Goal: Task Accomplishment & Management: Use online tool/utility

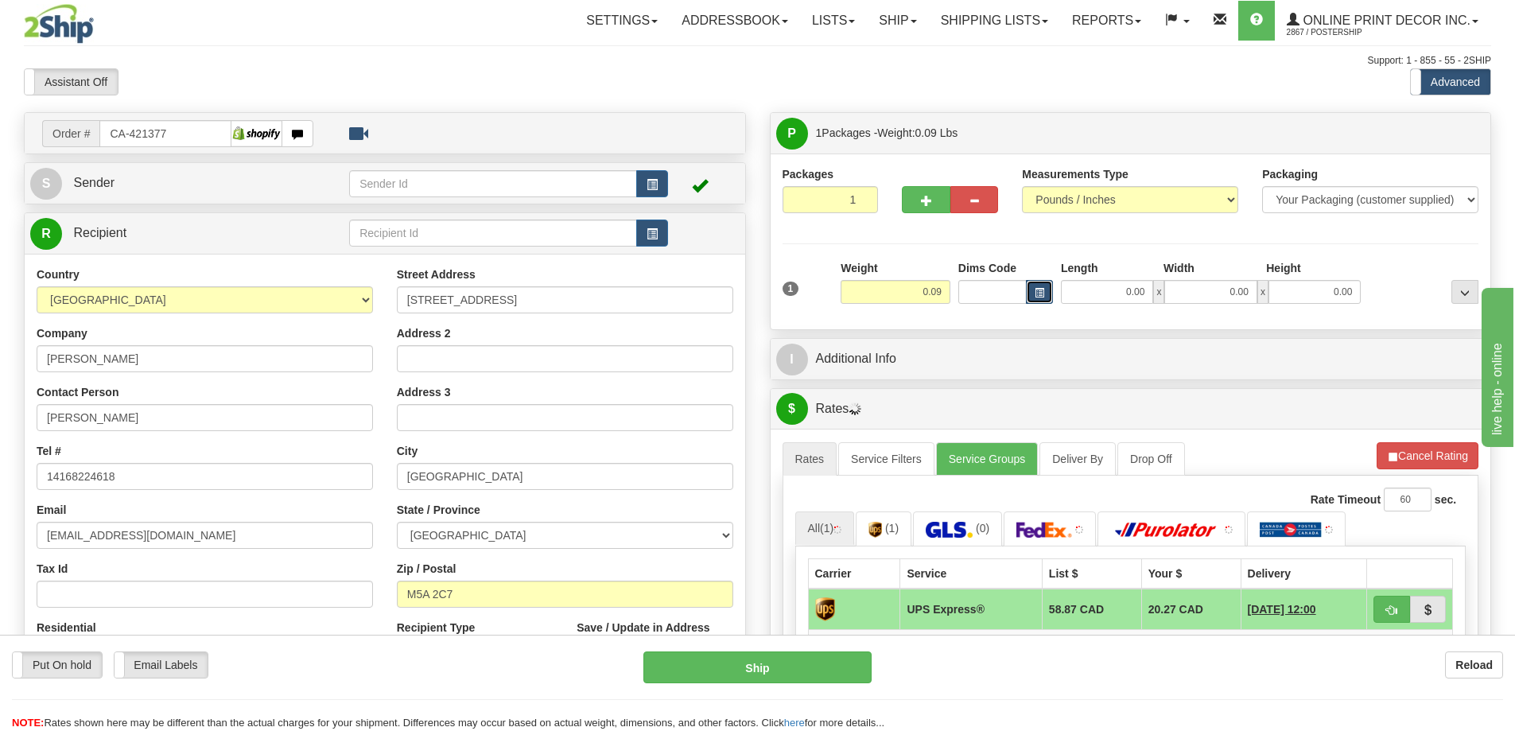
click at [1042, 287] on button "button" at bounding box center [1039, 292] width 27 height 24
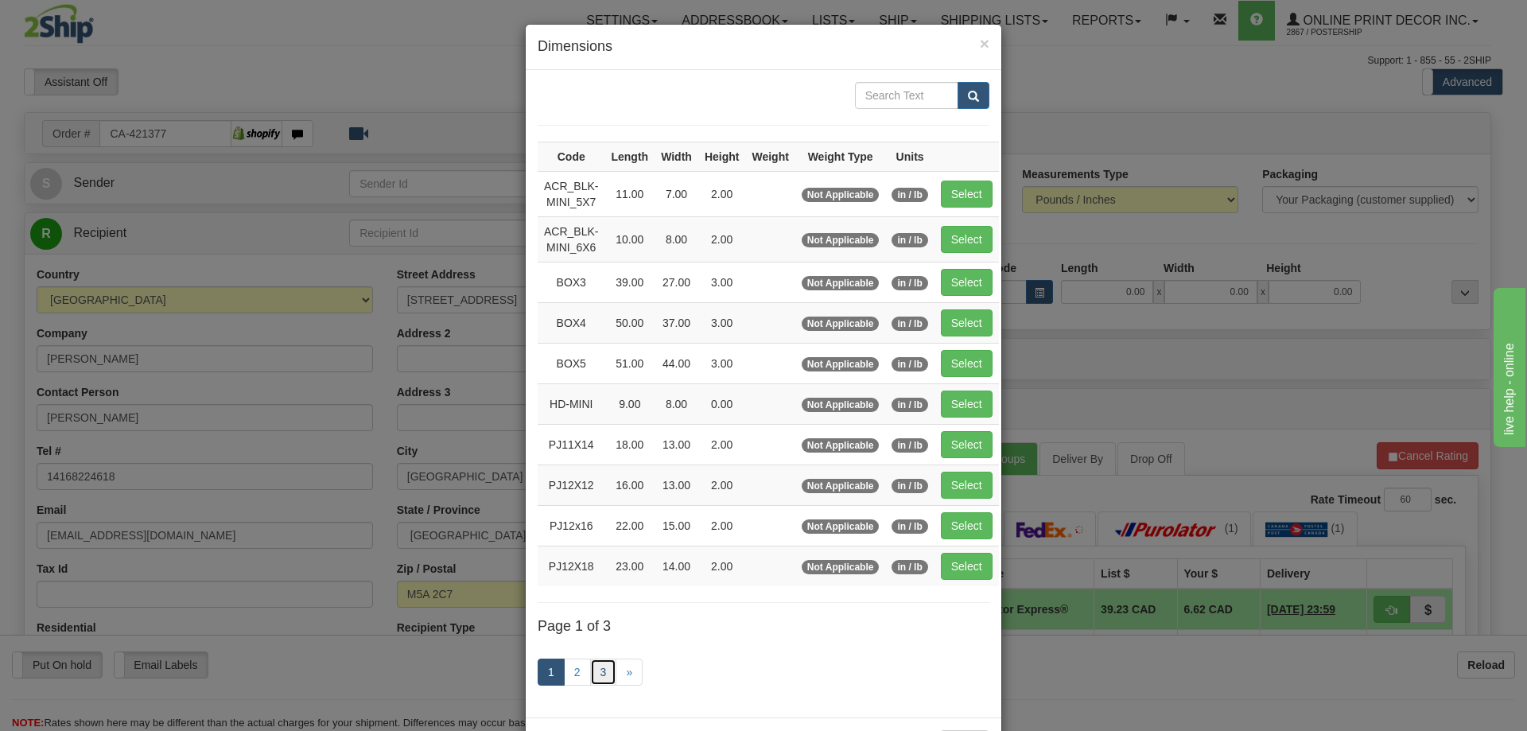
click at [596, 670] on link "3" at bounding box center [603, 671] width 27 height 27
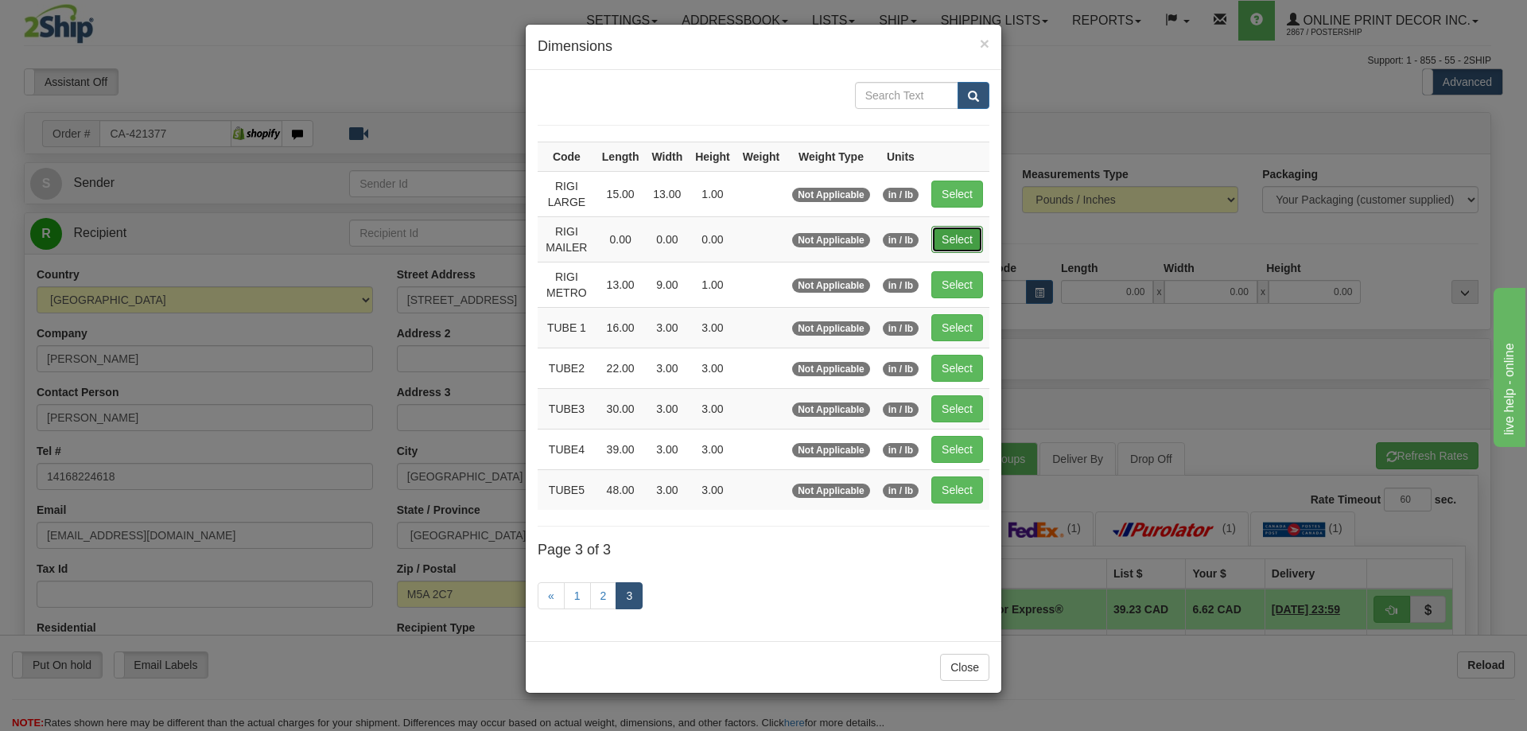
click at [965, 239] on button "Select" at bounding box center [957, 239] width 52 height 27
type input "RIGI MAILER"
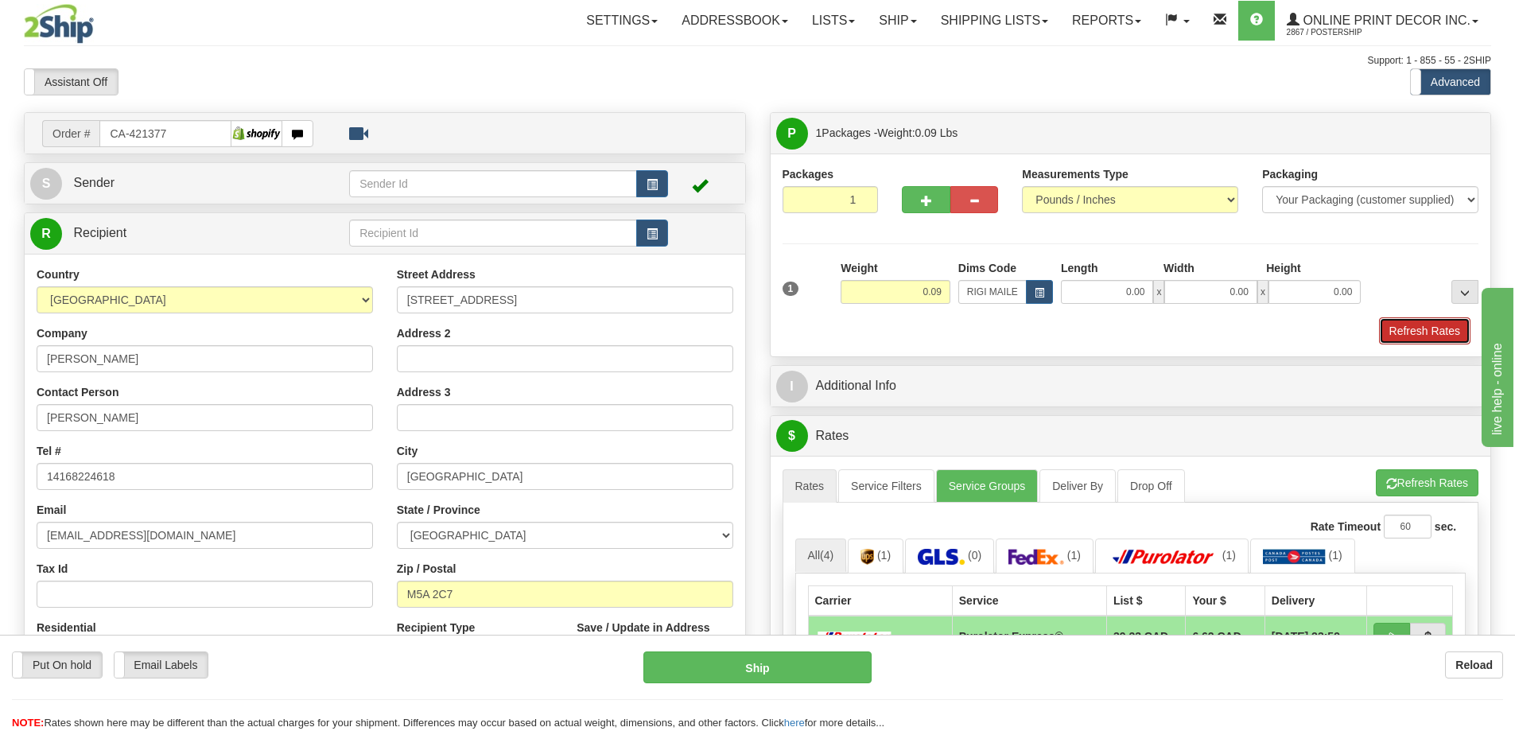
click at [1462, 324] on button "Refresh Rates" at bounding box center [1424, 330] width 91 height 27
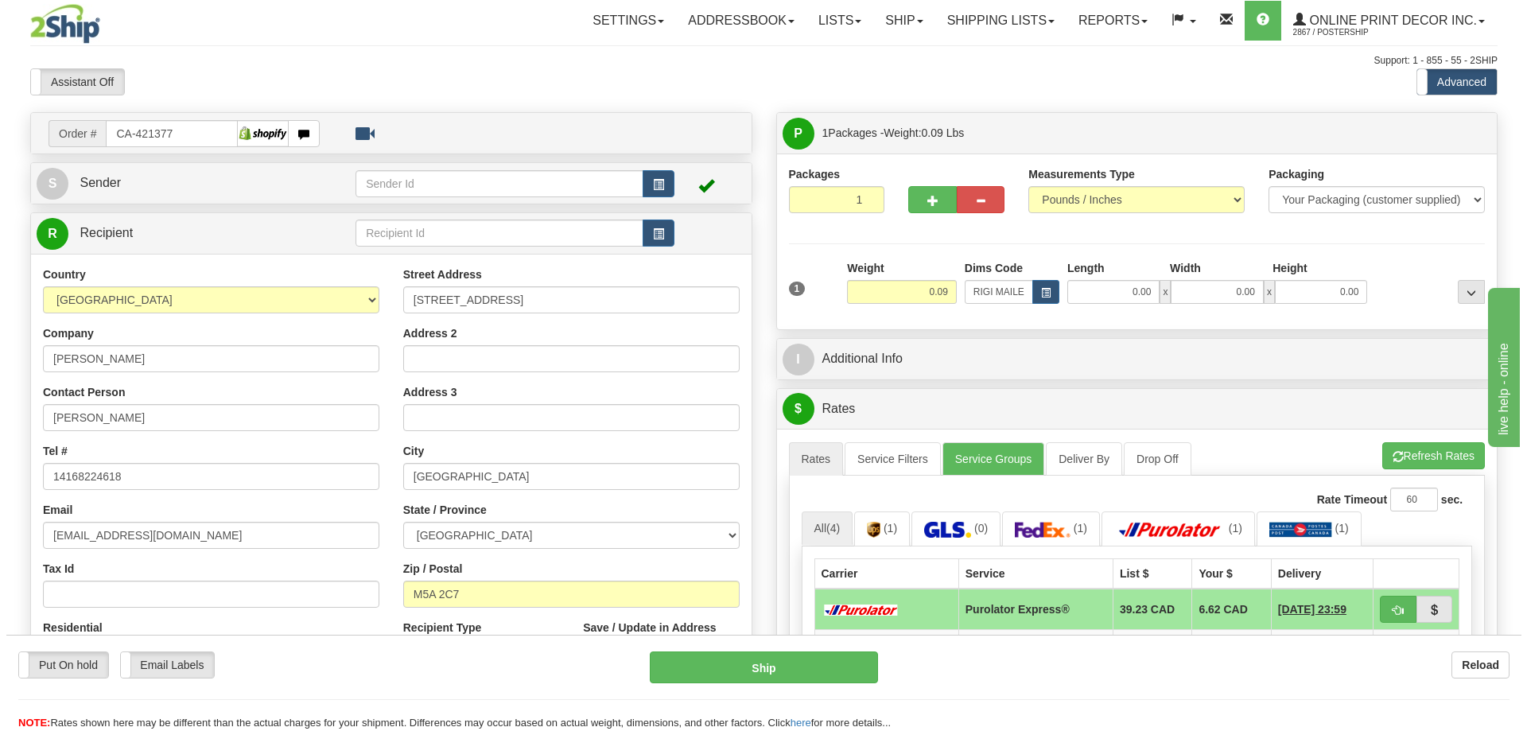
scroll to position [239, 0]
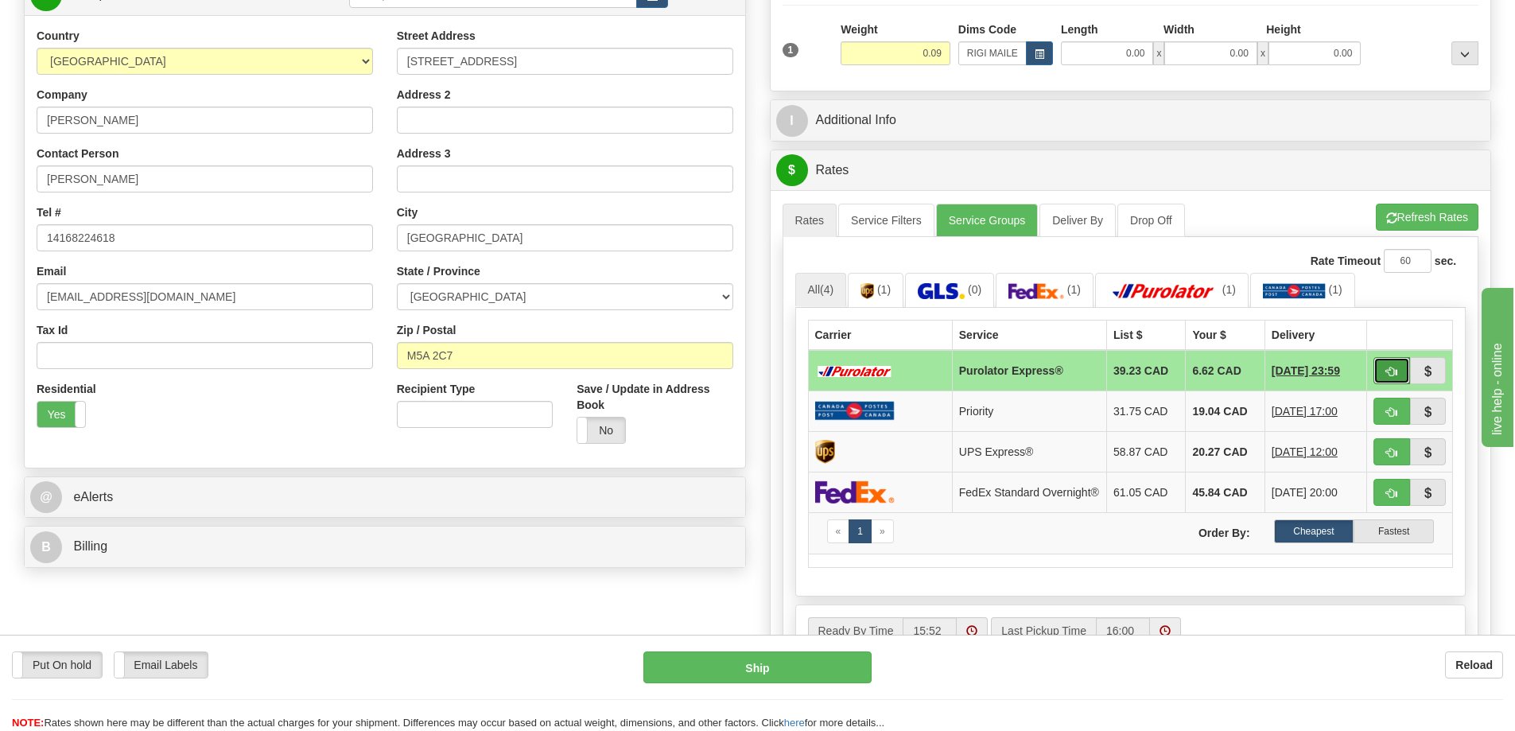
click at [1403, 369] on button "button" at bounding box center [1391, 370] width 37 height 27
type input "202"
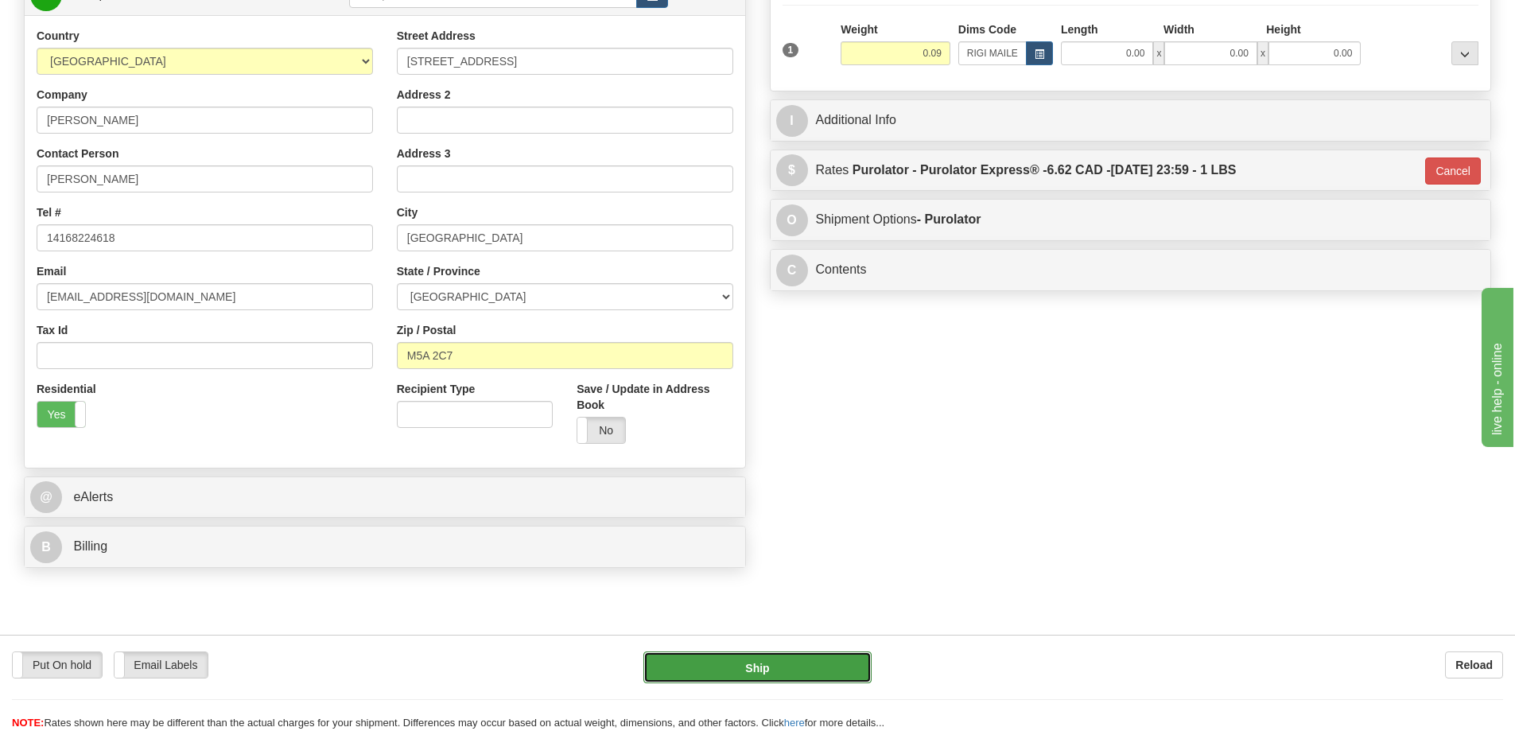
click at [832, 666] on button "Ship" at bounding box center [757, 667] width 228 height 32
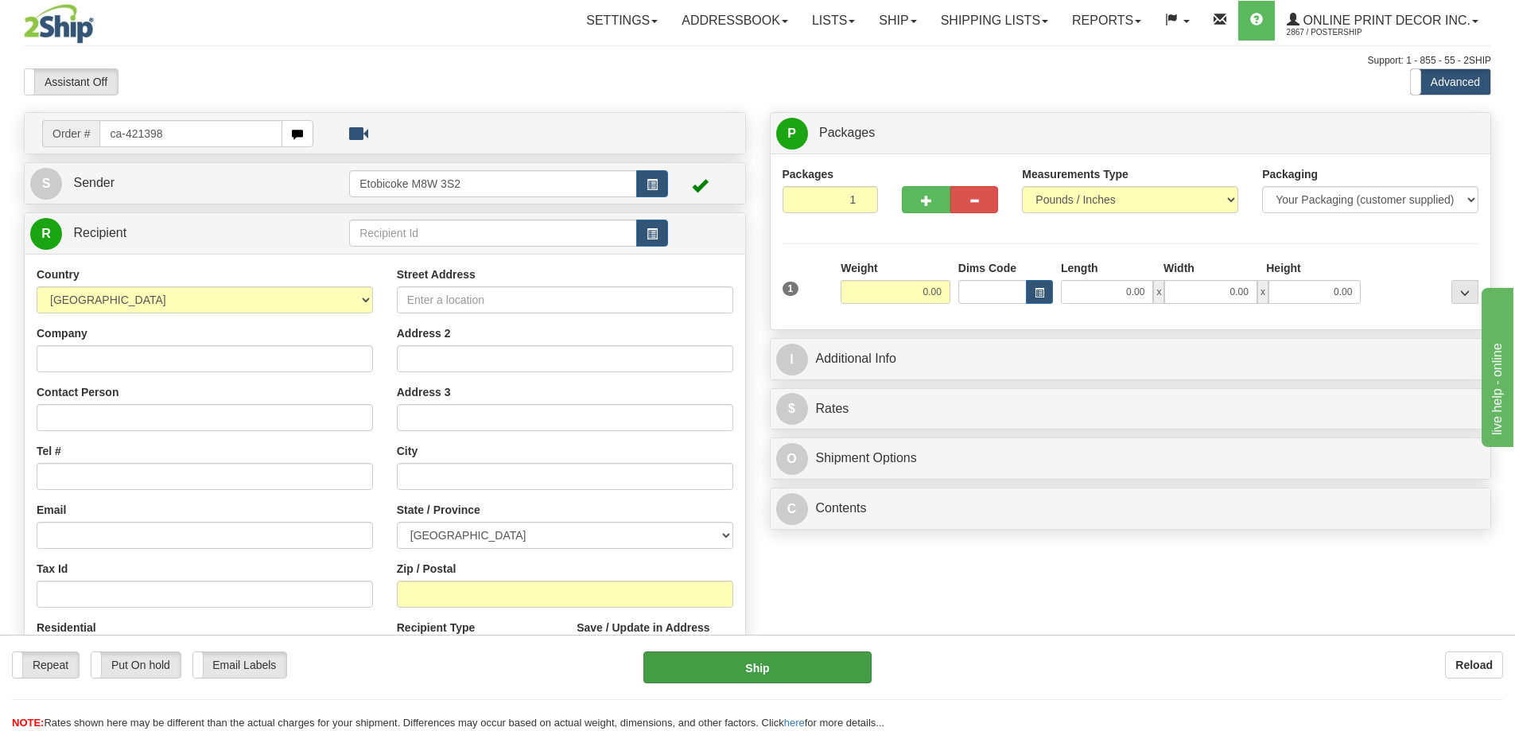
type input "ca-421398"
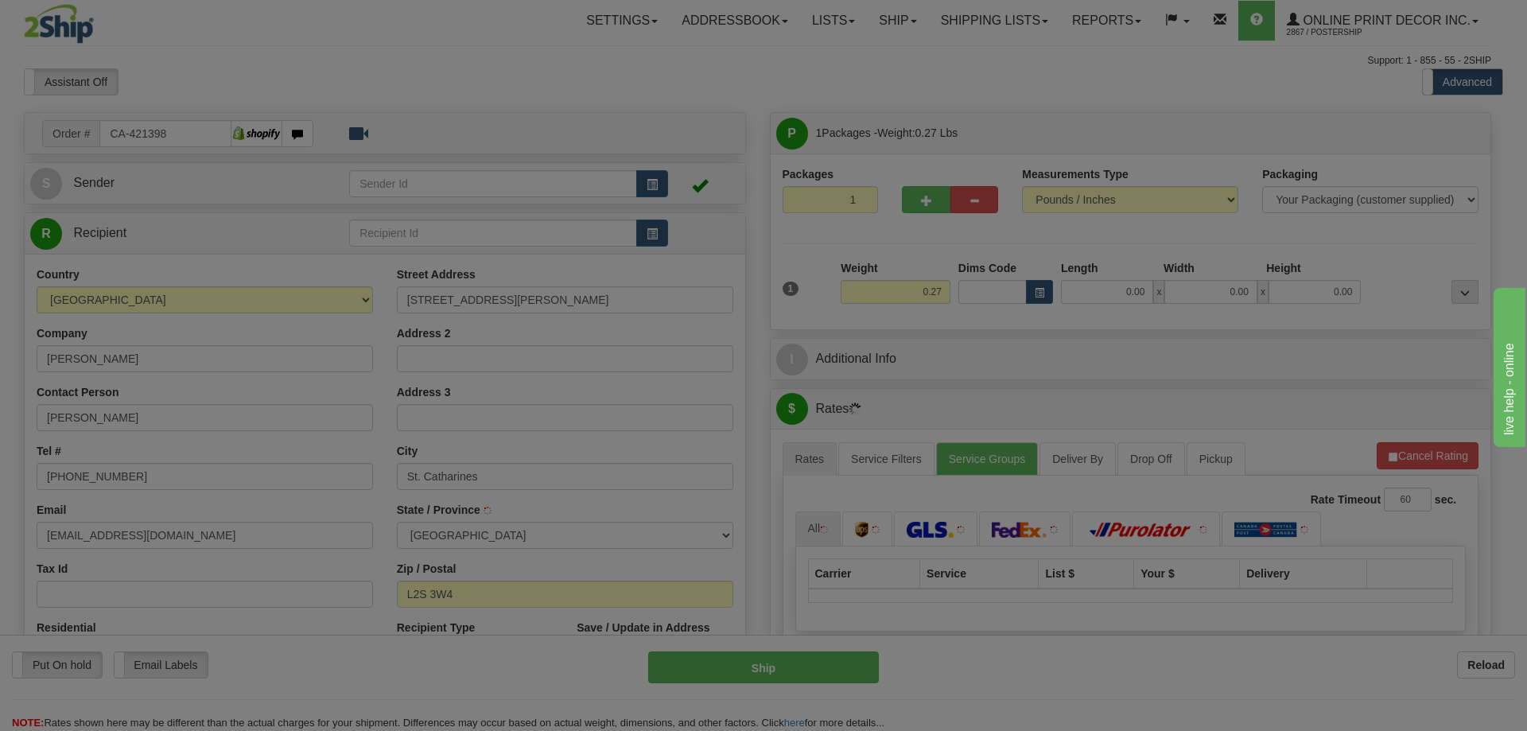
type input "ST CATHARINES"
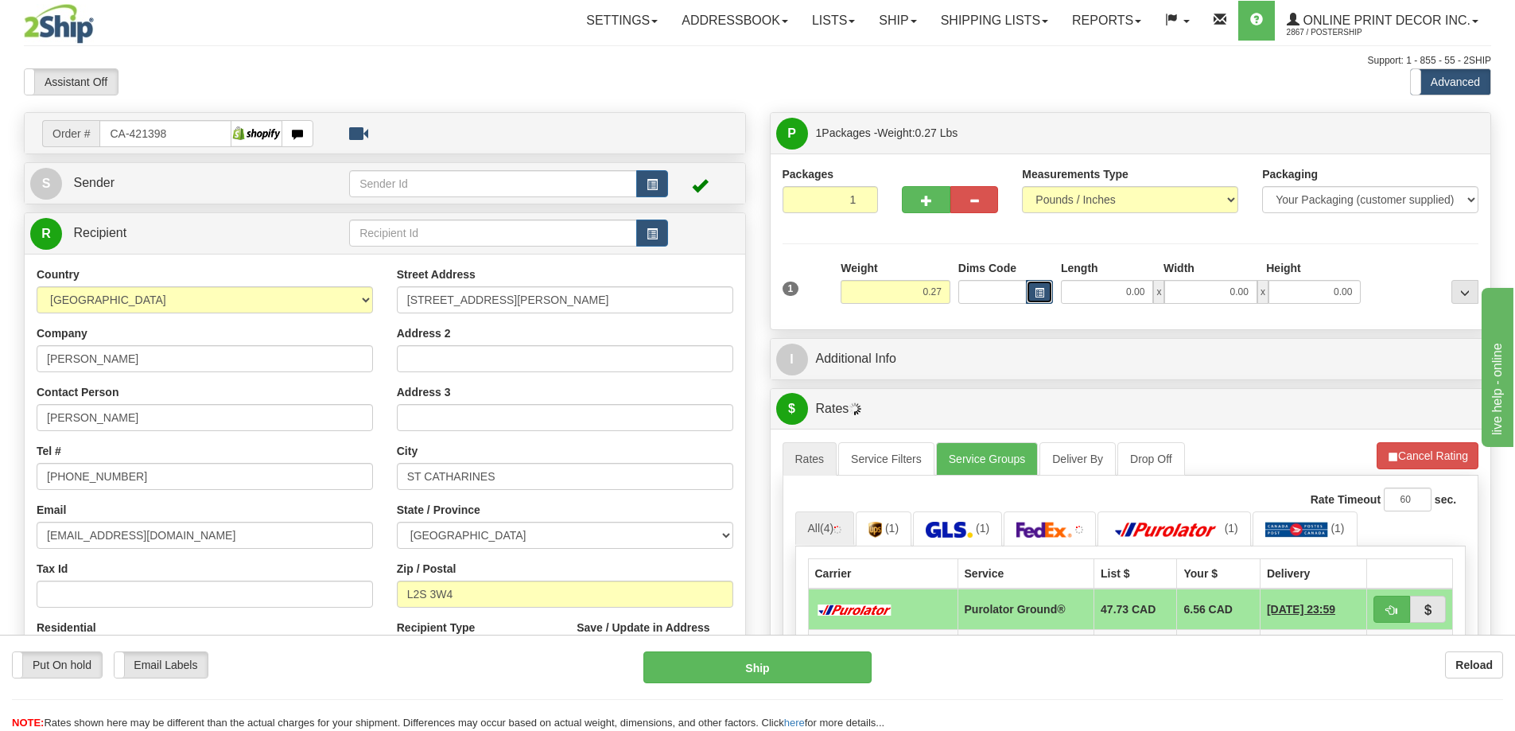
click at [1032, 294] on button "button" at bounding box center [1039, 292] width 27 height 24
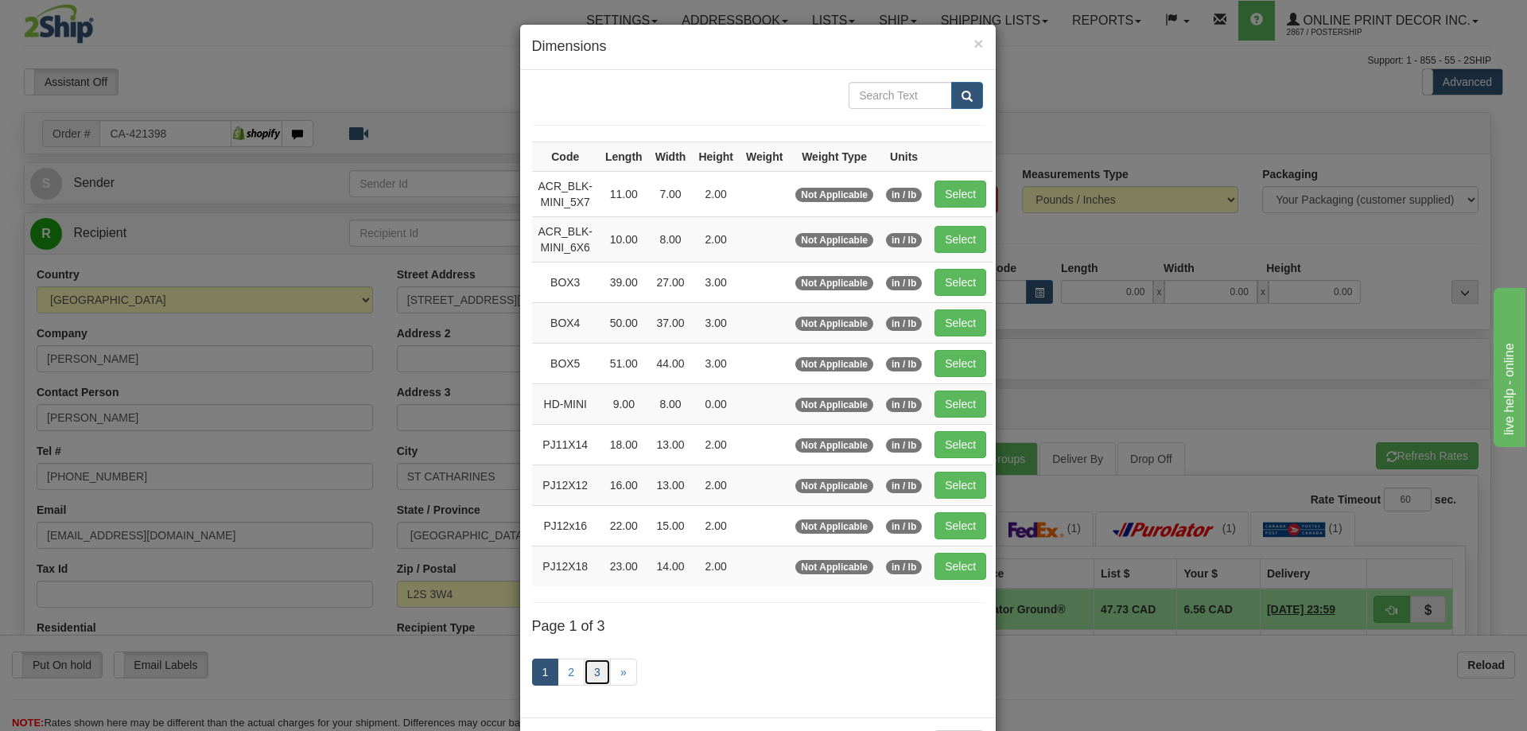
click at [595, 670] on link "3" at bounding box center [597, 671] width 27 height 27
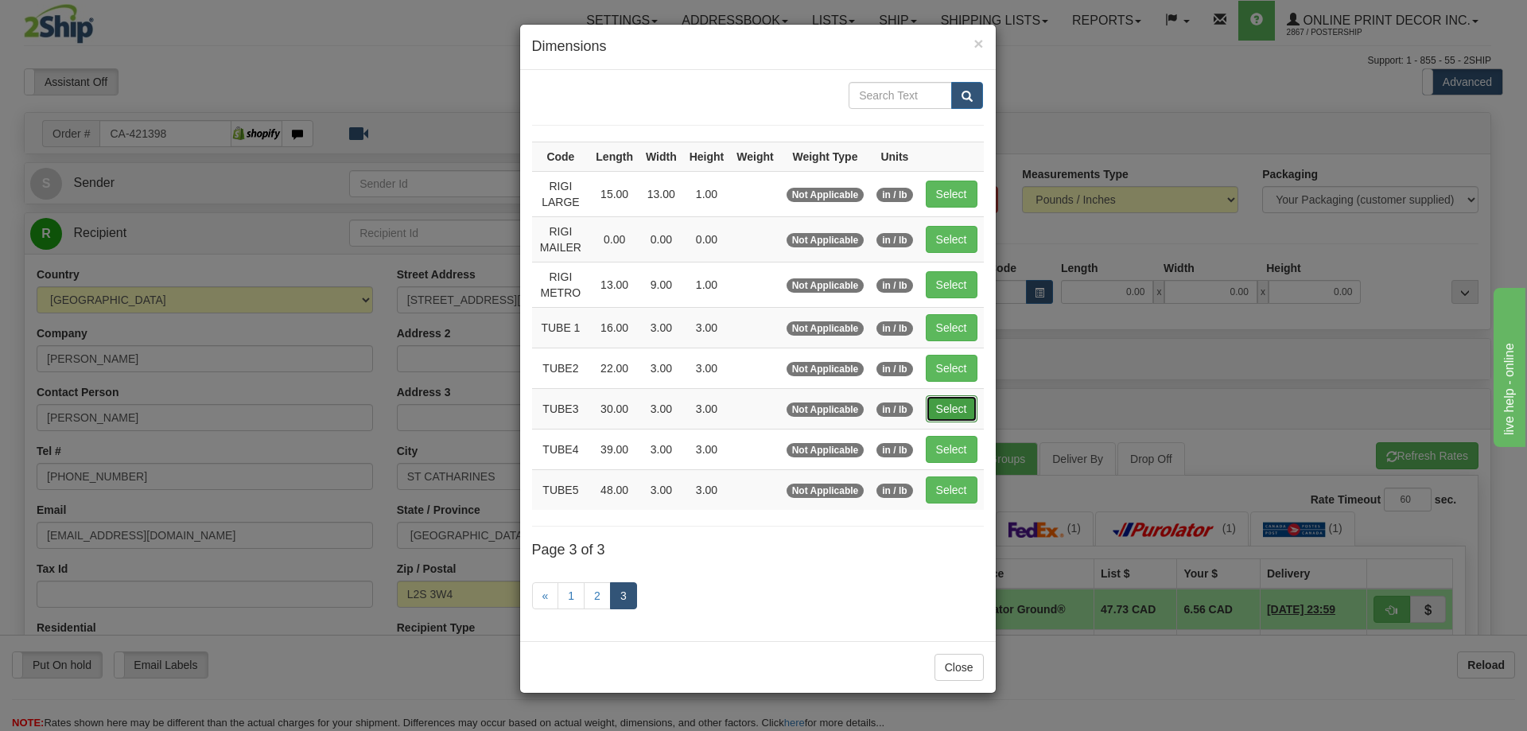
click at [937, 411] on button "Select" at bounding box center [952, 408] width 52 height 27
type input "TUBE3"
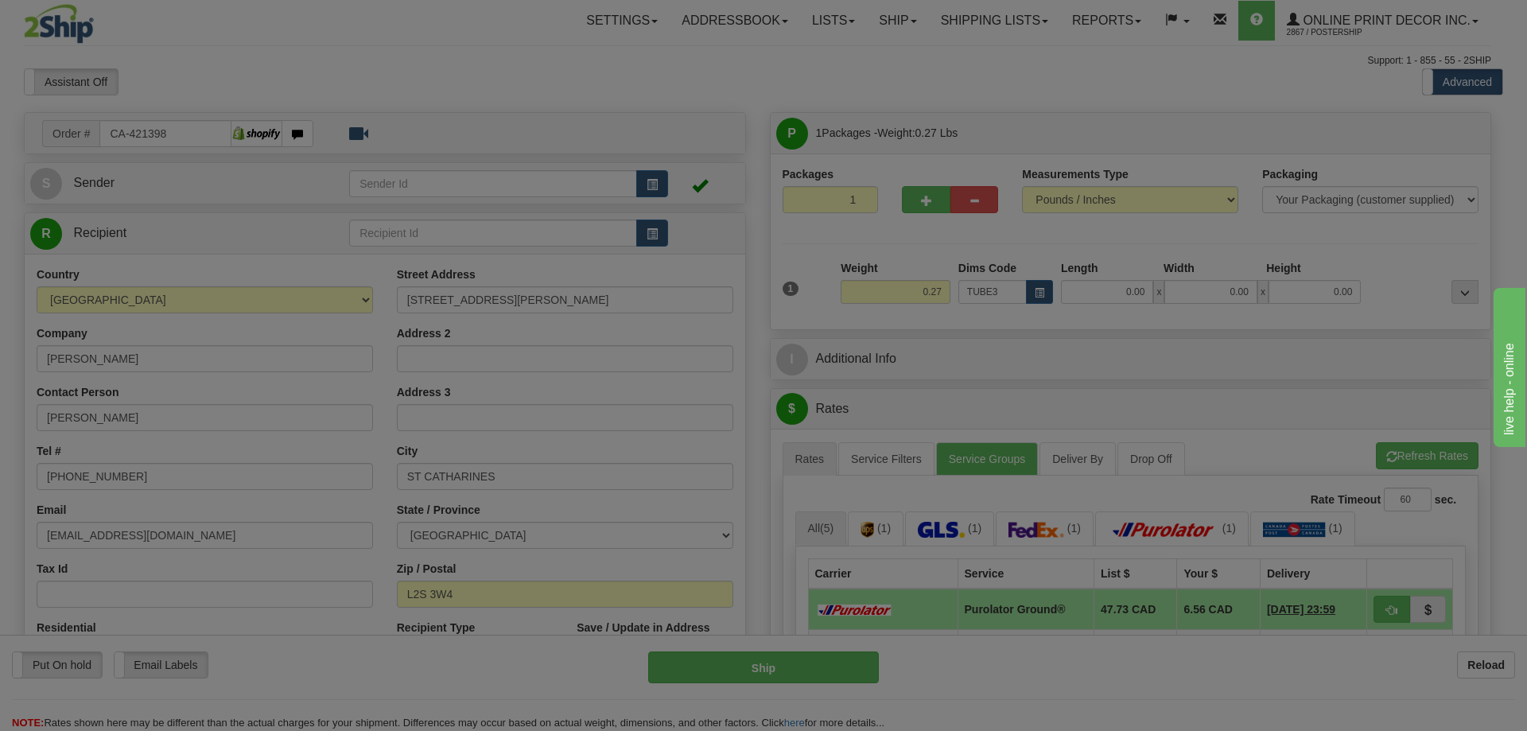
type input "30.00"
type input "3.00"
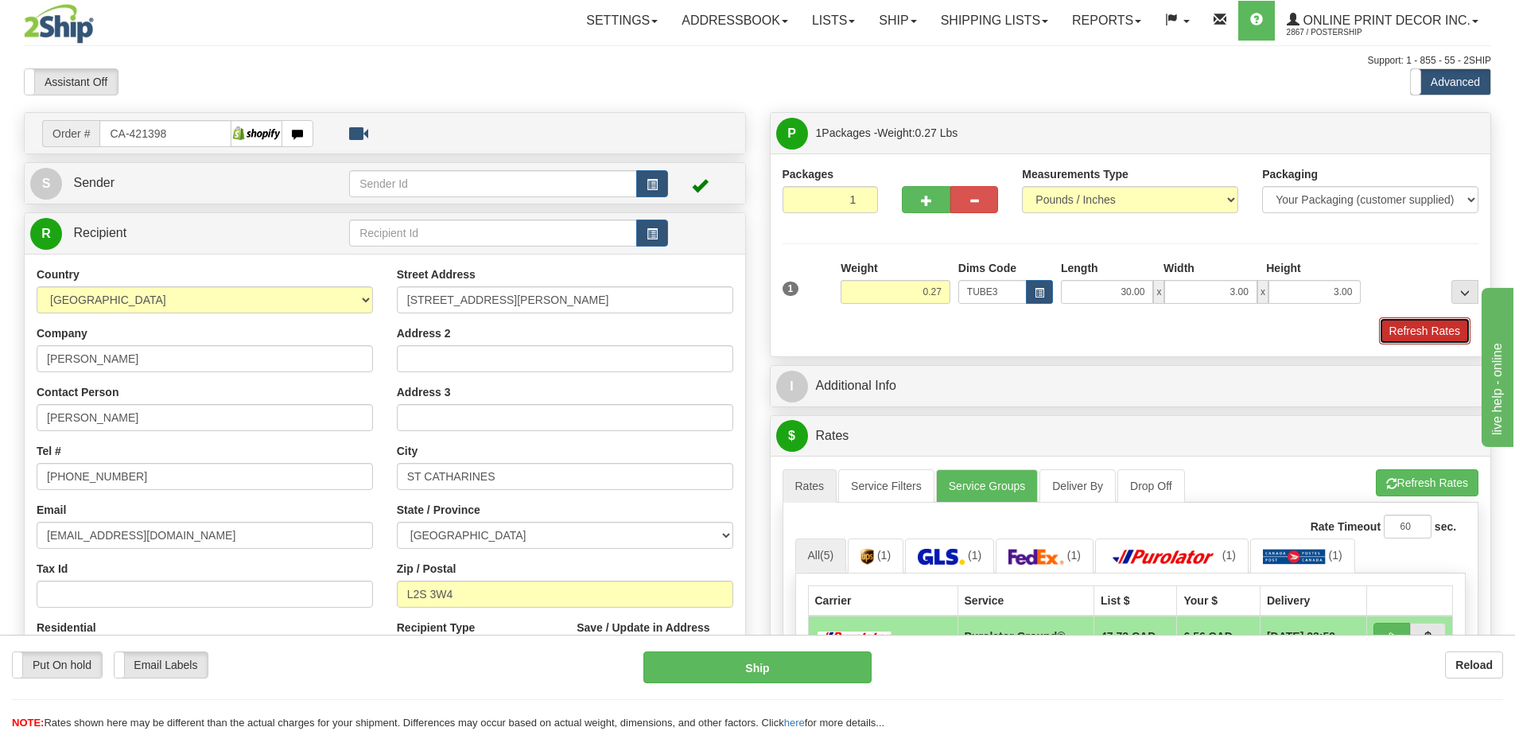
click at [1429, 333] on button "Refresh Rates" at bounding box center [1424, 330] width 91 height 27
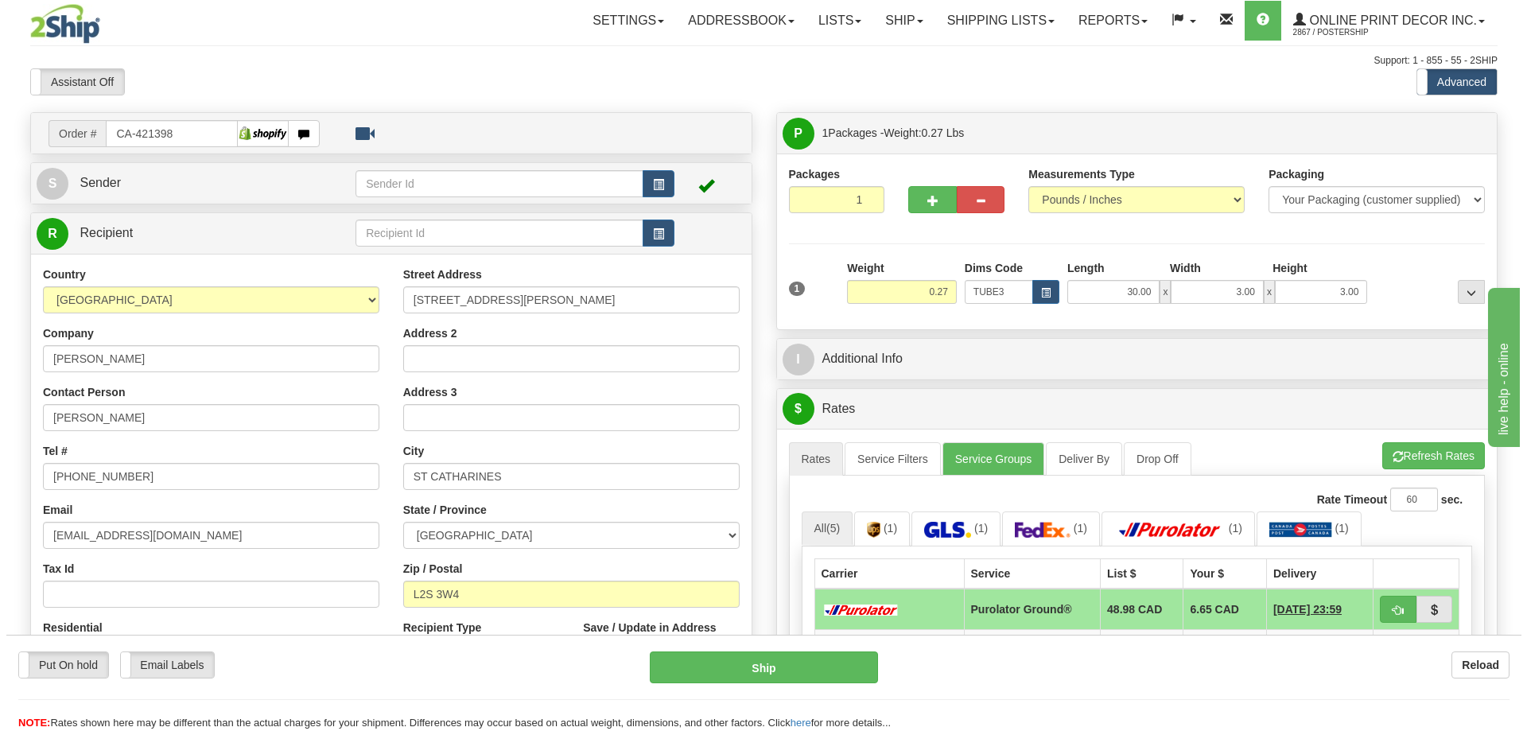
scroll to position [239, 0]
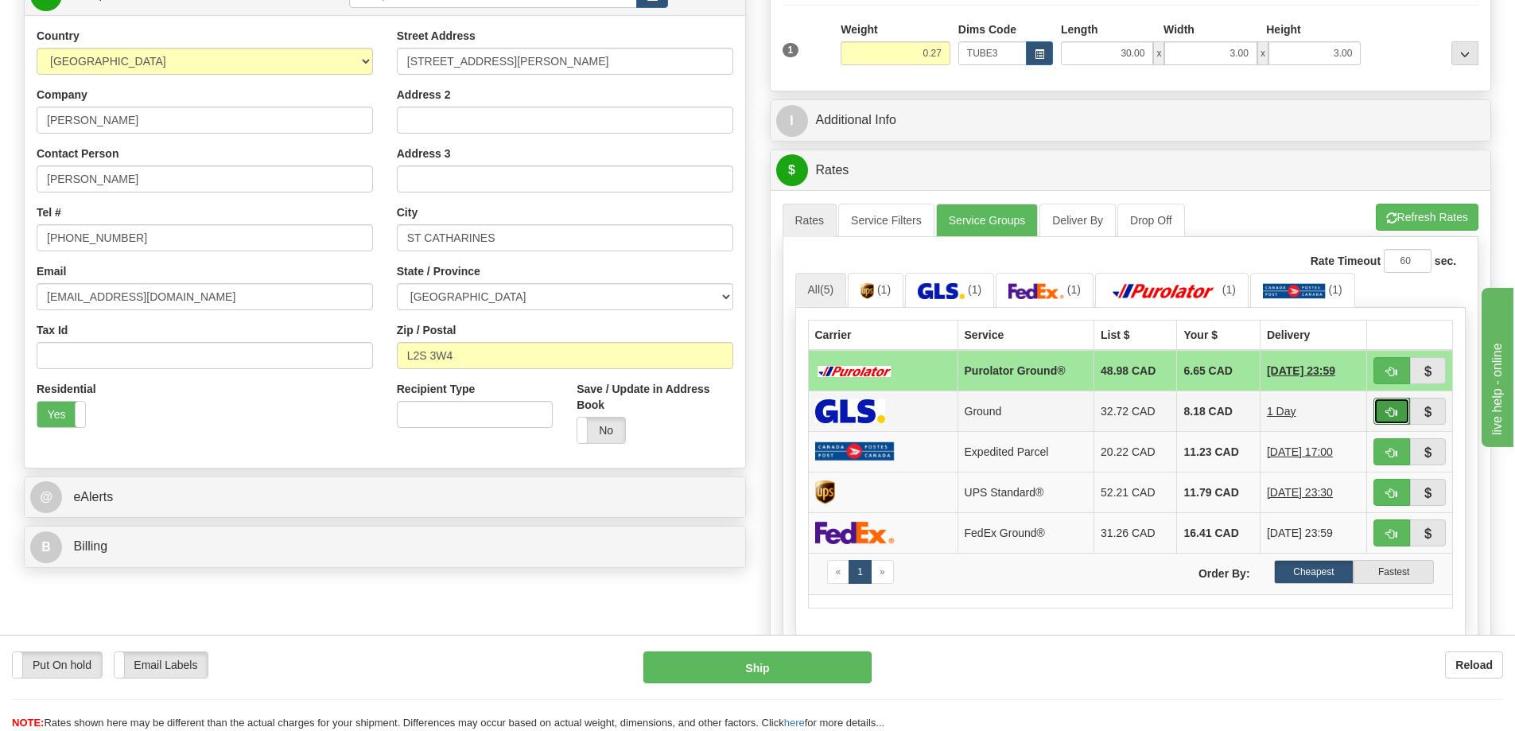
click at [1404, 408] on button "button" at bounding box center [1391, 411] width 37 height 27
type input "1"
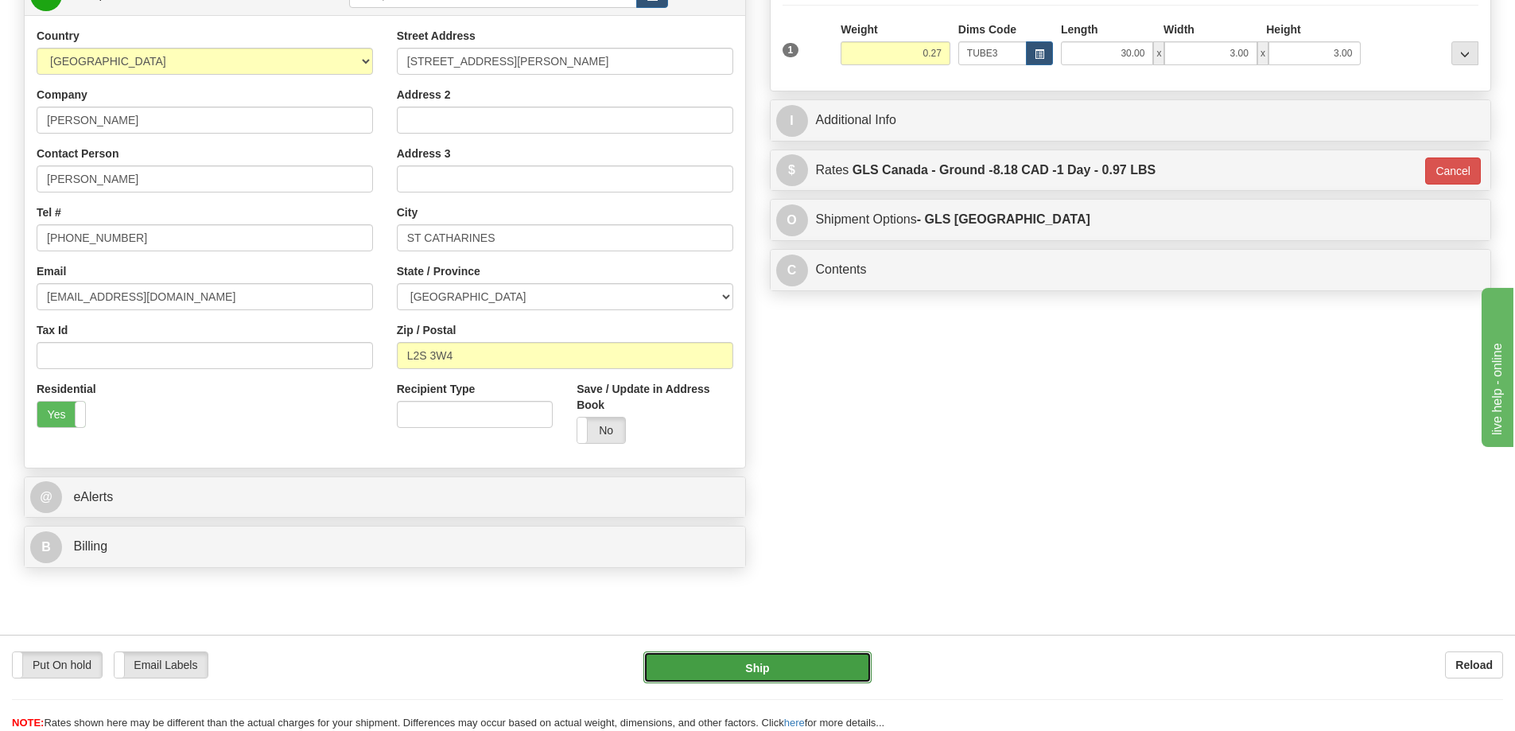
click at [826, 664] on button "Ship" at bounding box center [757, 667] width 228 height 32
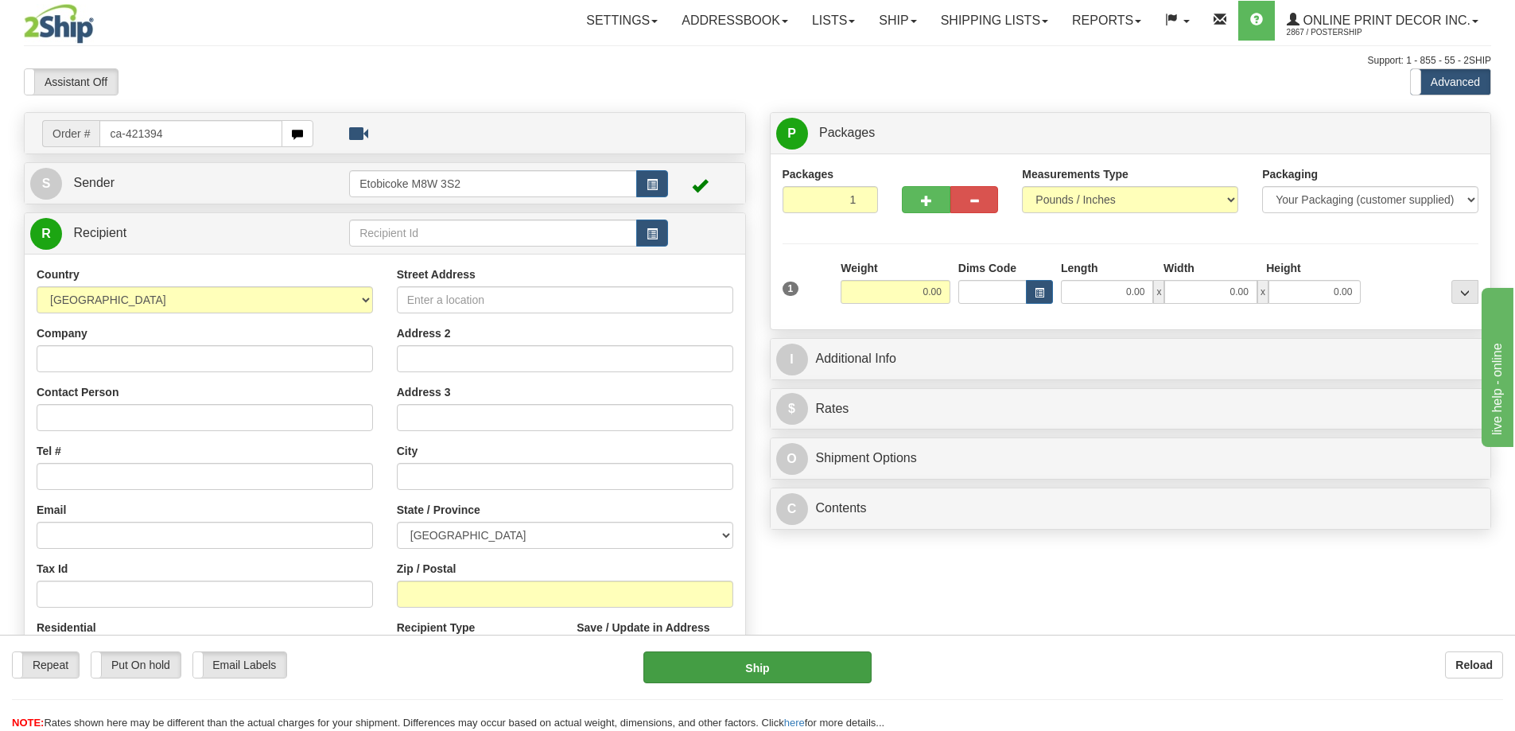
type input "ca-421394"
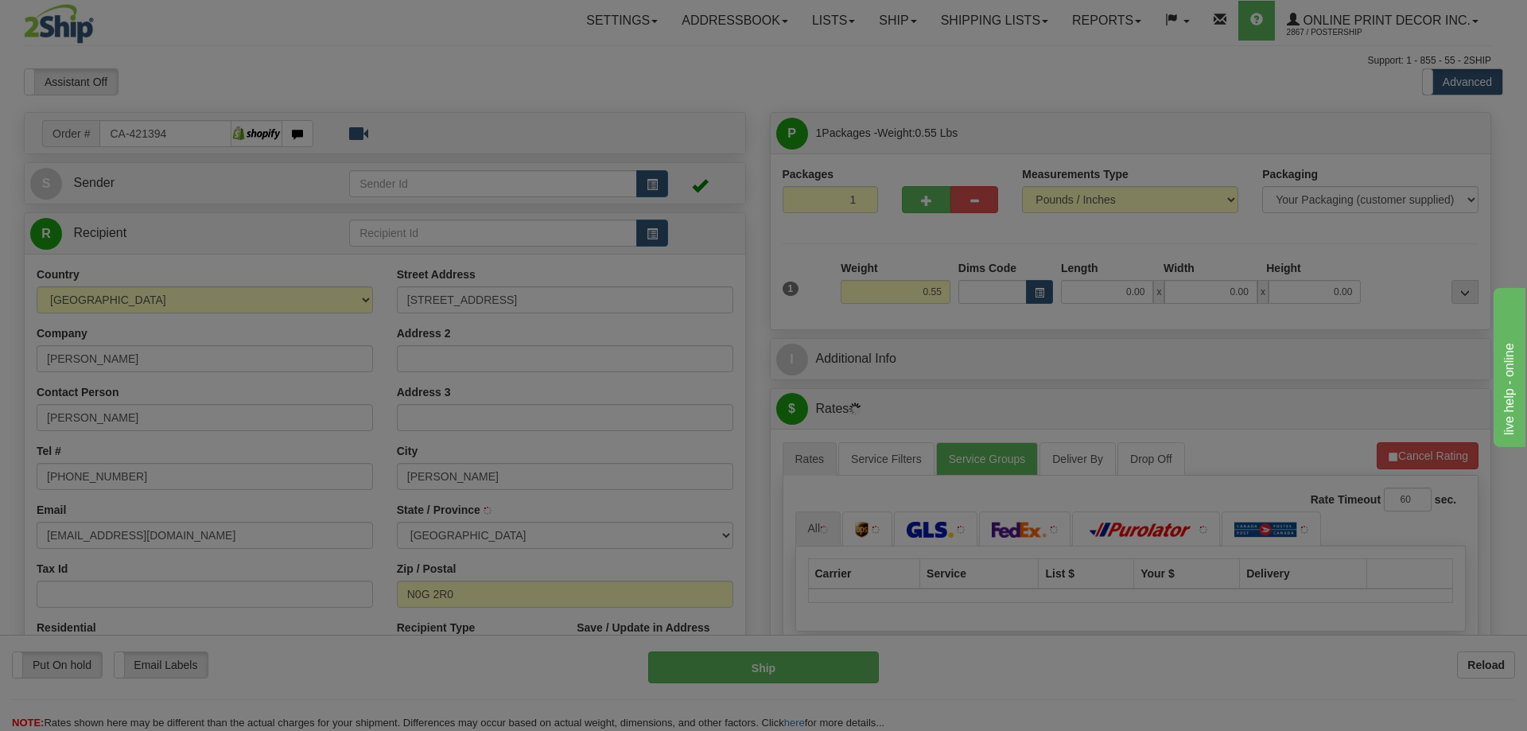
type input "RIPLEY"
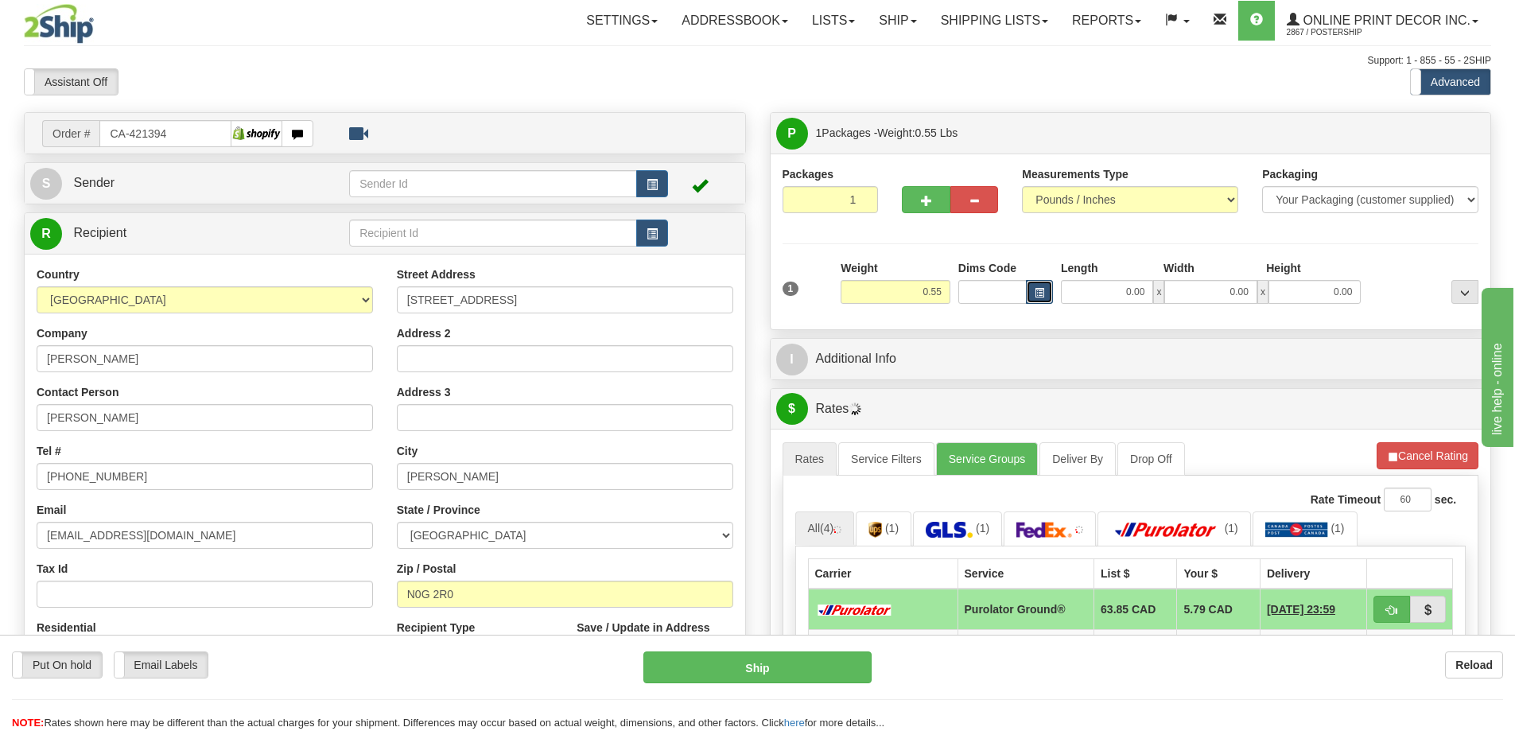
click at [1036, 289] on span "button" at bounding box center [1040, 293] width 10 height 9
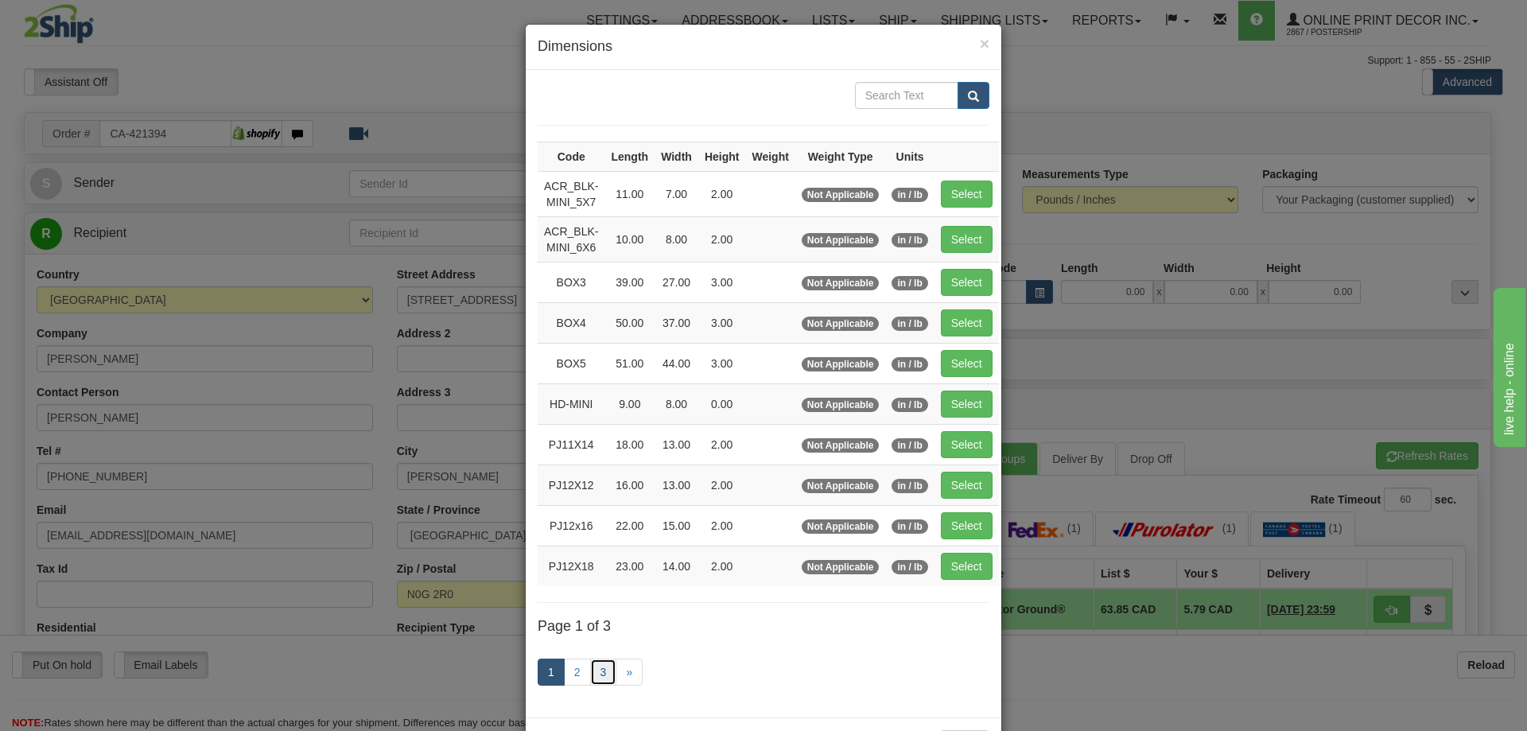
click at [595, 667] on link "3" at bounding box center [603, 671] width 27 height 27
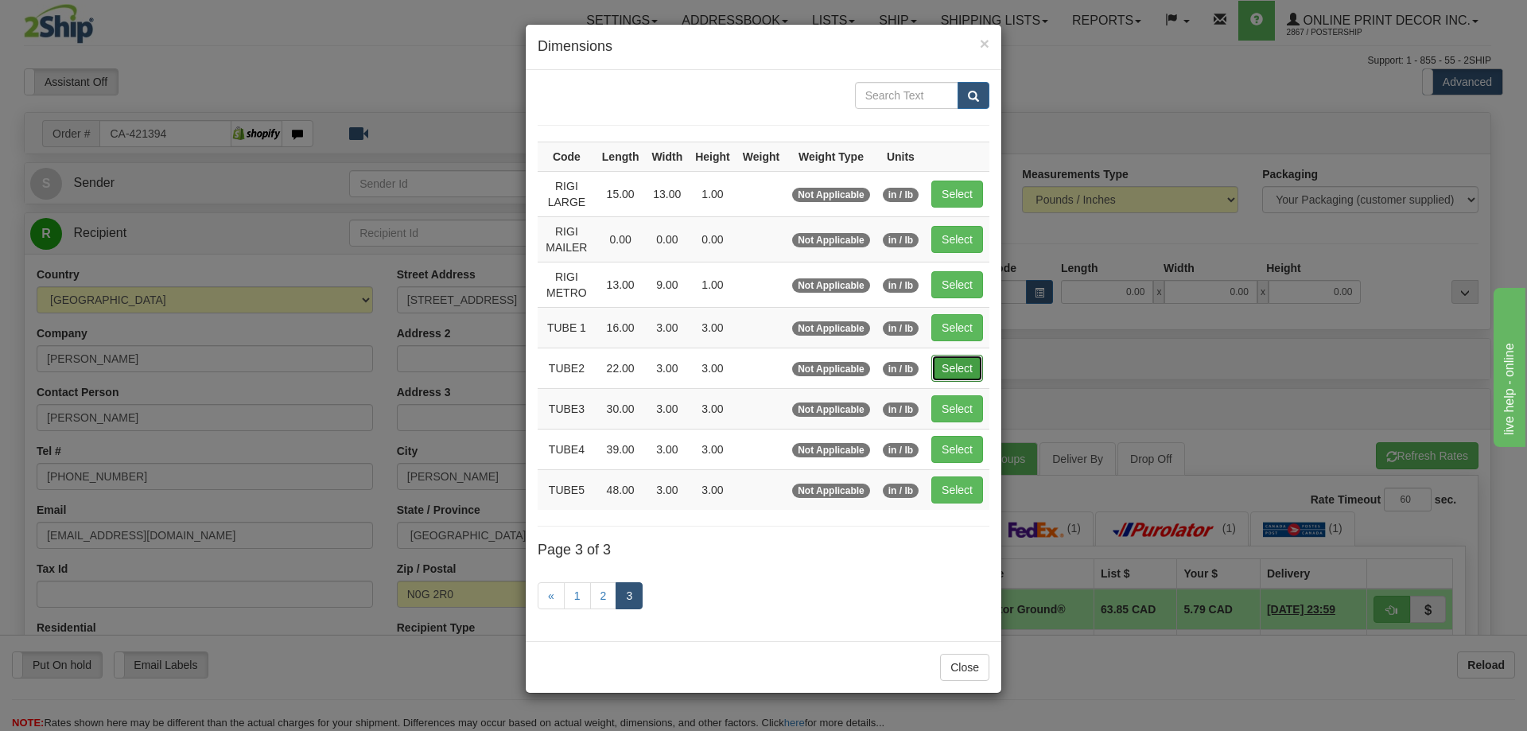
click at [948, 369] on button "Select" at bounding box center [957, 368] width 52 height 27
type input "TUBE2"
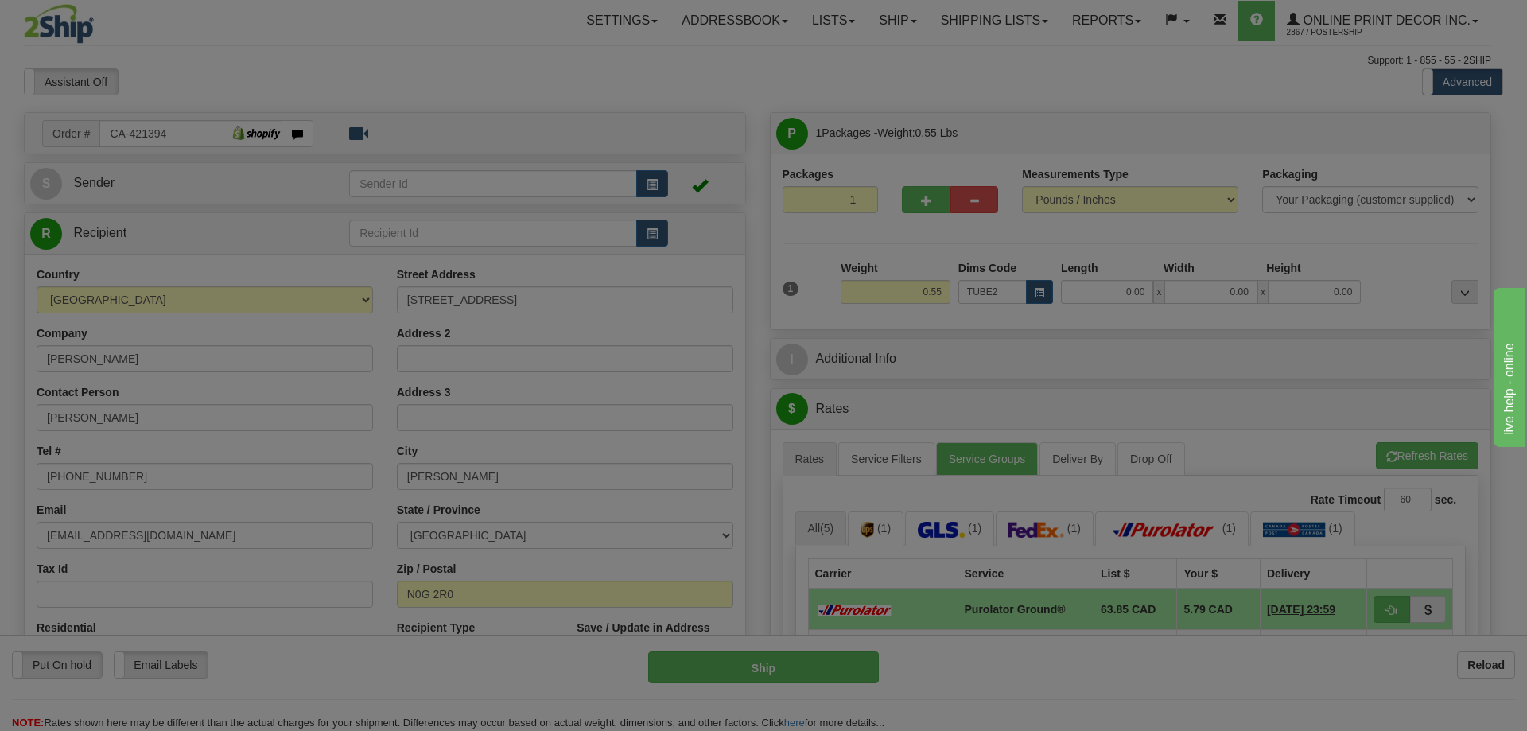
type input "22.00"
type input "3.00"
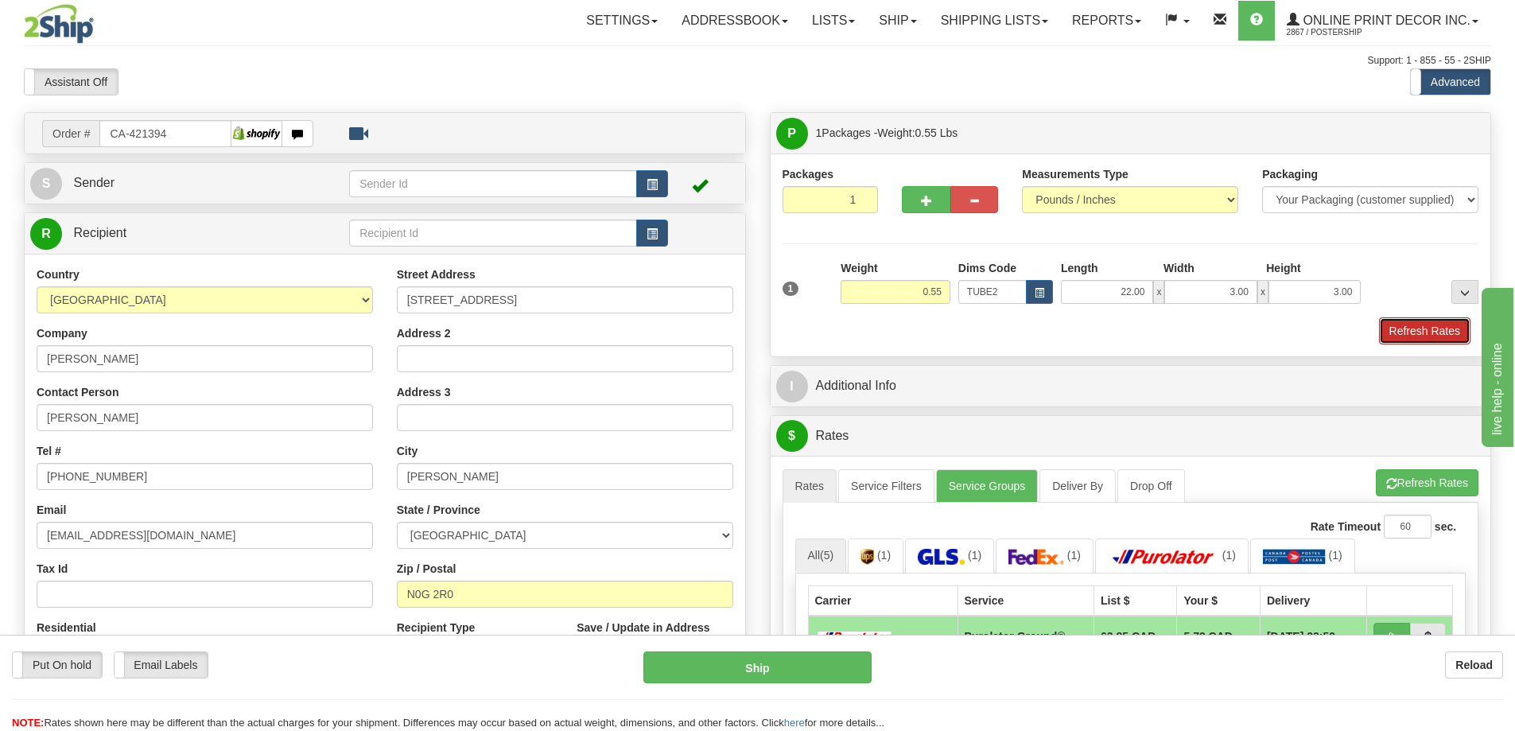
click at [1407, 338] on button "Refresh Rates" at bounding box center [1424, 330] width 91 height 27
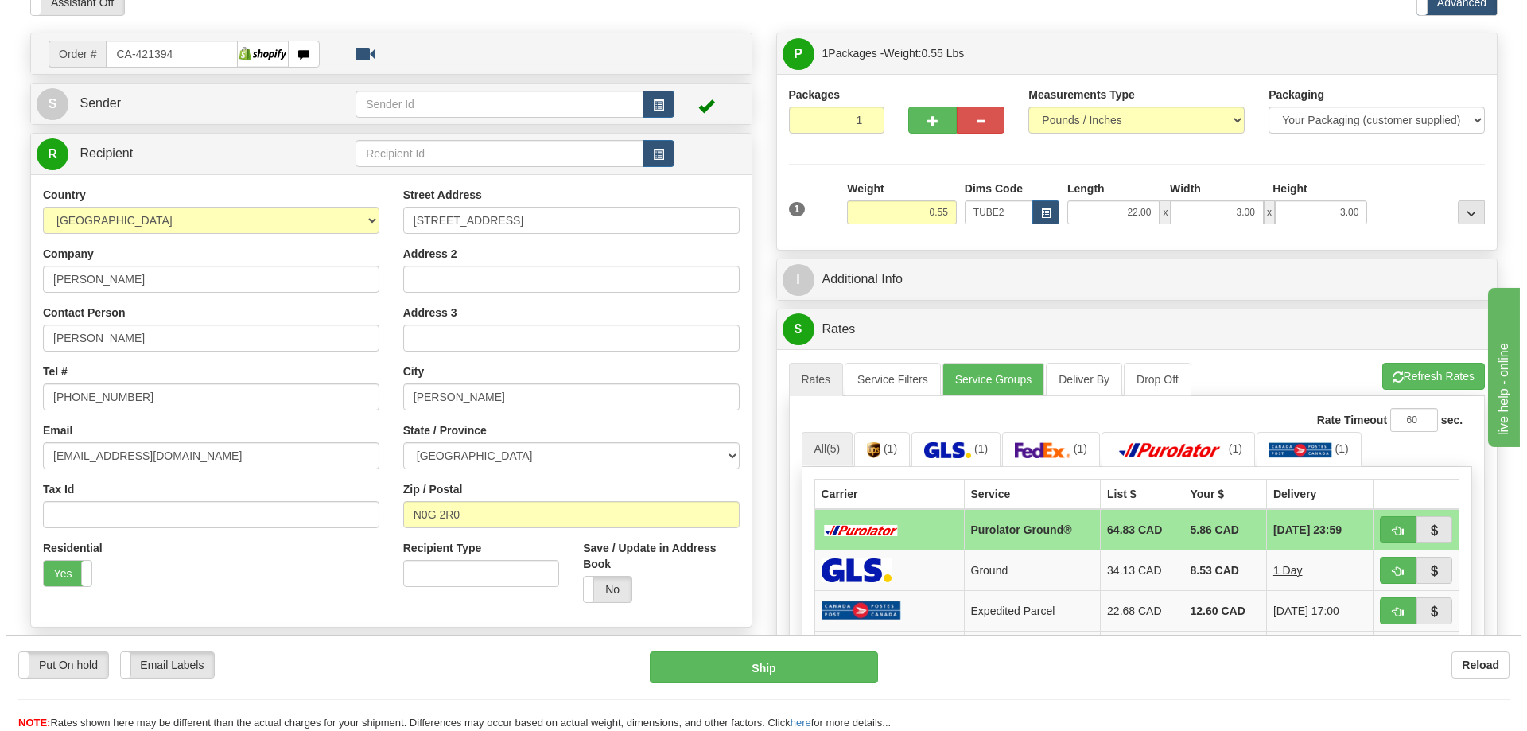
scroll to position [239, 0]
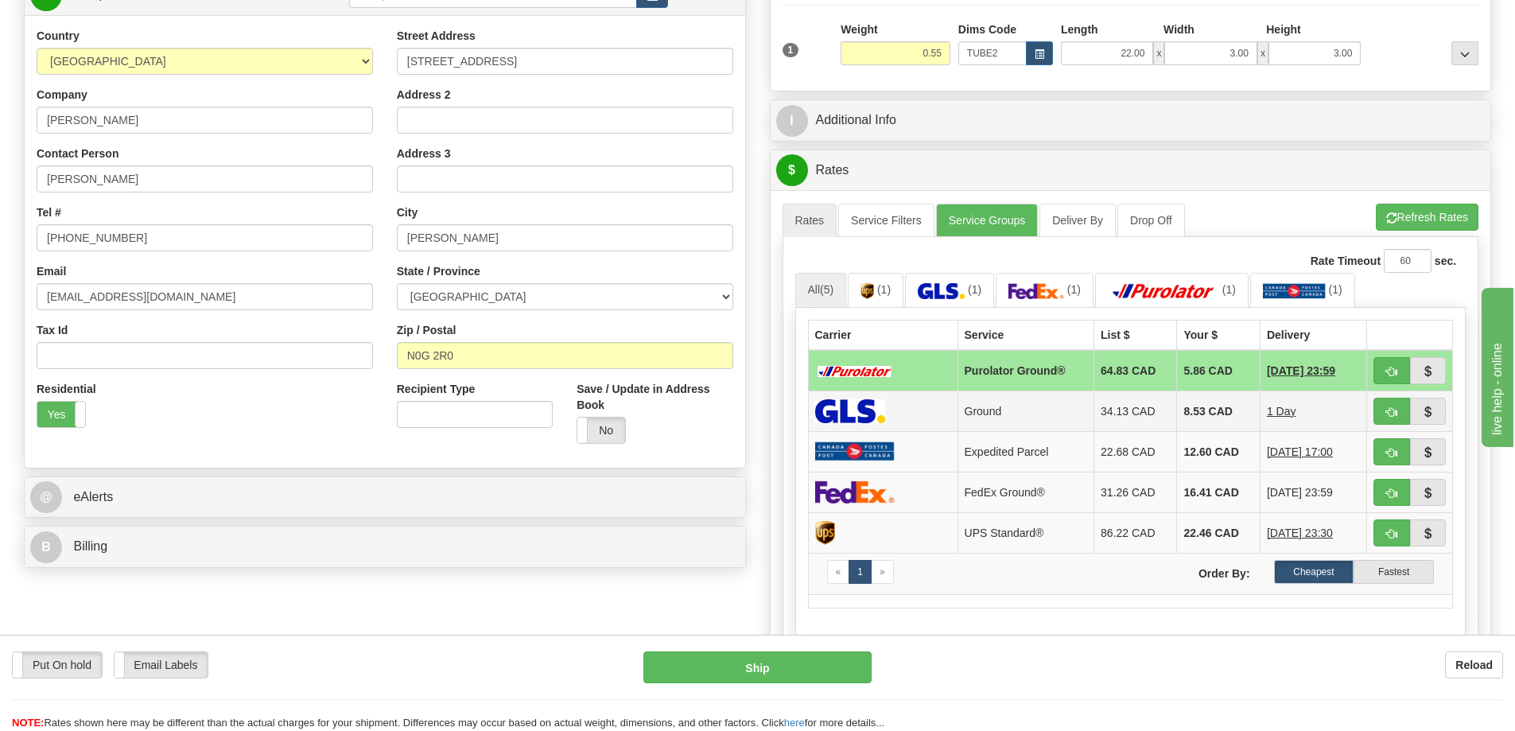
click at [1385, 399] on td at bounding box center [1410, 410] width 86 height 41
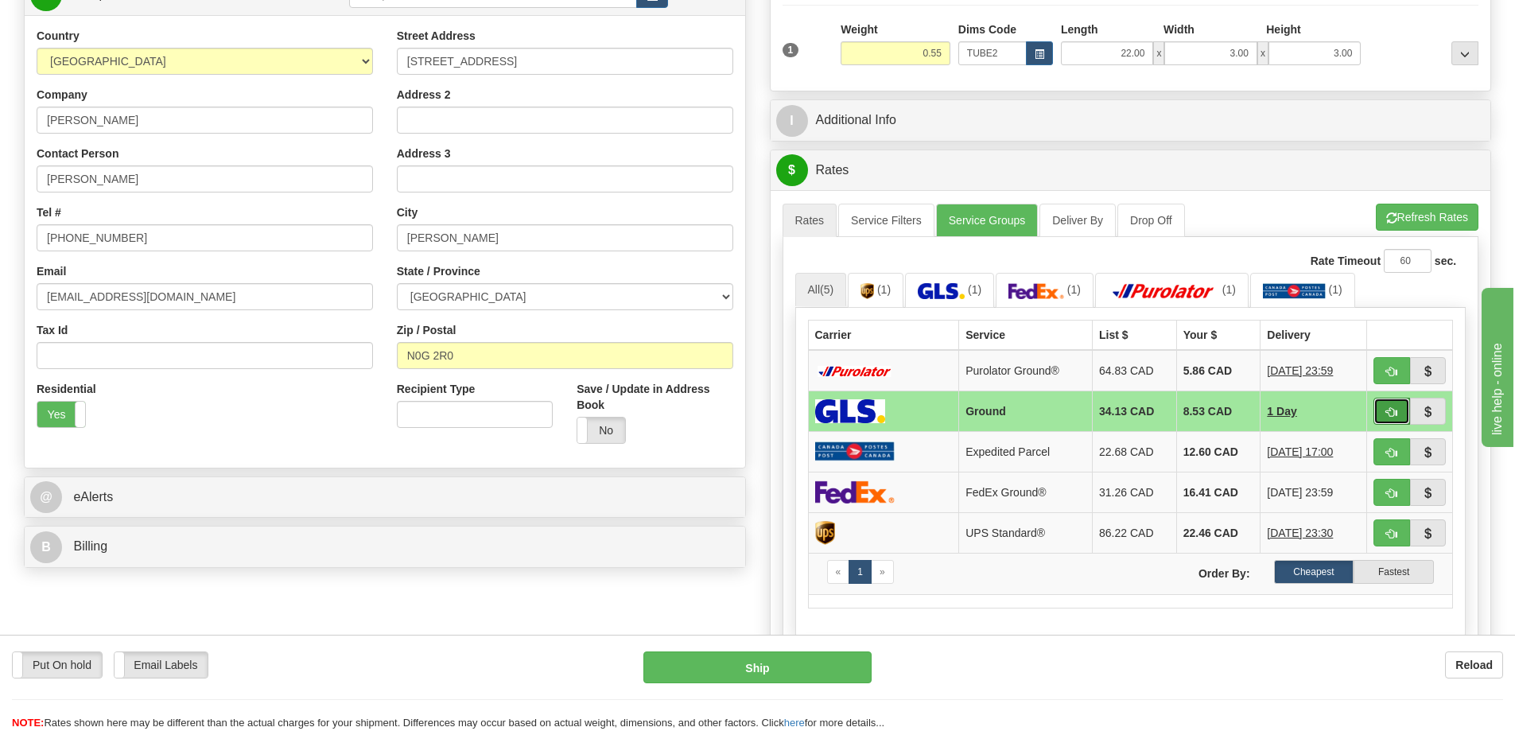
click at [1389, 400] on button "button" at bounding box center [1391, 411] width 37 height 27
type input "1"
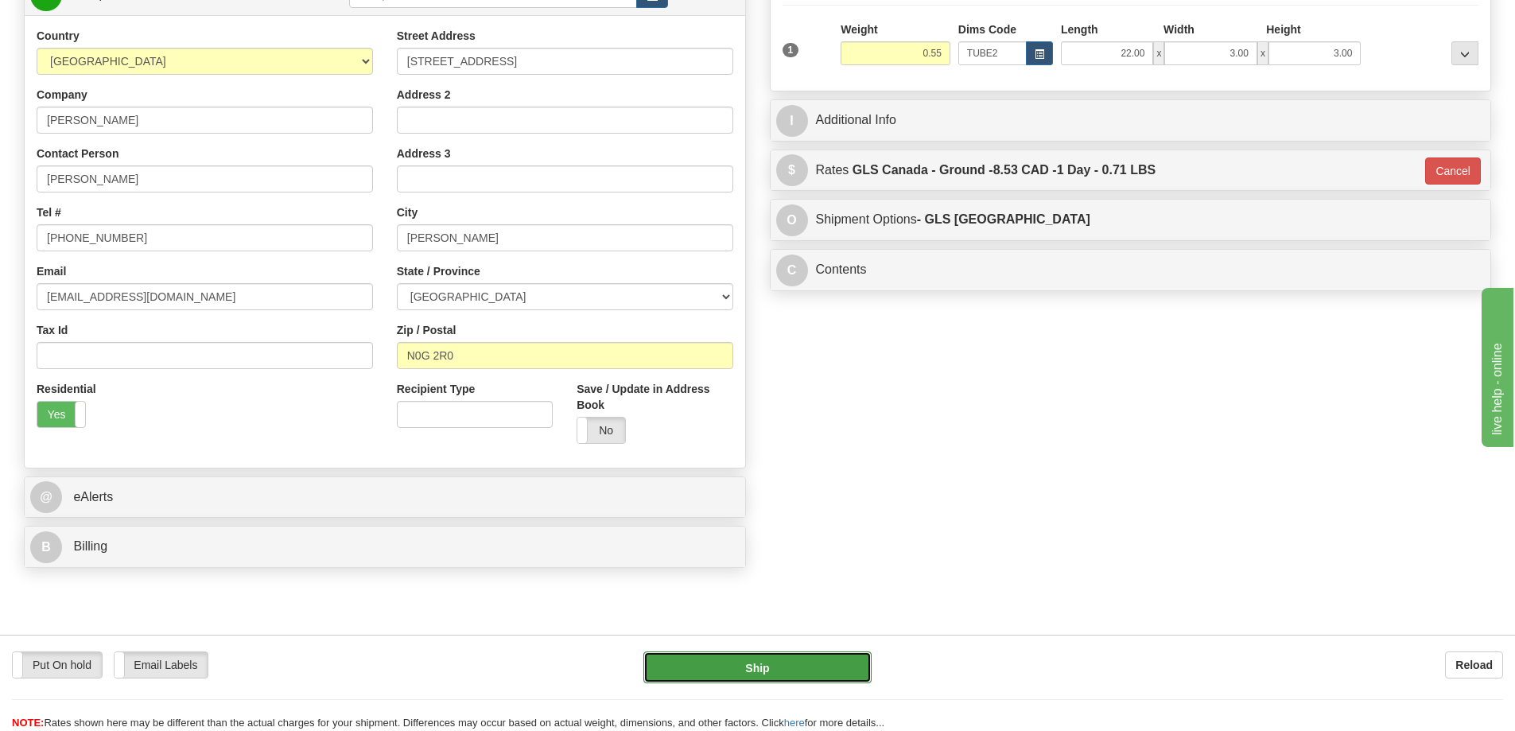
click at [831, 668] on button "Ship" at bounding box center [757, 667] width 228 height 32
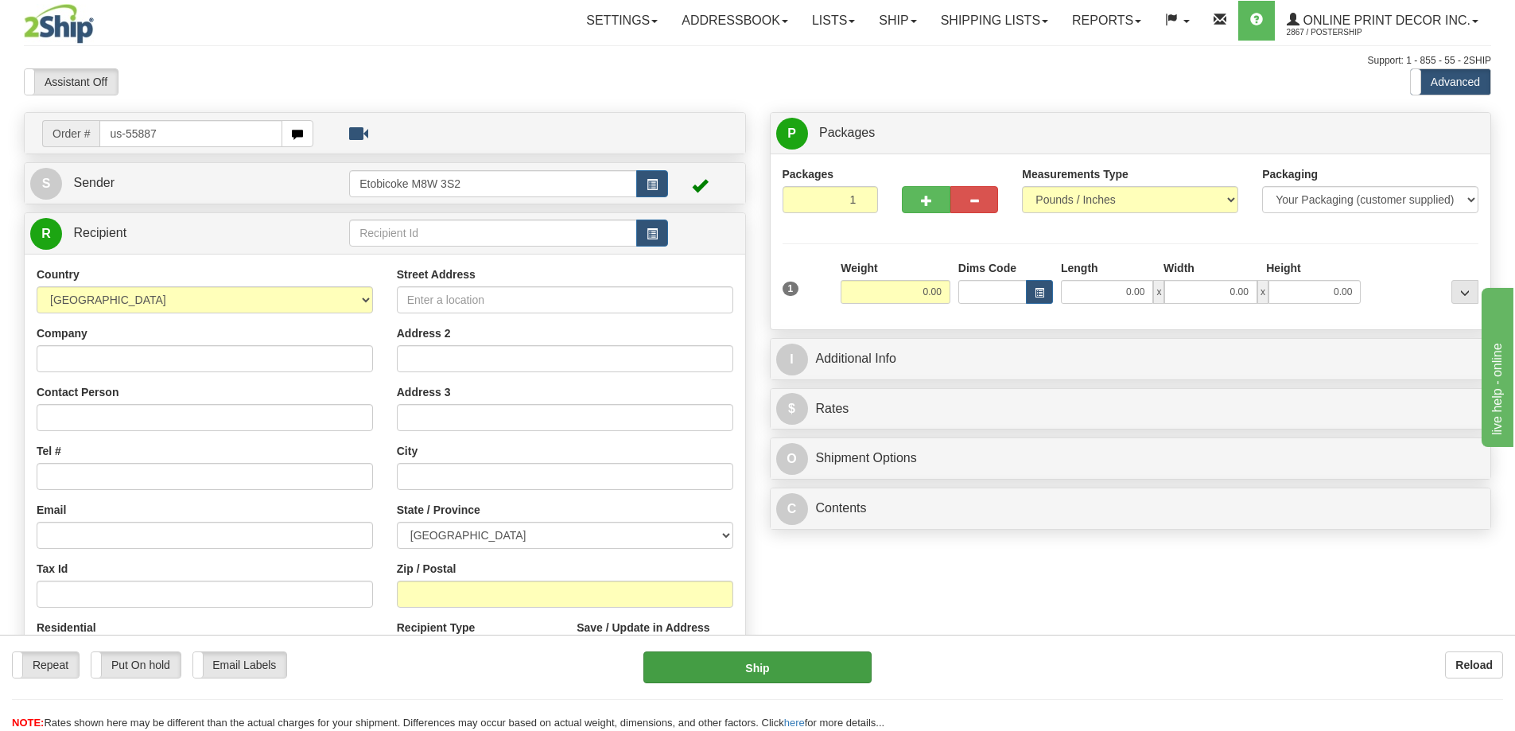
type input "us-55887"
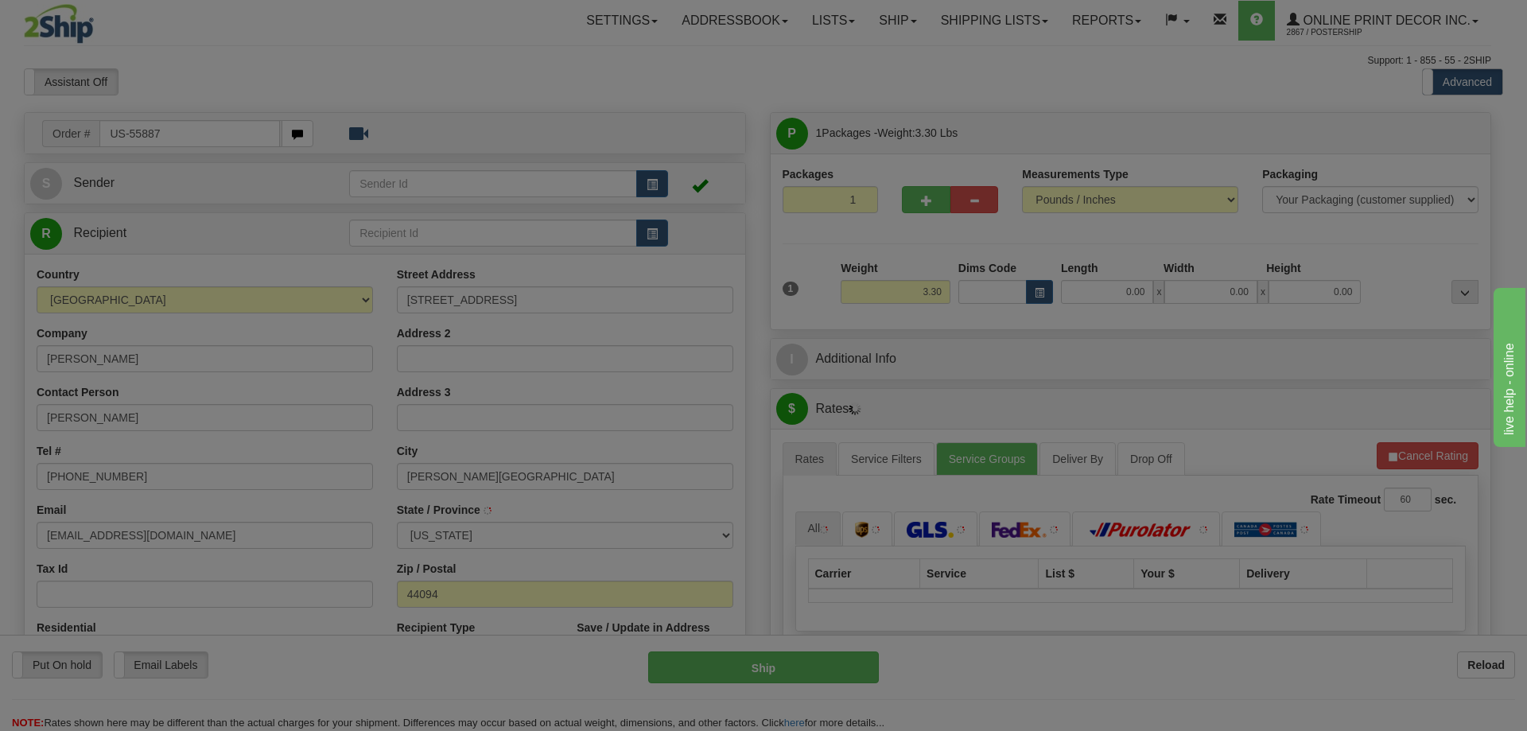
type input "WILLOUGHBY"
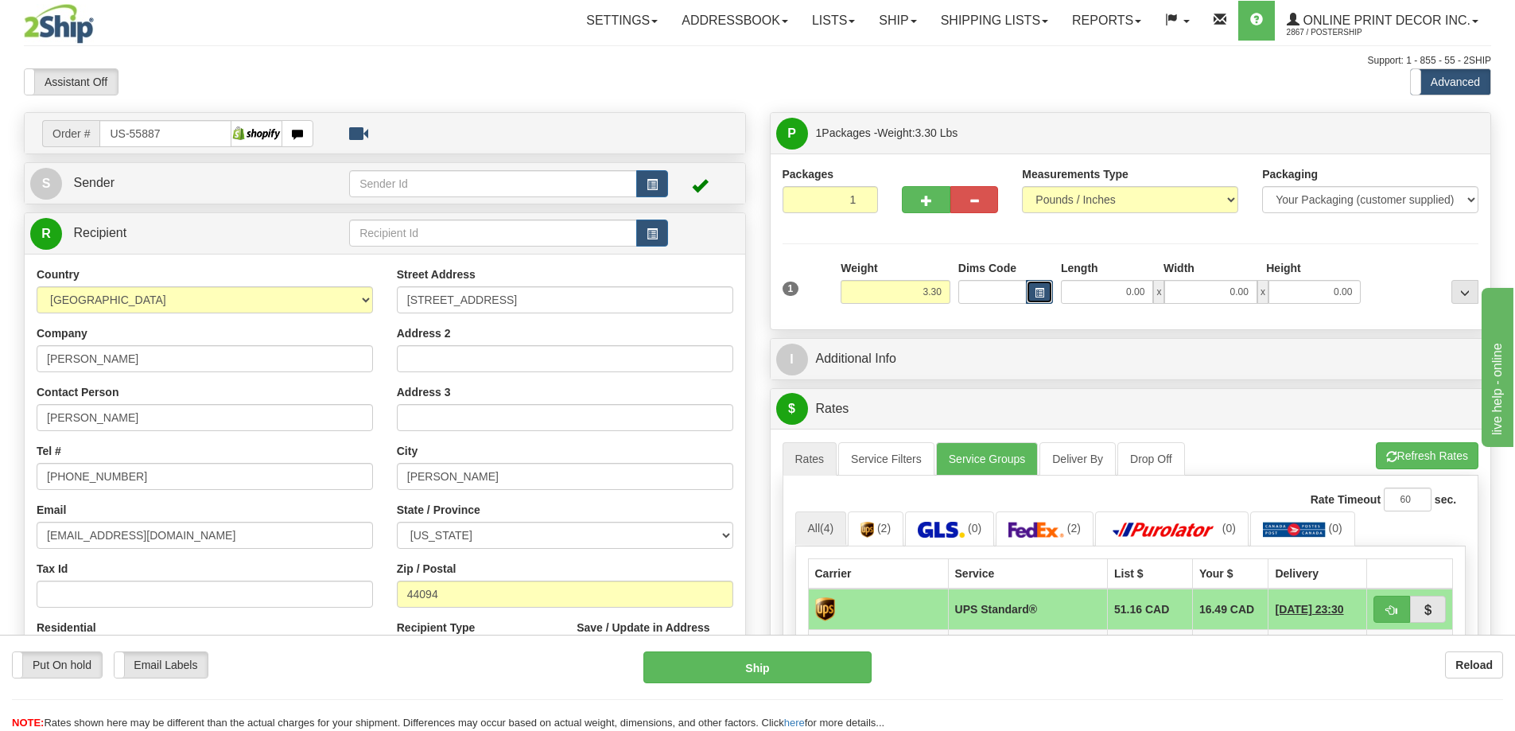
click at [1038, 284] on button "button" at bounding box center [1039, 292] width 27 height 24
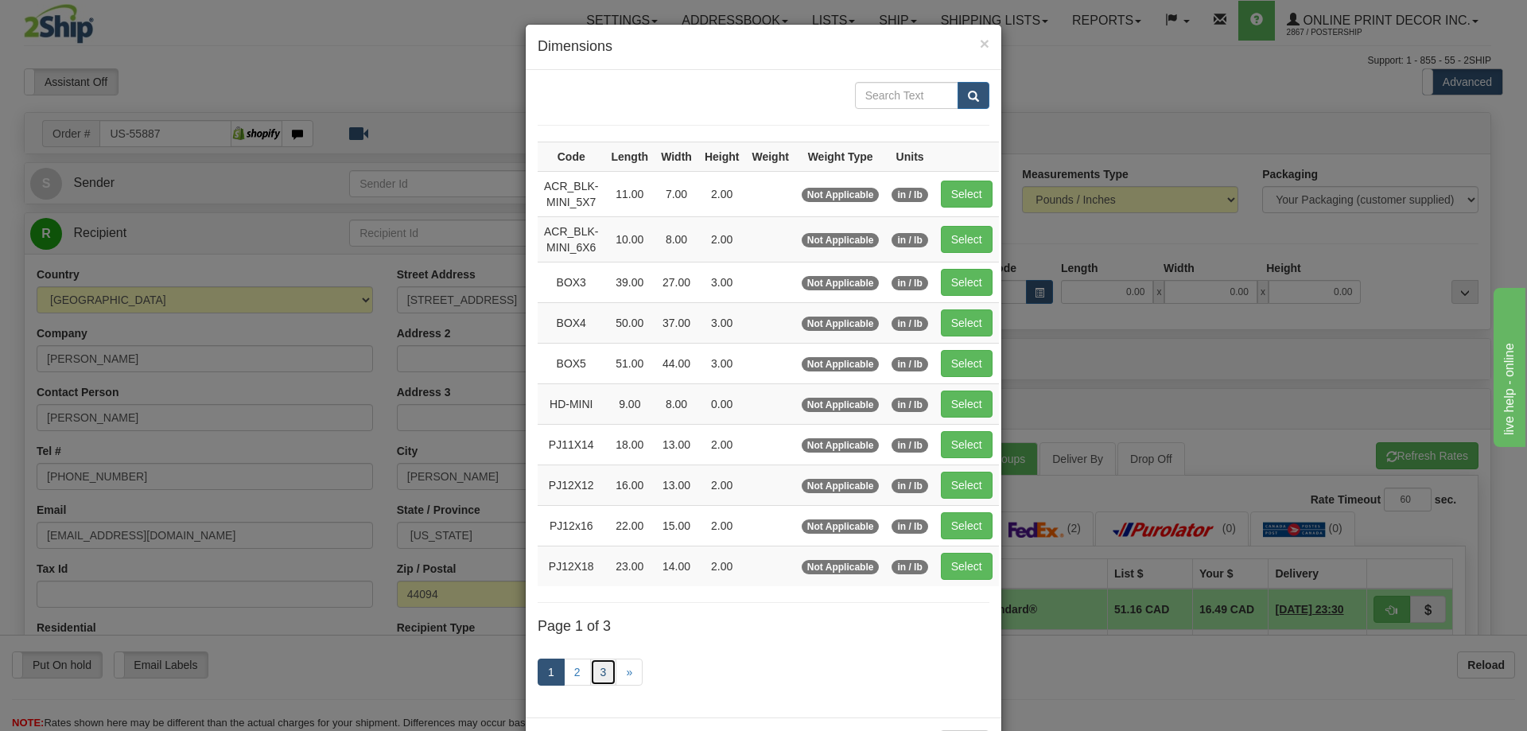
click at [596, 667] on link "3" at bounding box center [603, 671] width 27 height 27
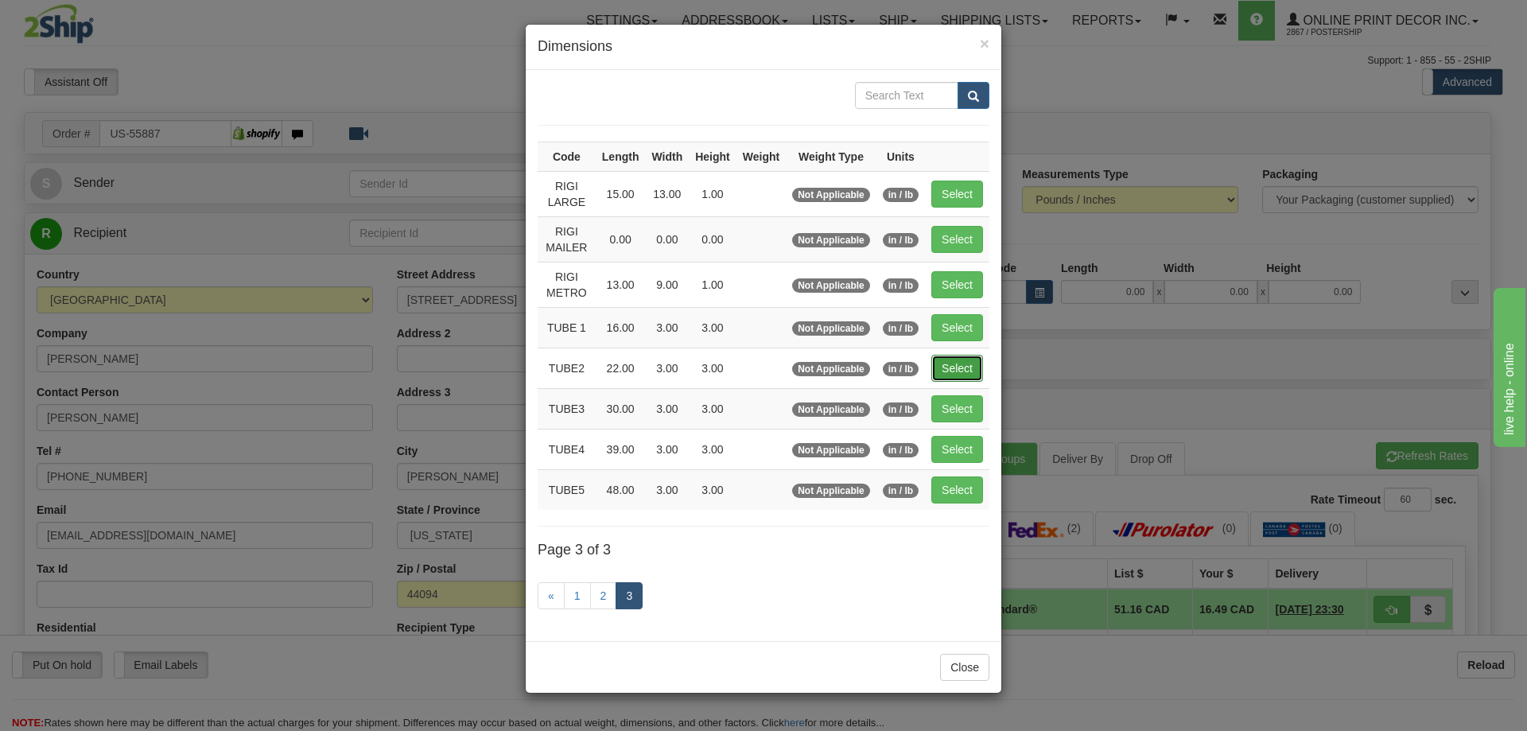
click at [967, 359] on button "Select" at bounding box center [957, 368] width 52 height 27
type input "TUBE2"
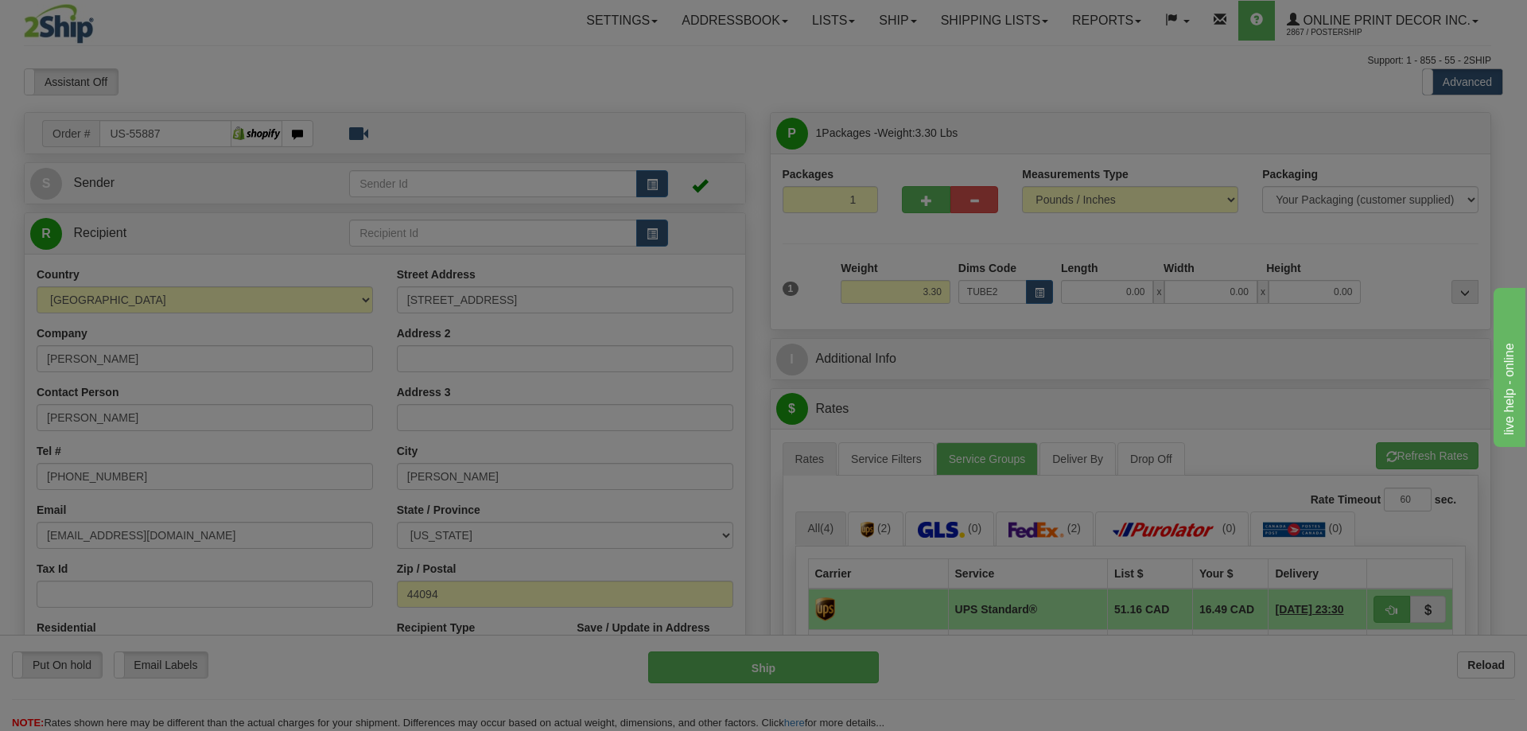
type input "22.00"
type input "3.00"
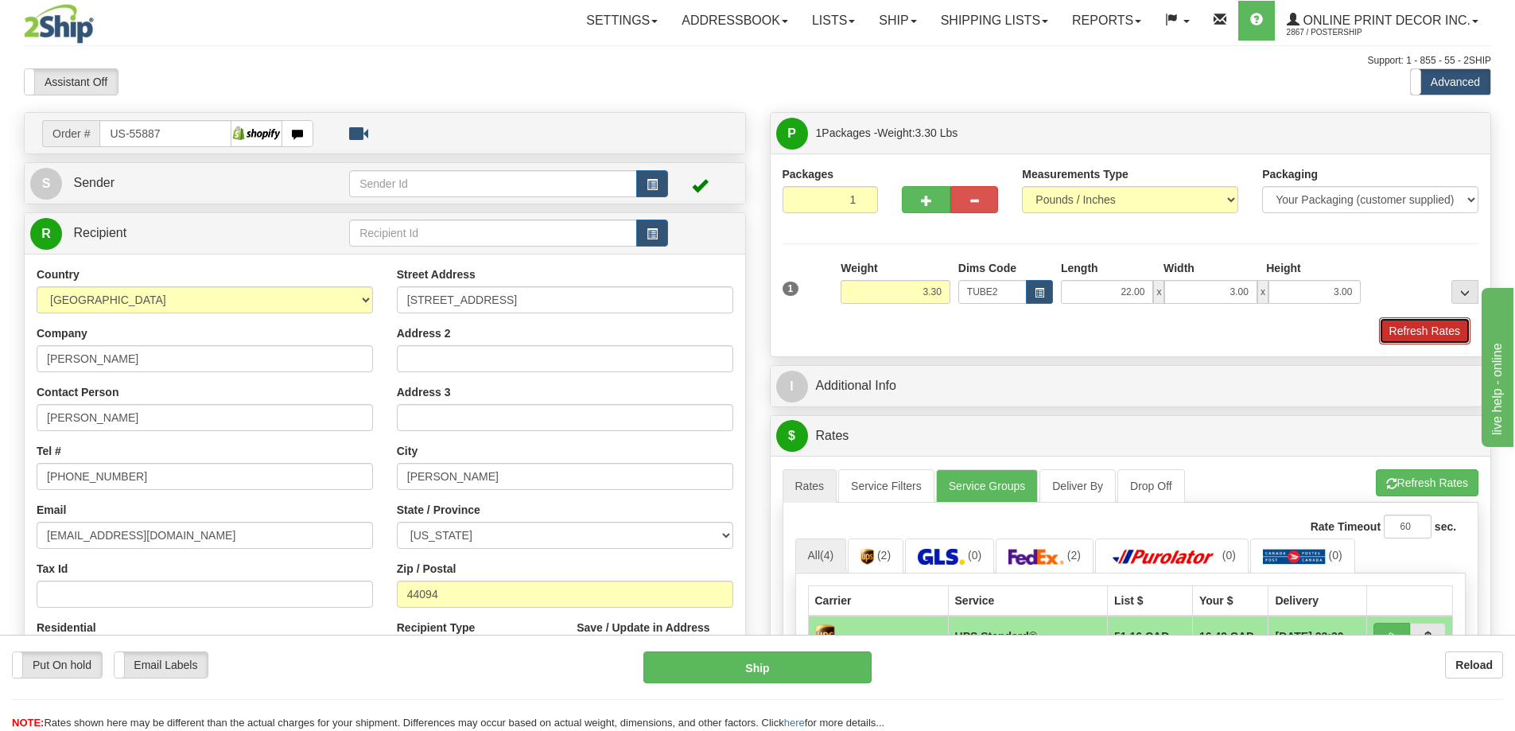
drag, startPoint x: 1424, startPoint y: 333, endPoint x: 1421, endPoint y: 324, distance: 10.1
click at [1421, 324] on button "Refresh Rates" at bounding box center [1424, 330] width 91 height 27
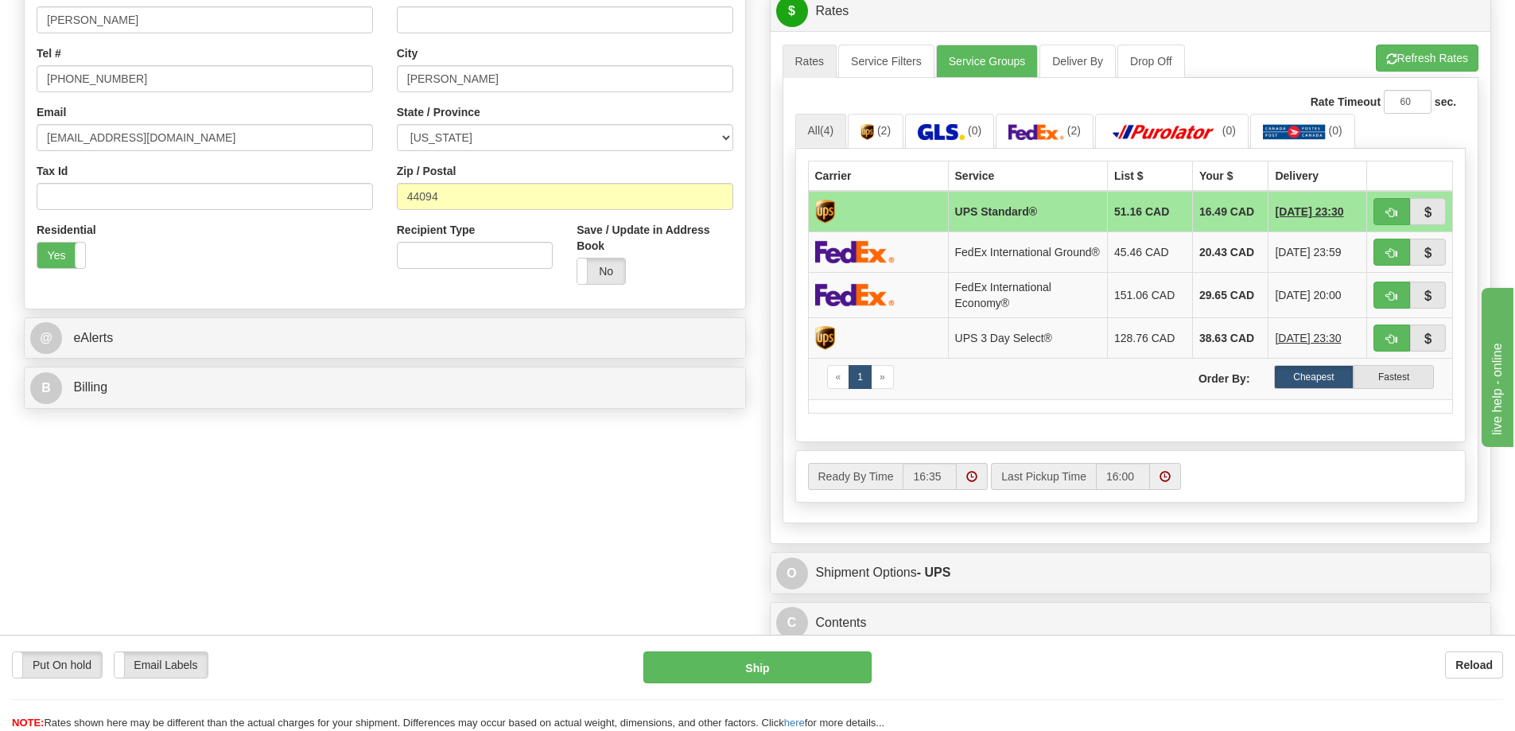
scroll to position [557, 0]
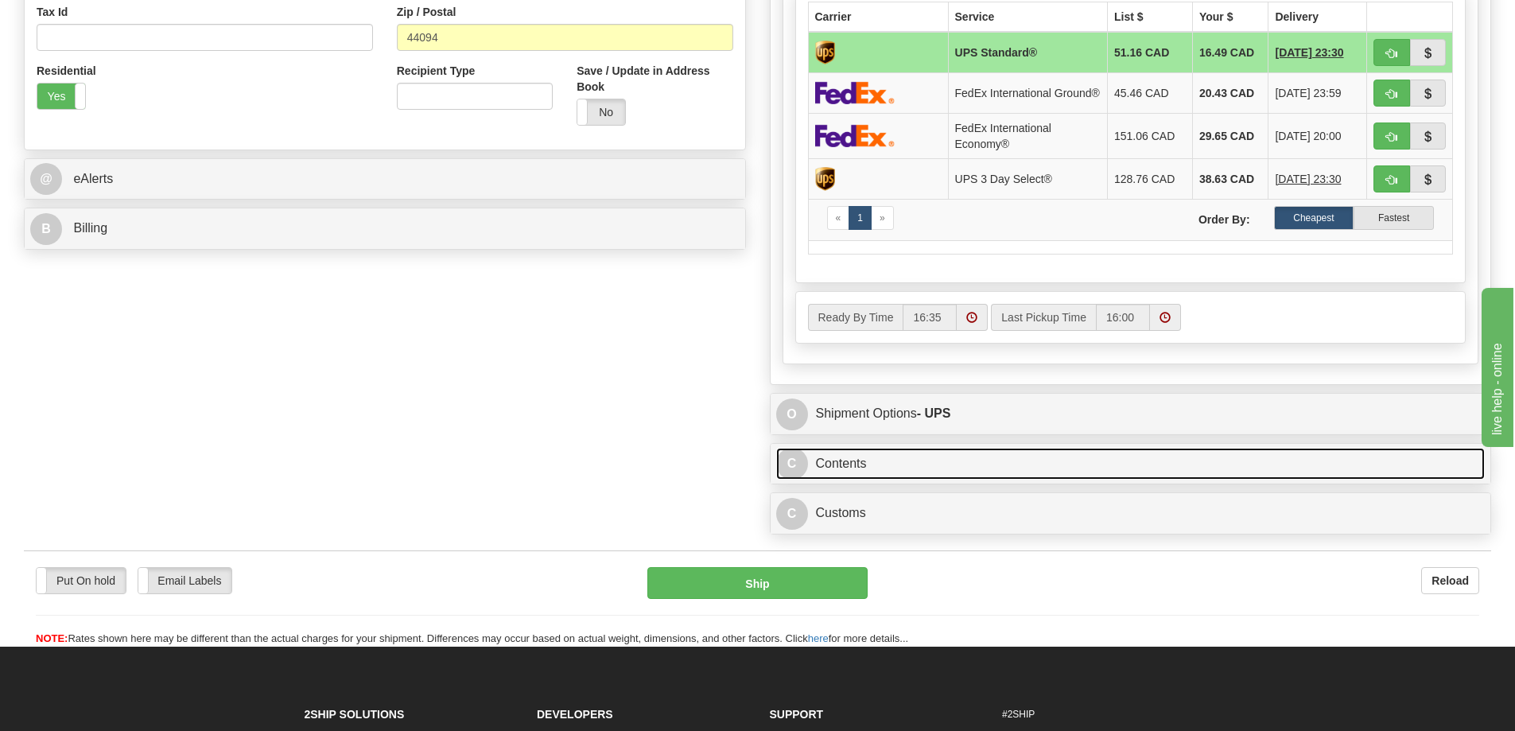
click at [1041, 472] on link "C Contents" at bounding box center [1130, 464] width 709 height 33
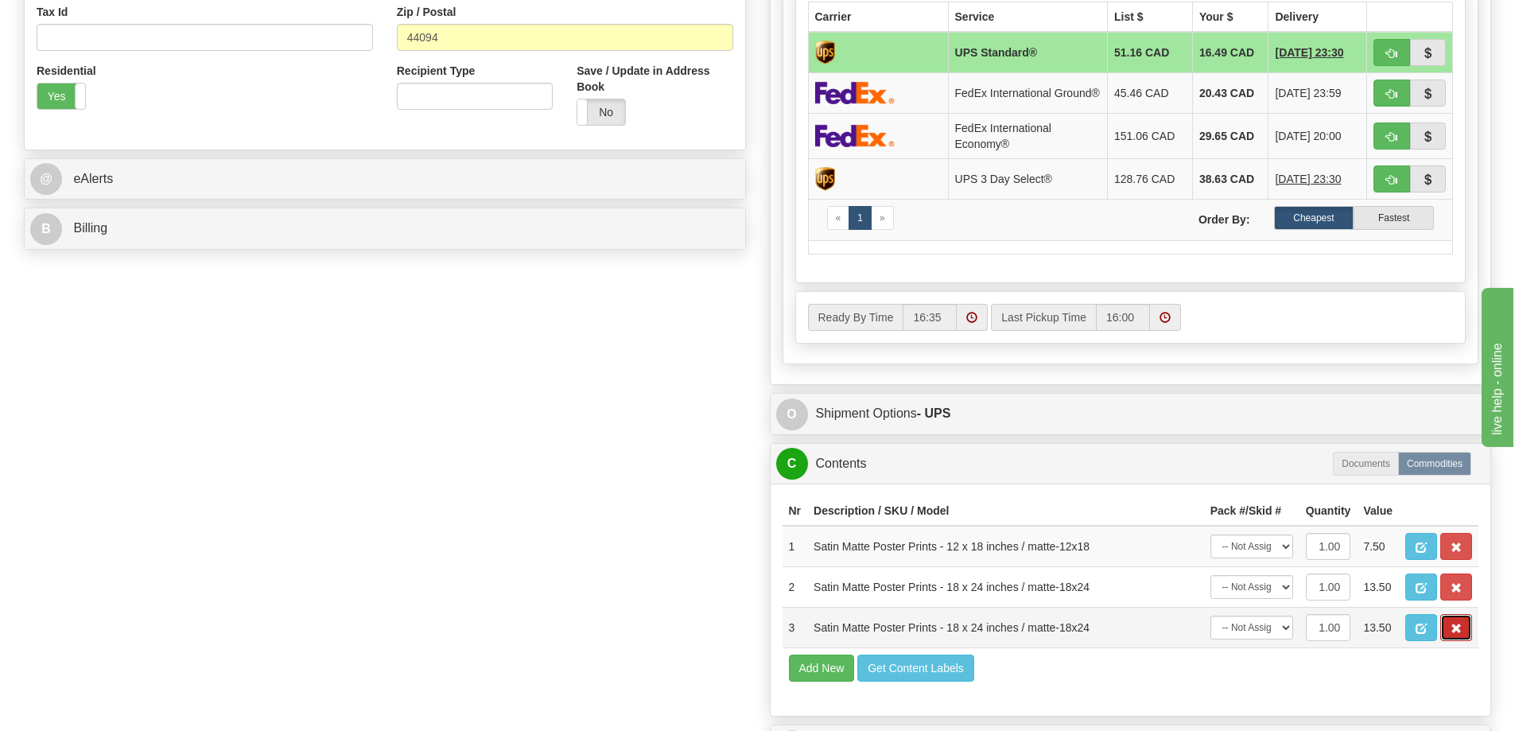
click at [1445, 634] on button "button" at bounding box center [1456, 627] width 32 height 27
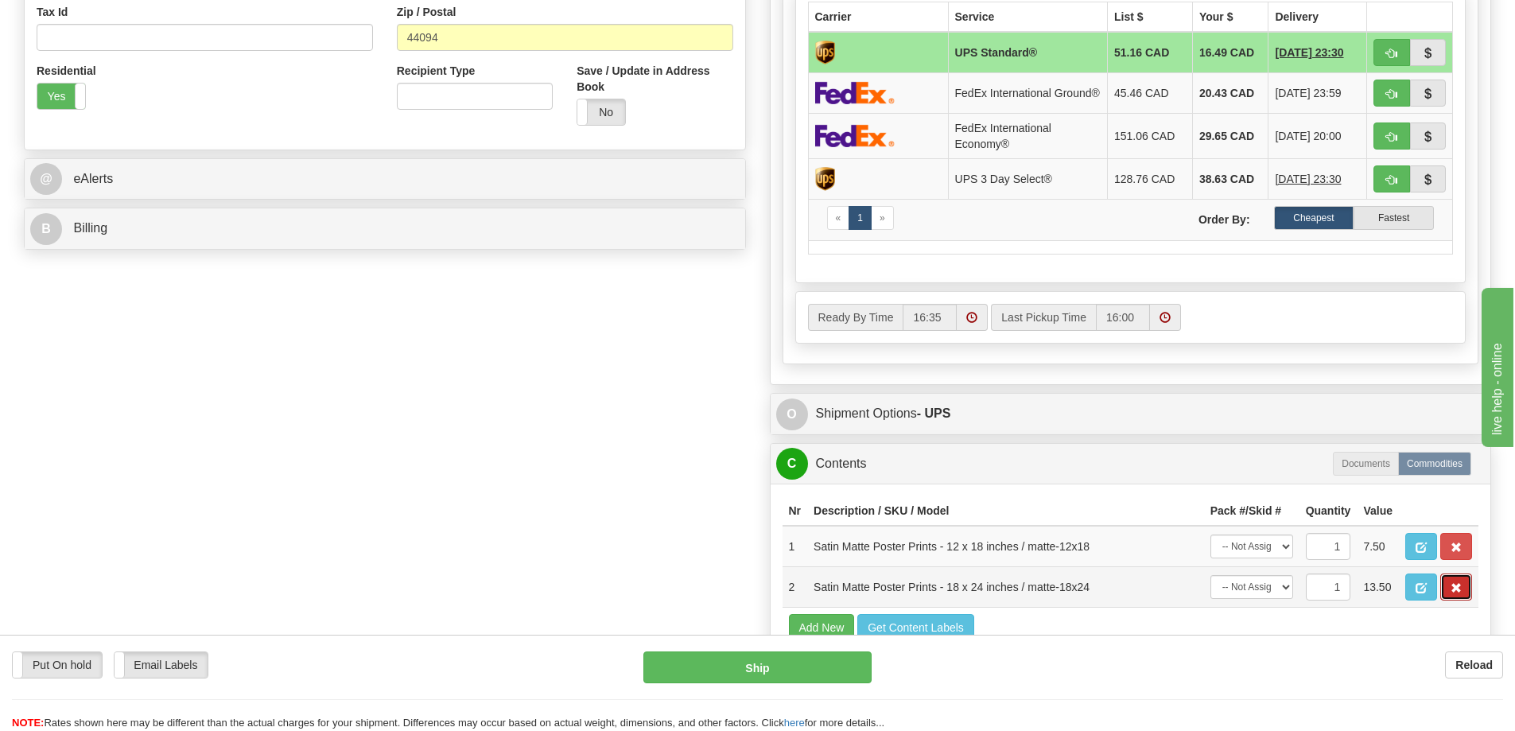
click at [1447, 600] on button "button" at bounding box center [1456, 586] width 32 height 27
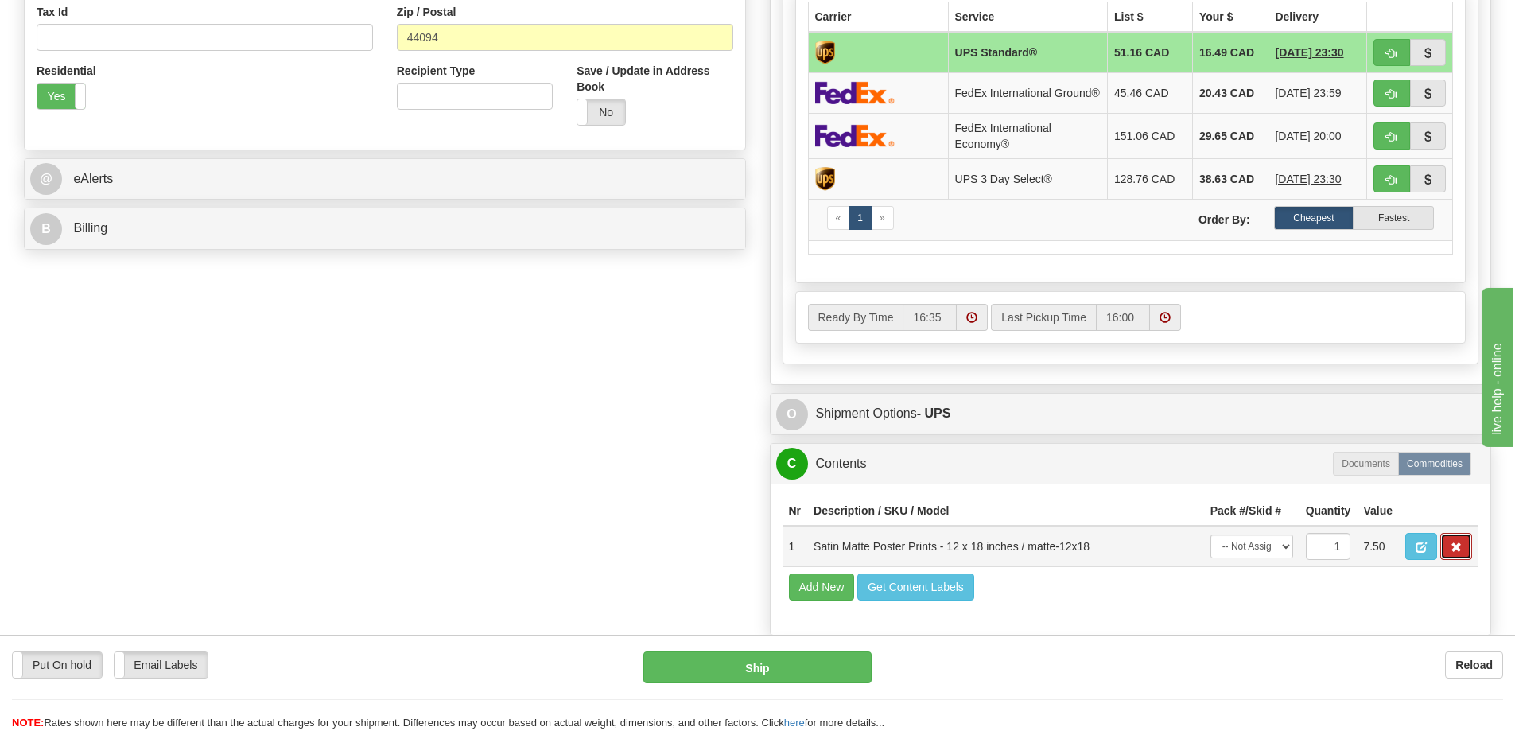
click at [1446, 547] on button "button" at bounding box center [1456, 546] width 32 height 27
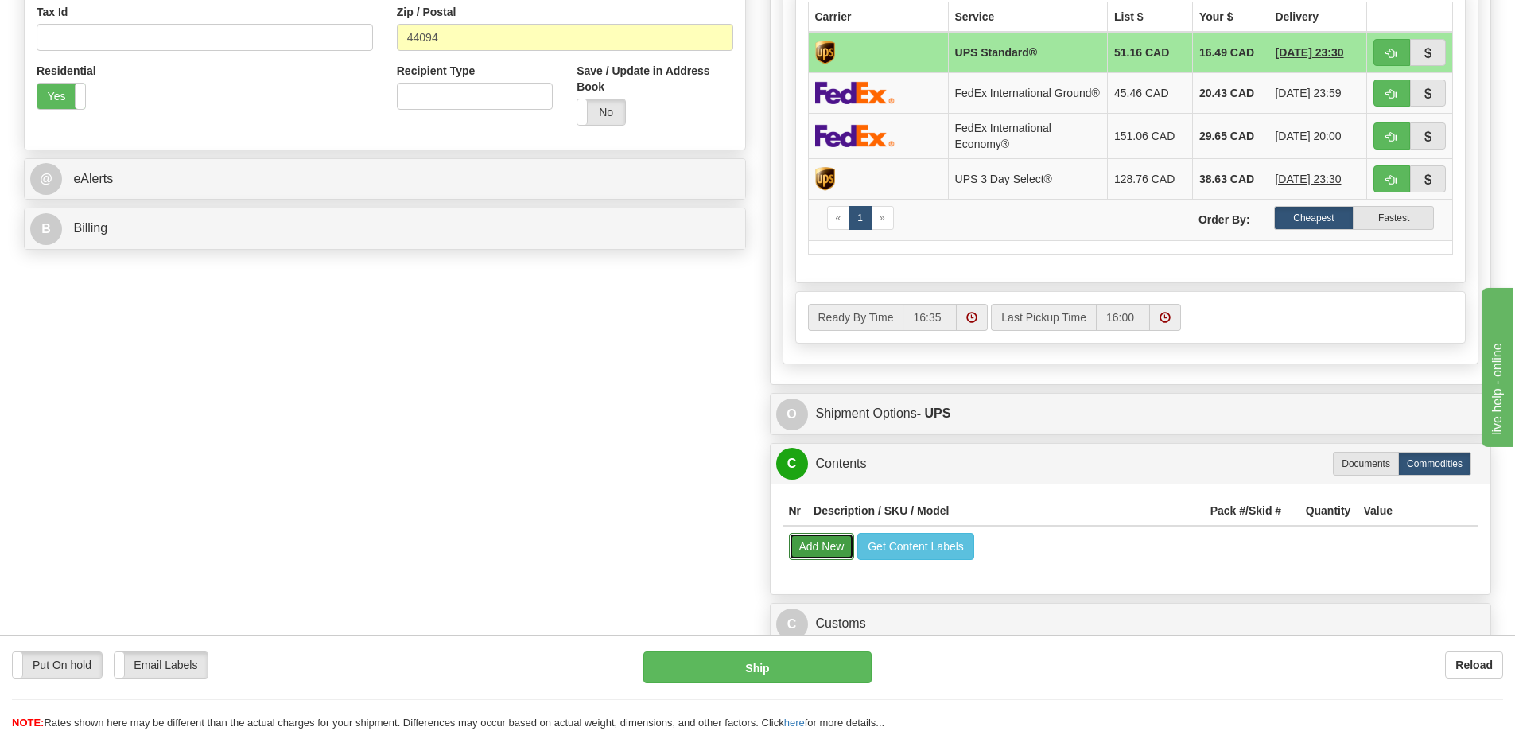
click at [815, 557] on button "Add New" at bounding box center [822, 546] width 66 height 27
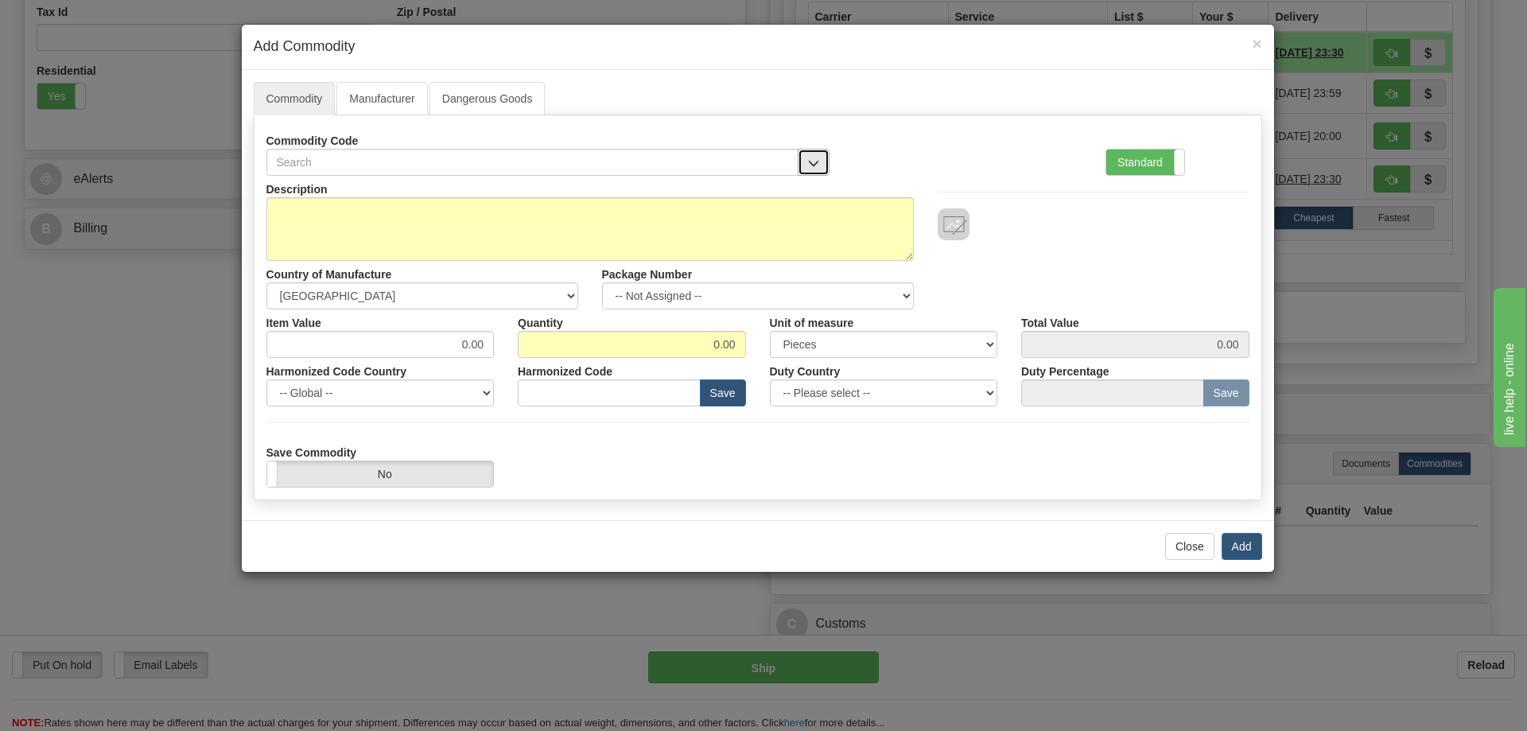
click at [820, 153] on button "button" at bounding box center [814, 162] width 32 height 27
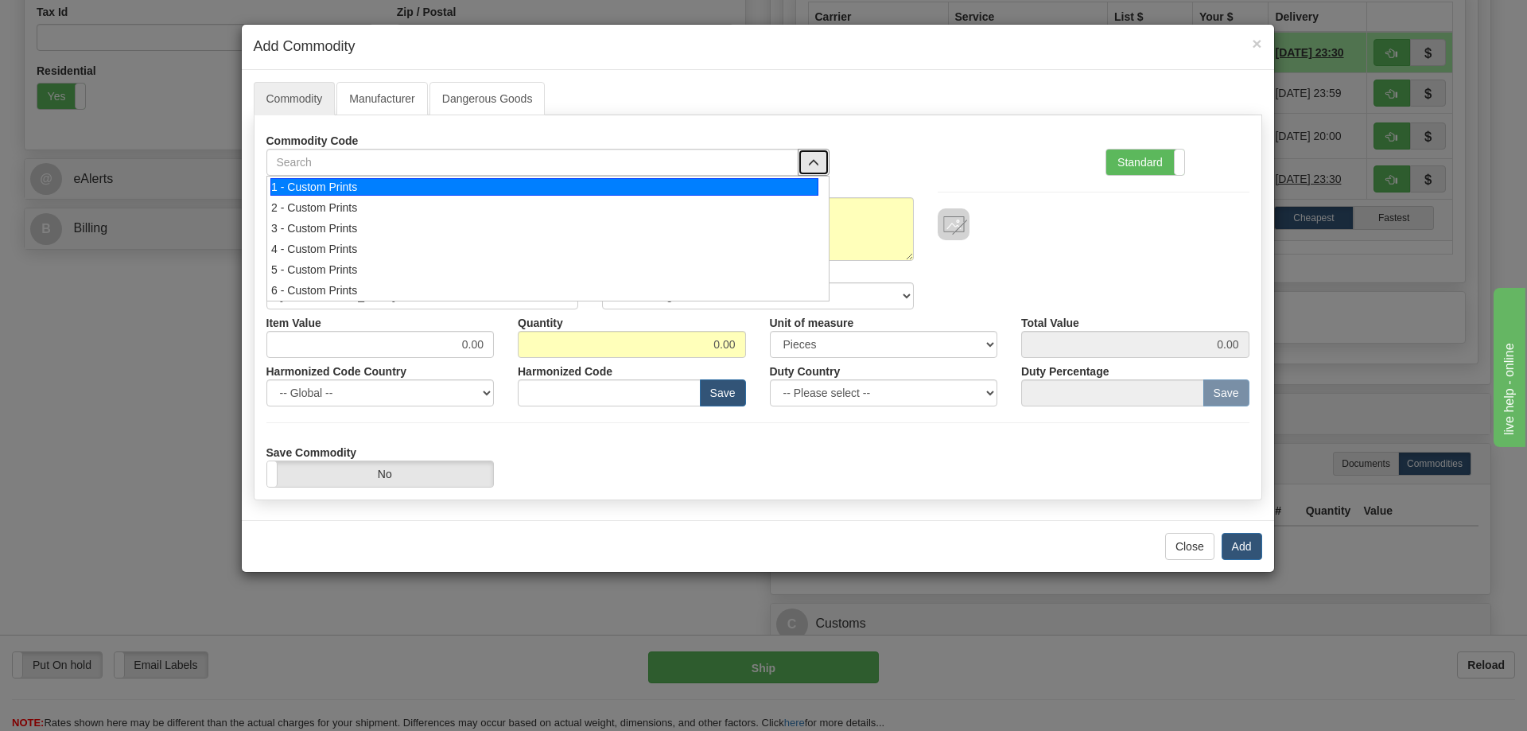
click at [786, 188] on div "1 - Custom Prints" at bounding box center [544, 186] width 548 height 17
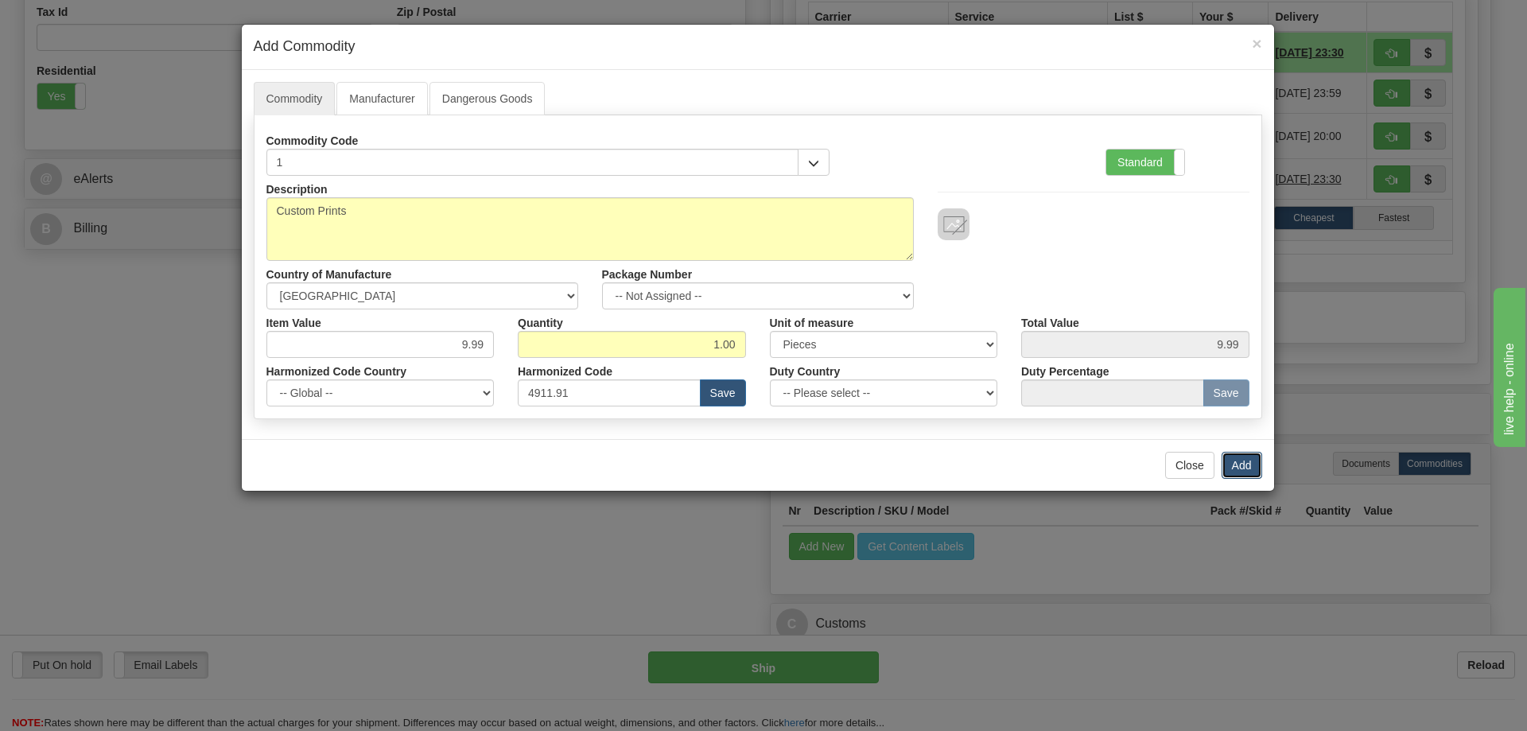
click at [1254, 457] on button "Add" at bounding box center [1242, 465] width 41 height 27
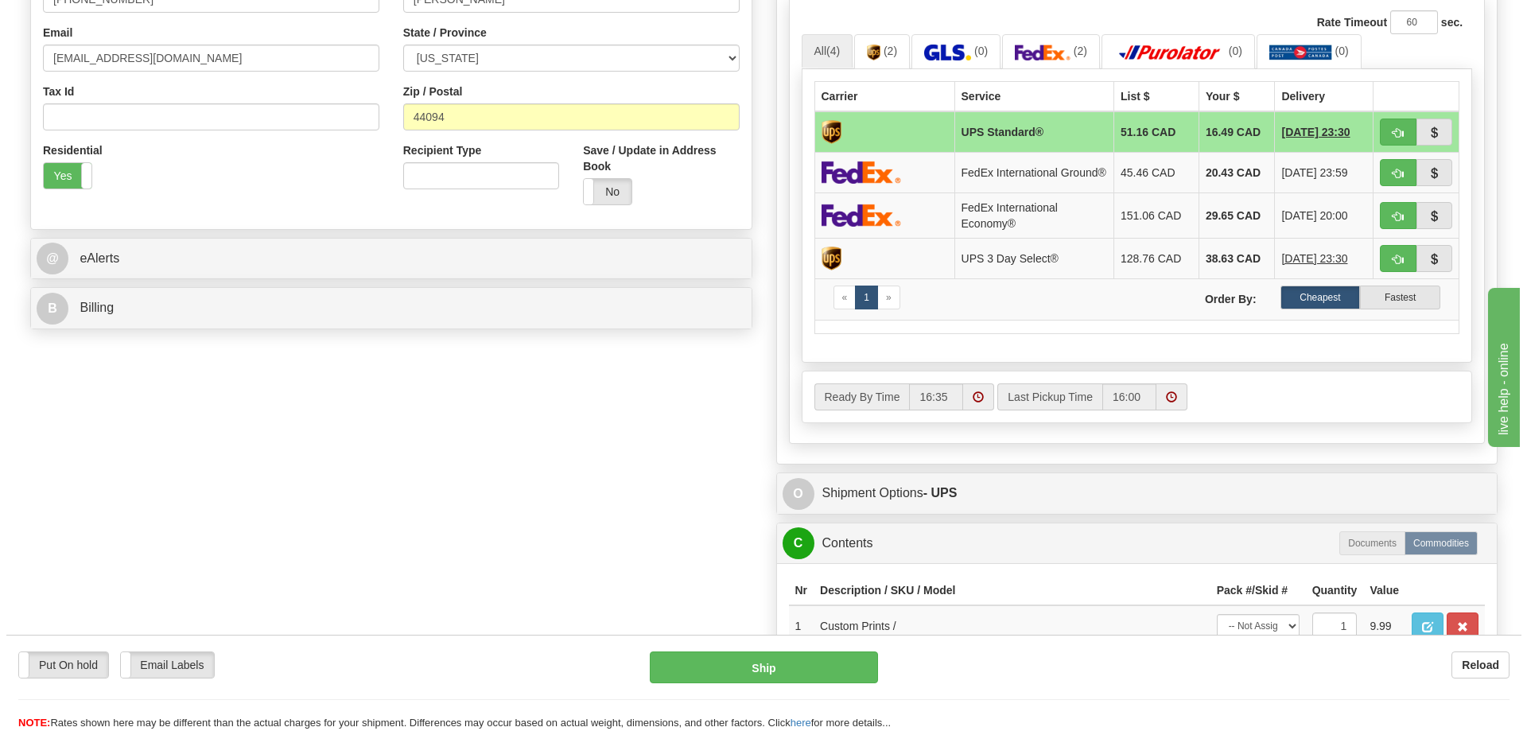
scroll to position [318, 0]
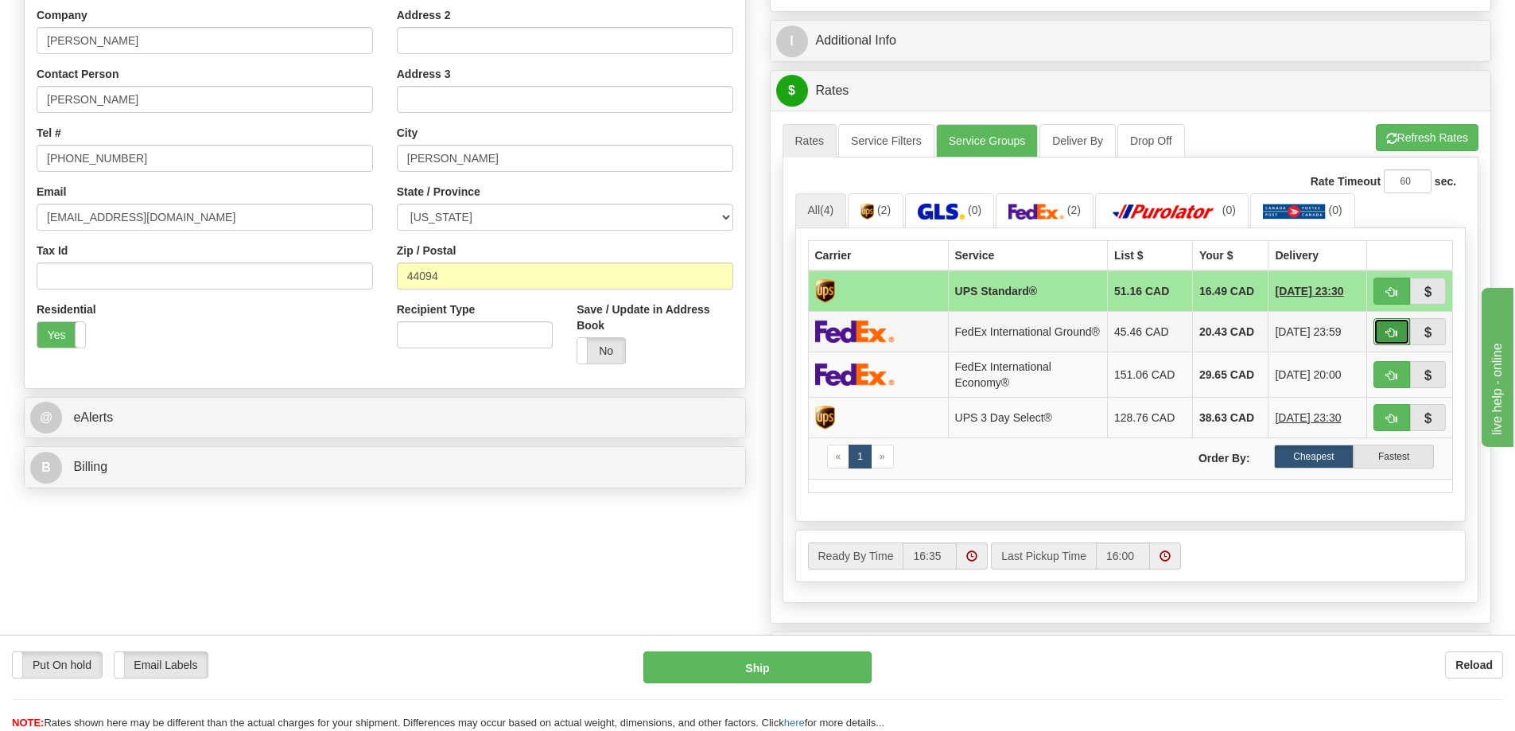
click at [1396, 324] on button "button" at bounding box center [1391, 331] width 37 height 27
type input "92"
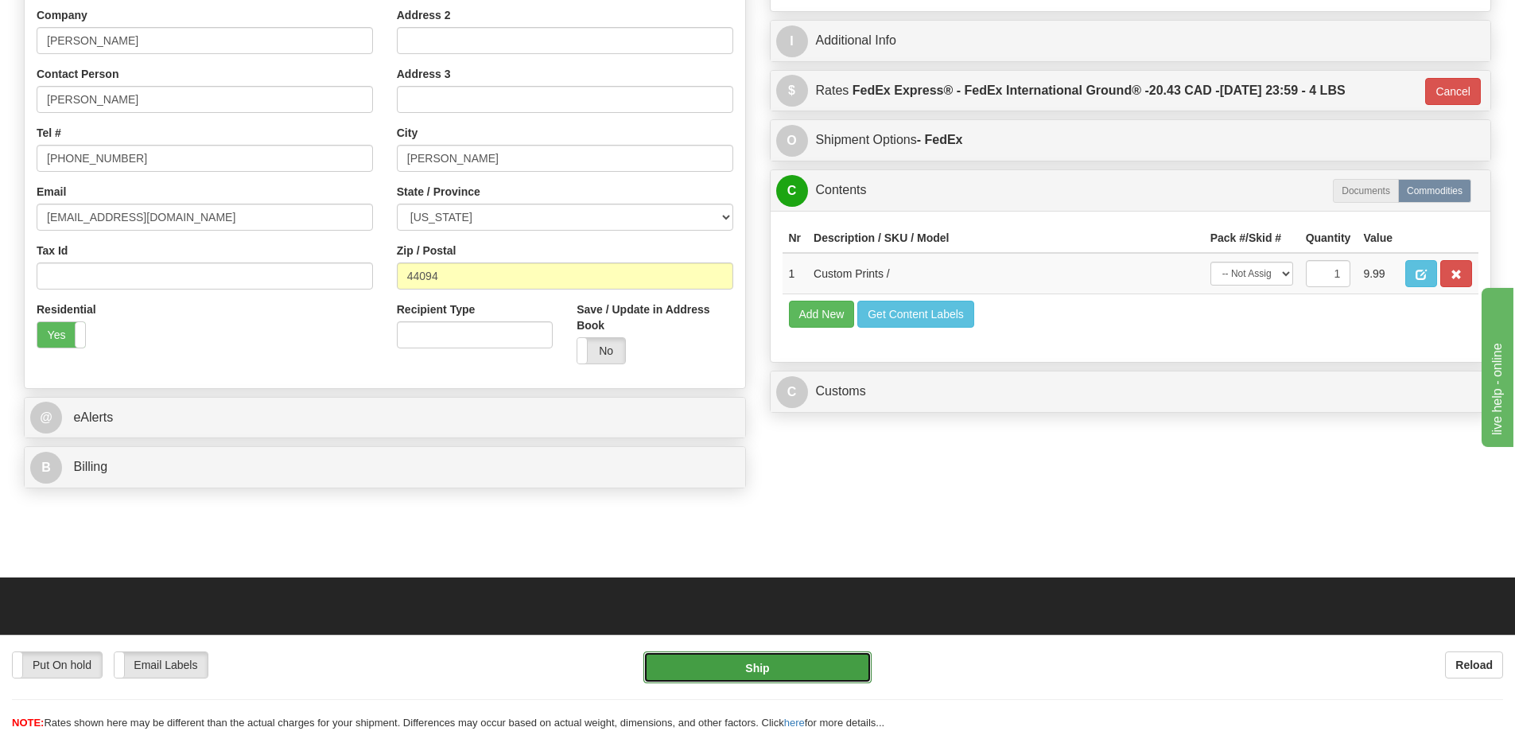
click at [825, 664] on button "Ship" at bounding box center [757, 667] width 228 height 32
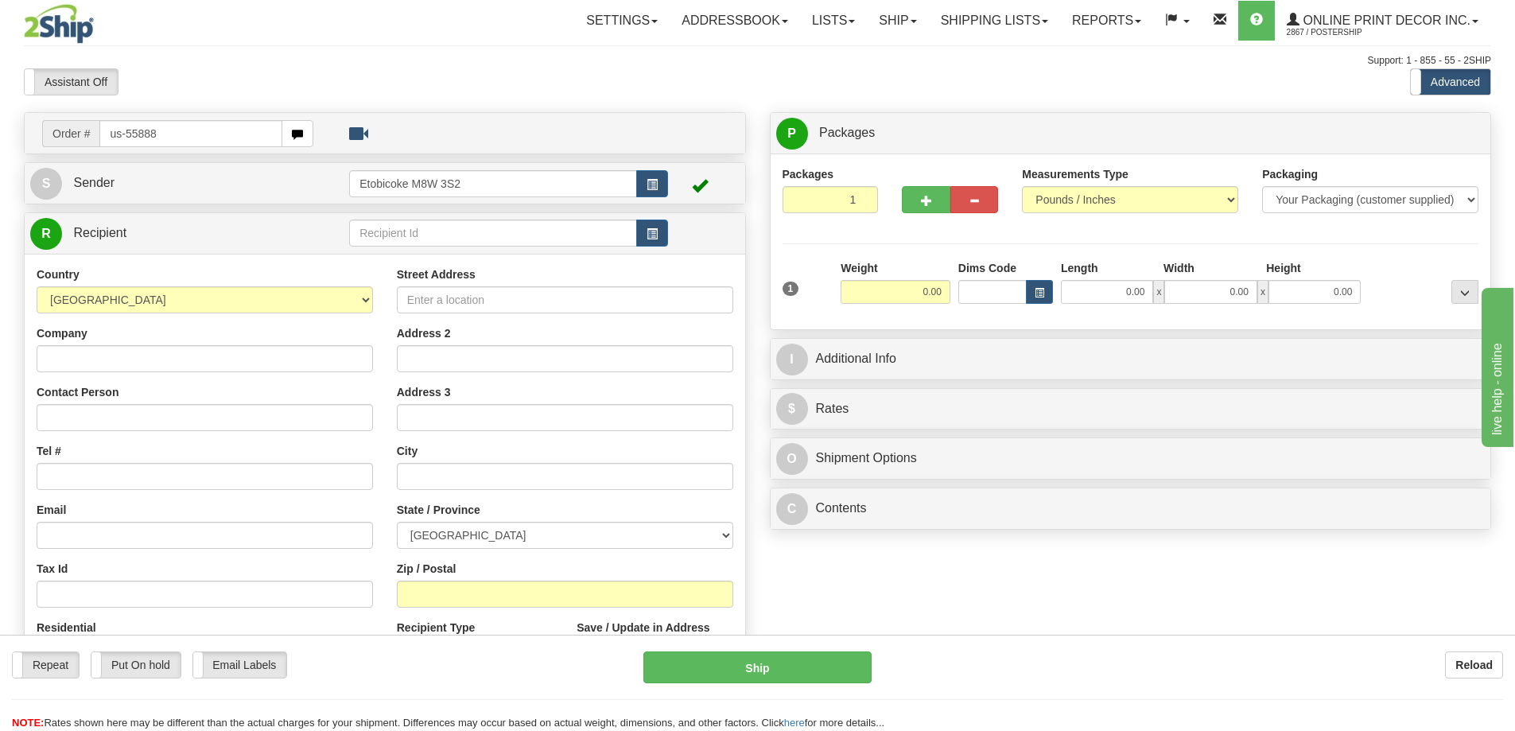
type input "us-55888"
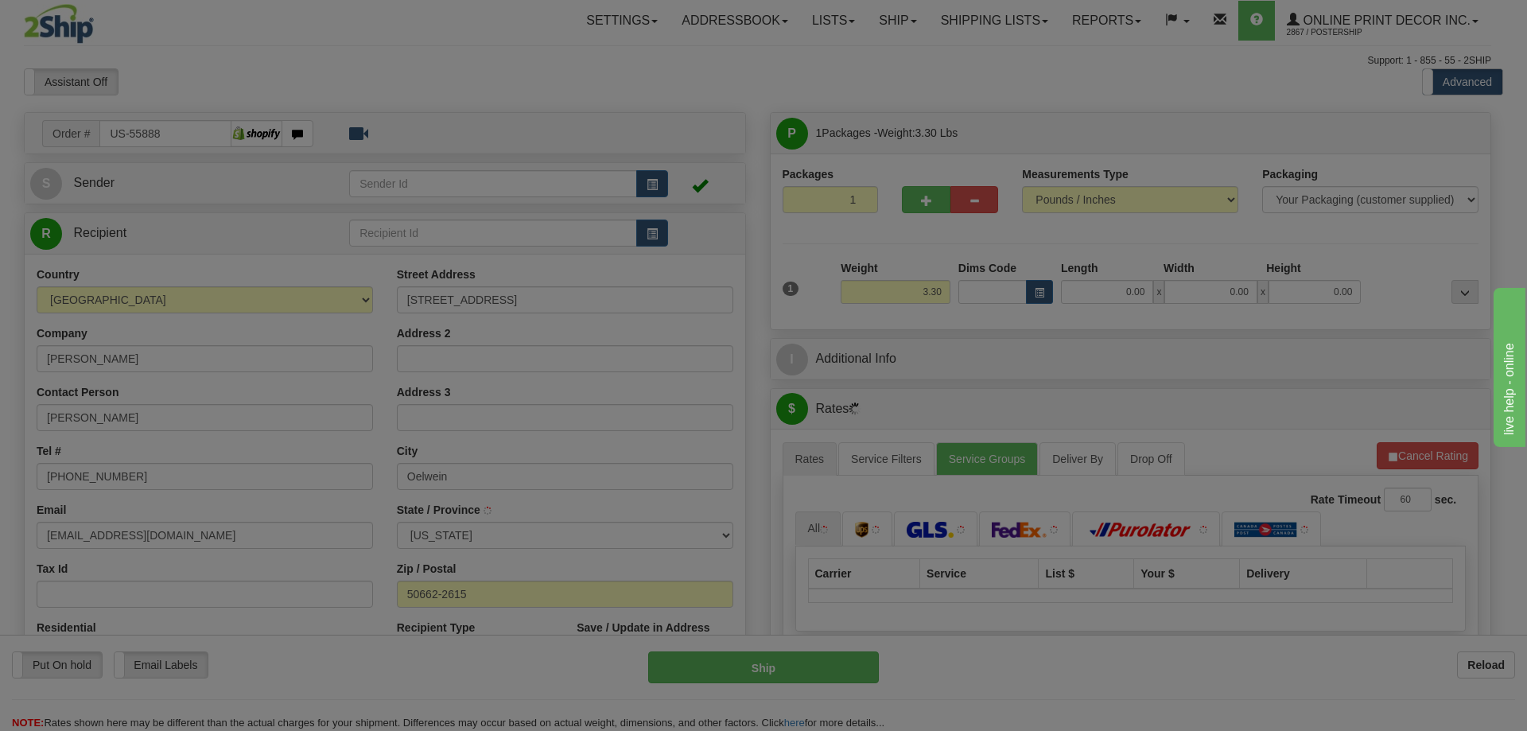
type input "OELWEIN"
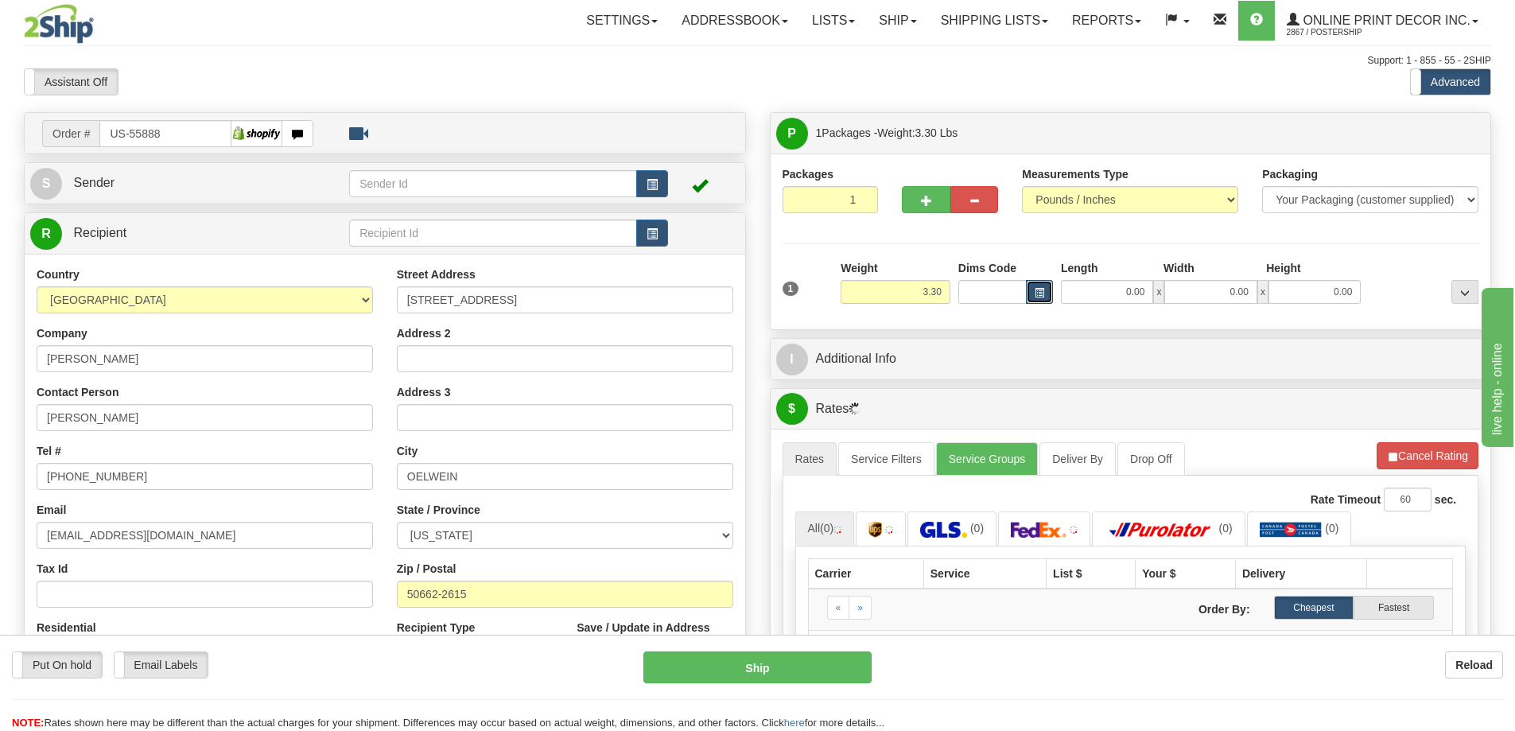
click at [1043, 285] on button "button" at bounding box center [1039, 292] width 27 height 24
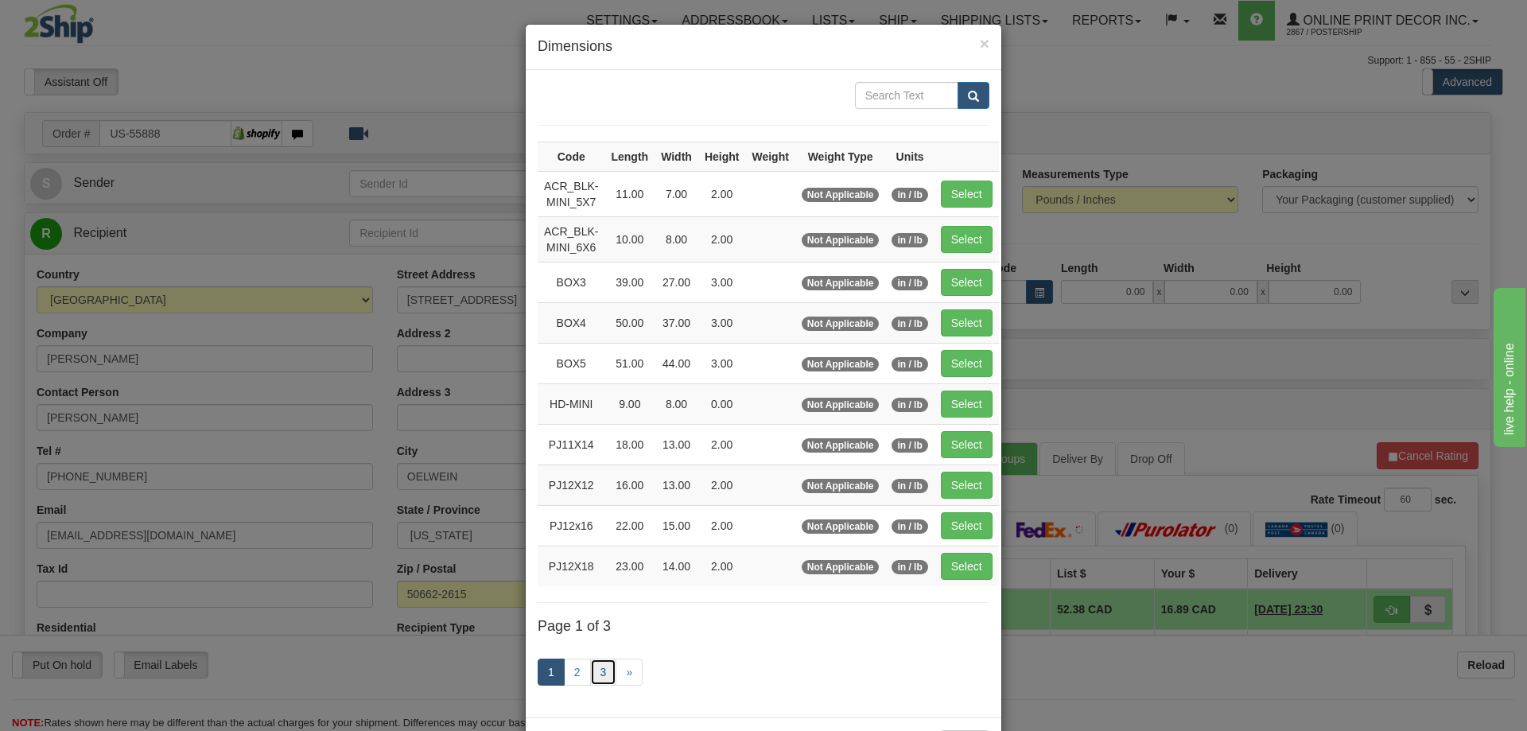
click at [597, 674] on link "3" at bounding box center [603, 671] width 27 height 27
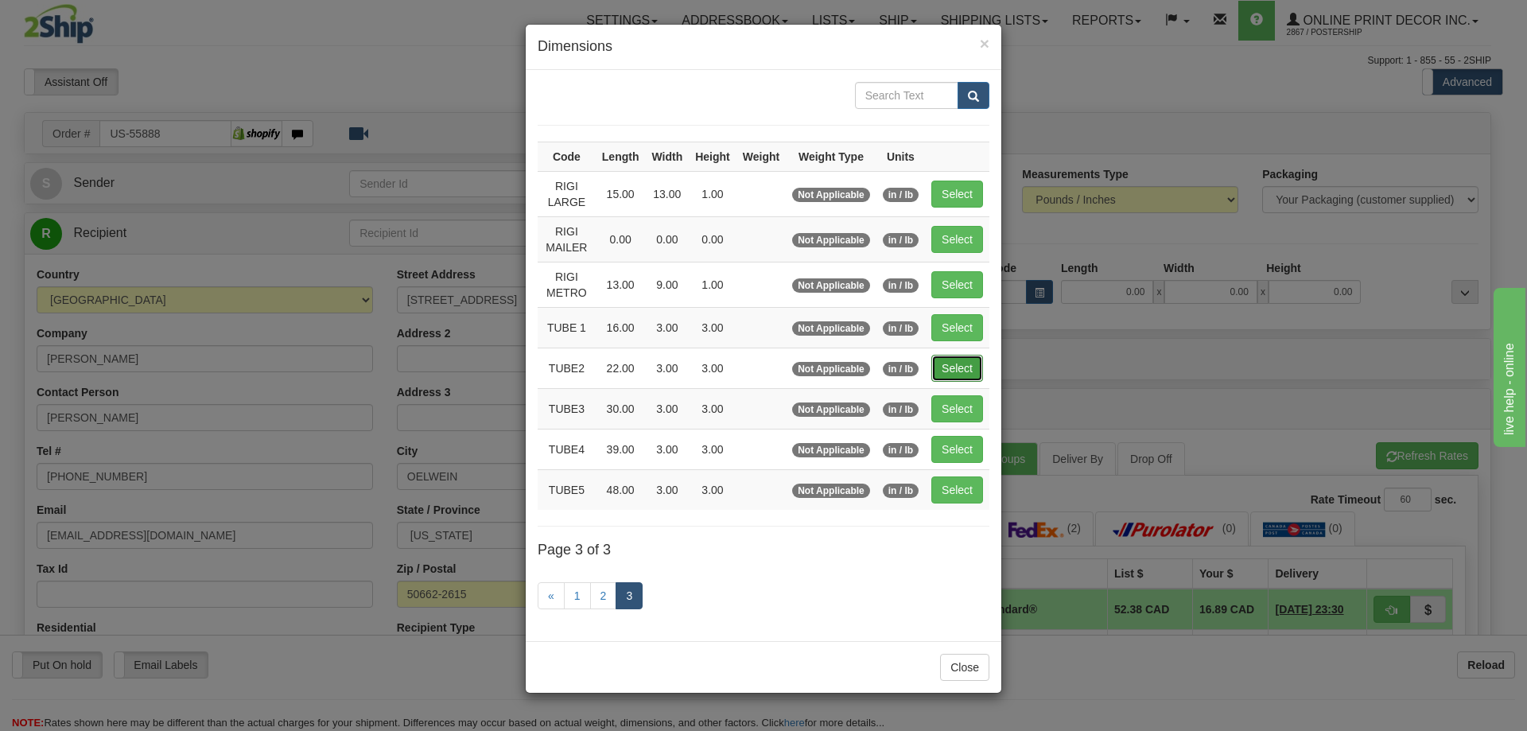
click at [969, 362] on button "Select" at bounding box center [957, 368] width 52 height 27
type input "TUBE2"
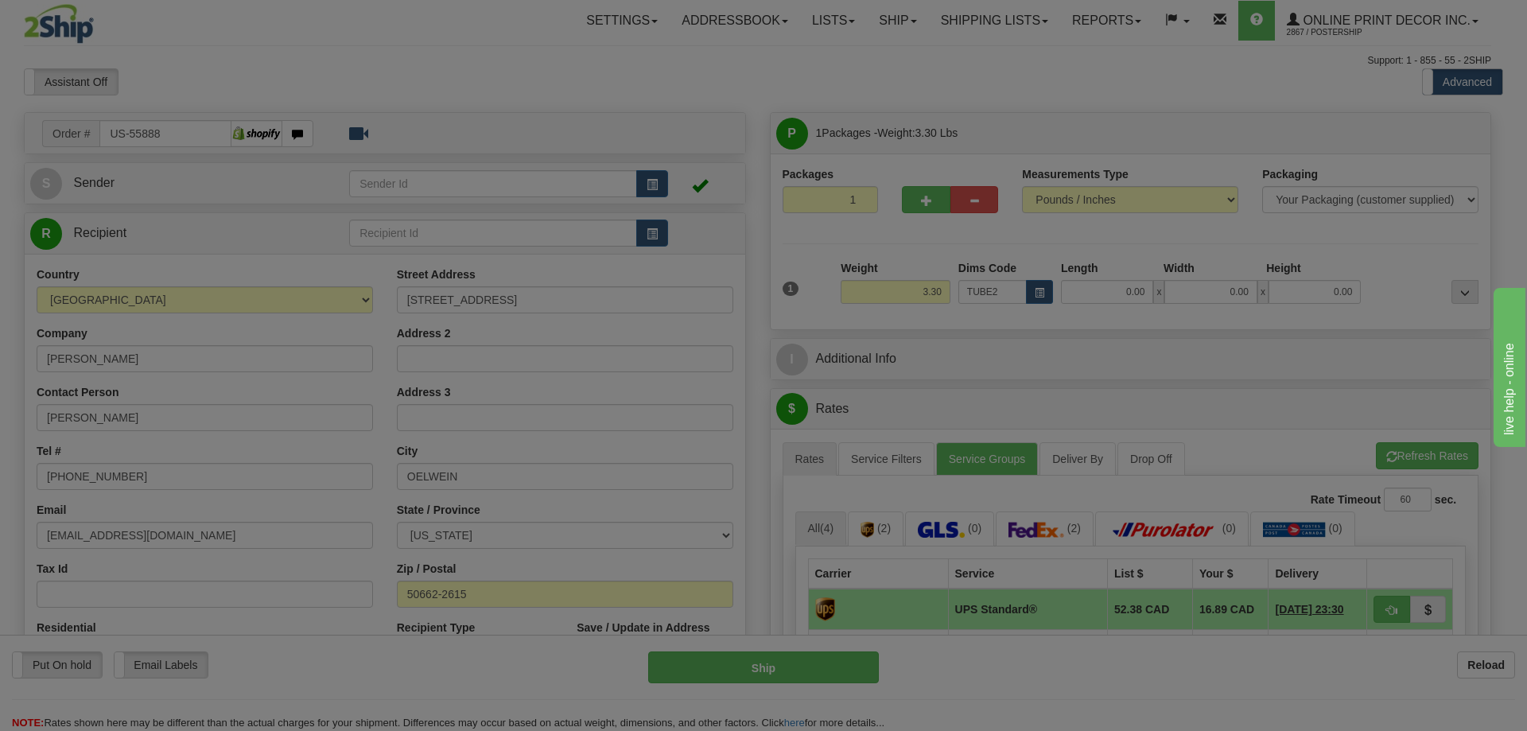
type input "22.00"
type input "3.00"
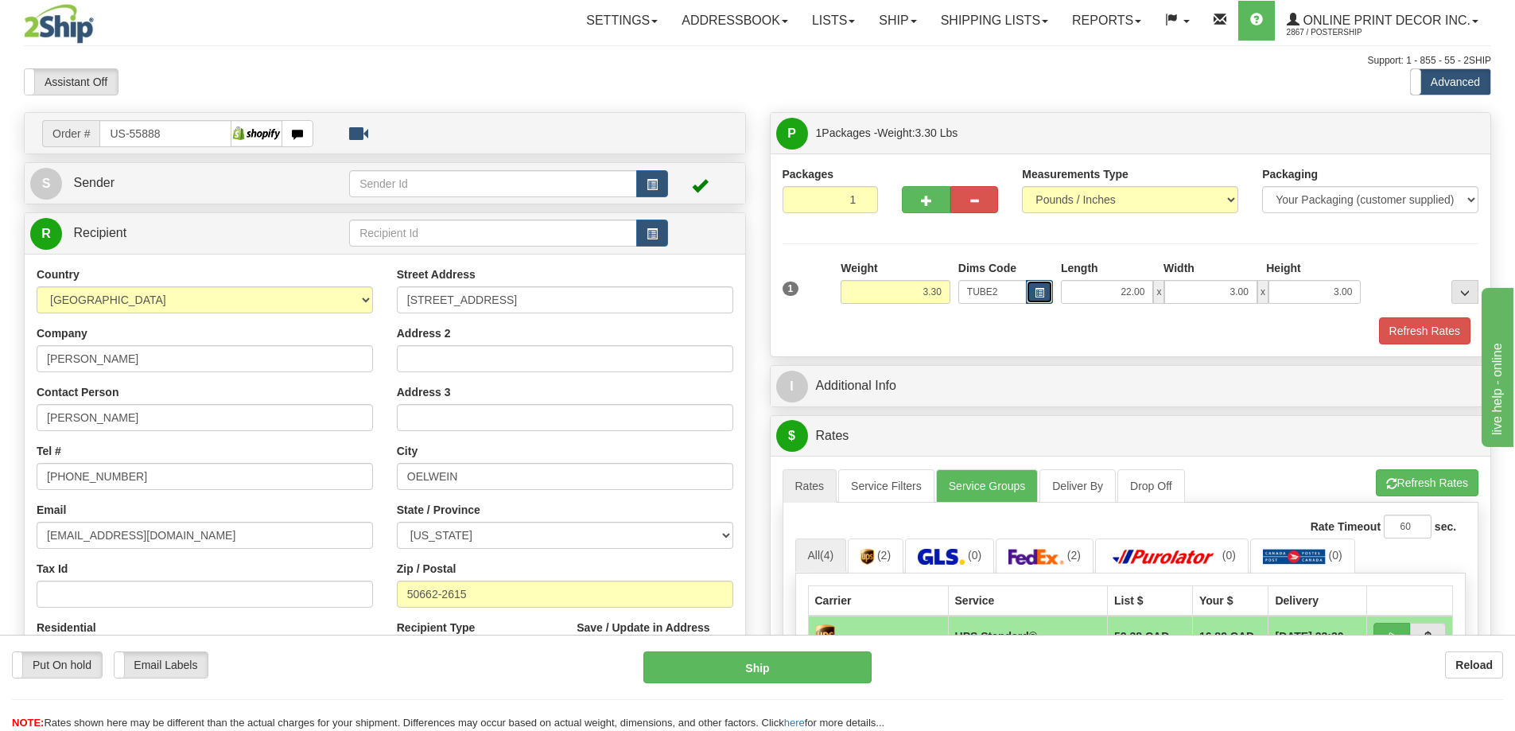
click at [1043, 289] on span "button" at bounding box center [1040, 293] width 10 height 9
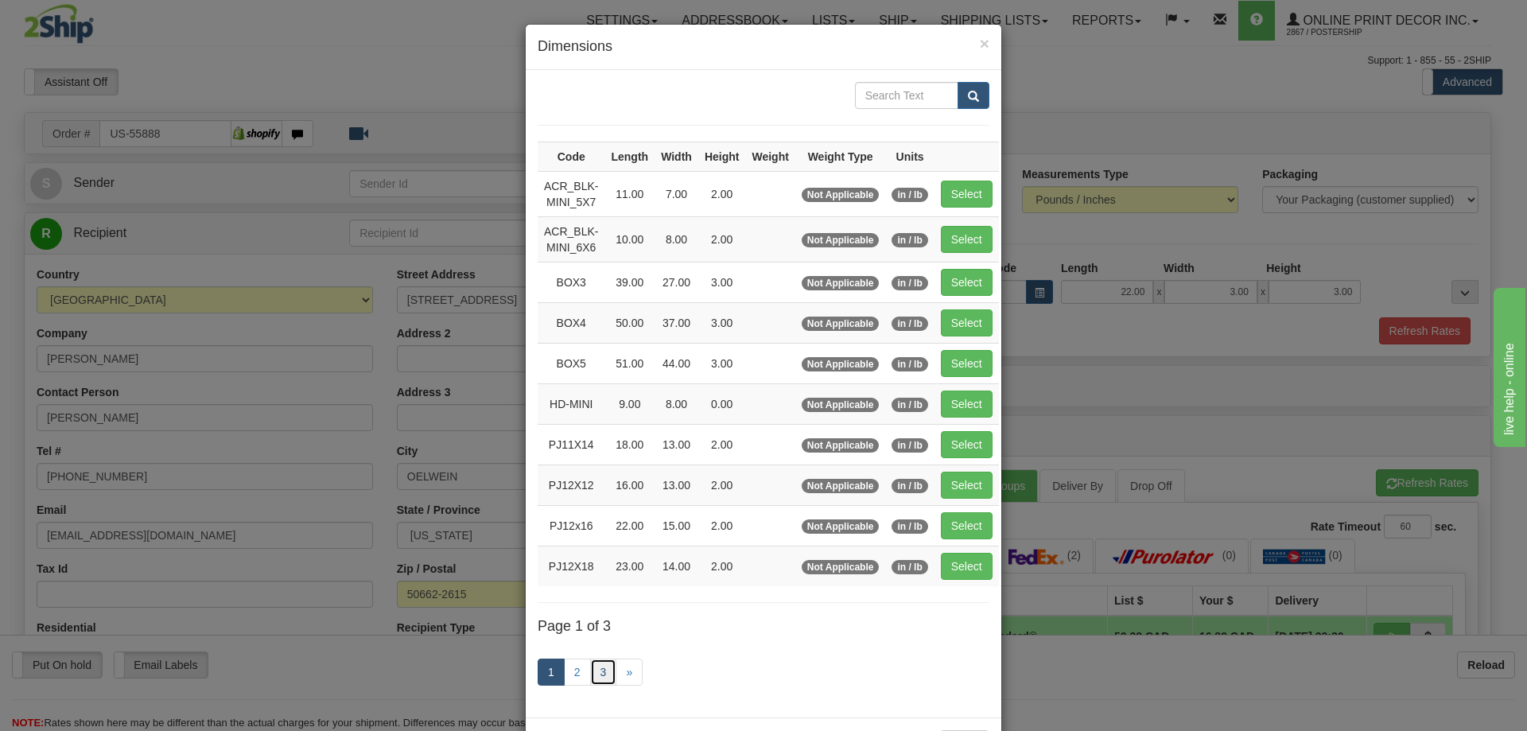
click at [593, 665] on link "3" at bounding box center [603, 671] width 27 height 27
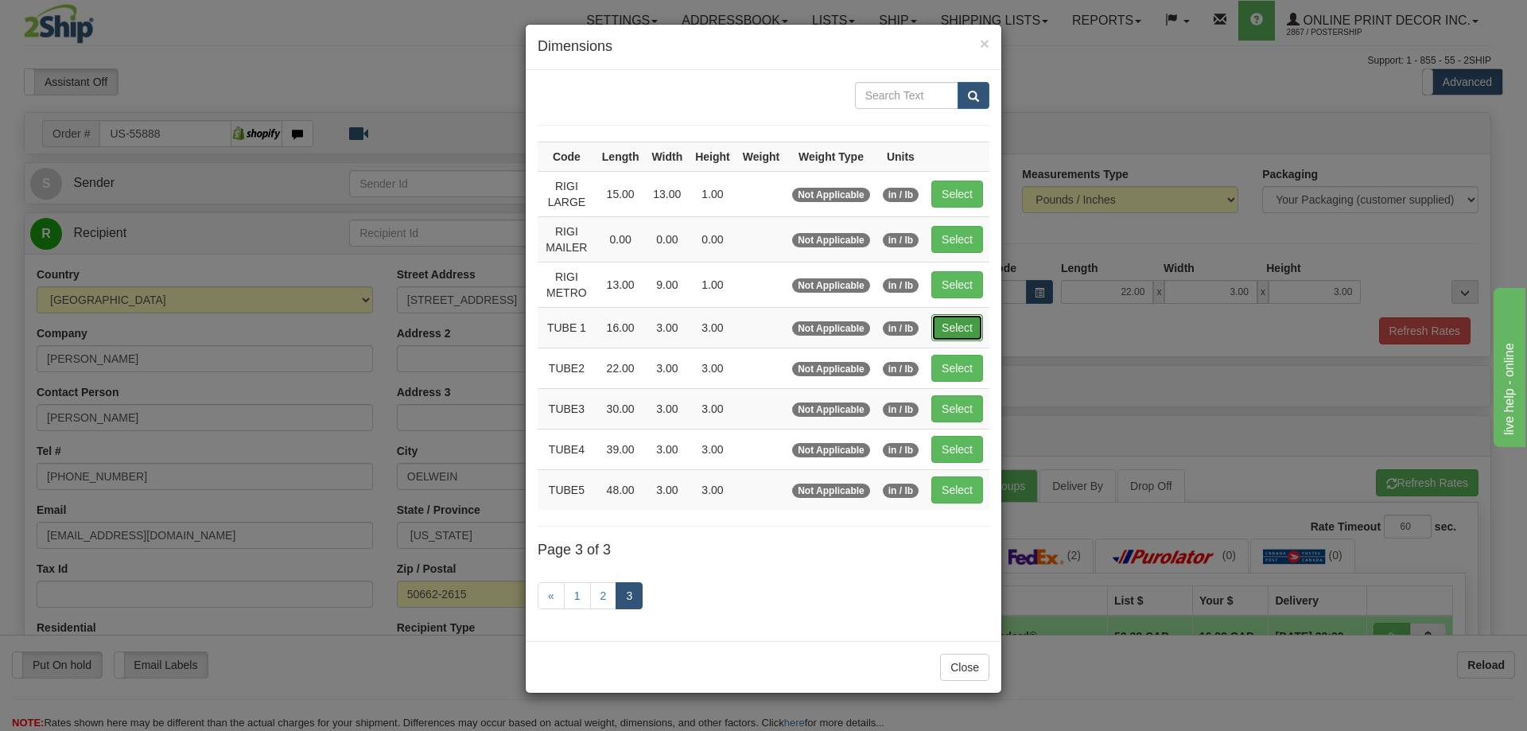
click at [959, 328] on button "Select" at bounding box center [957, 327] width 52 height 27
type input "TUBE 1"
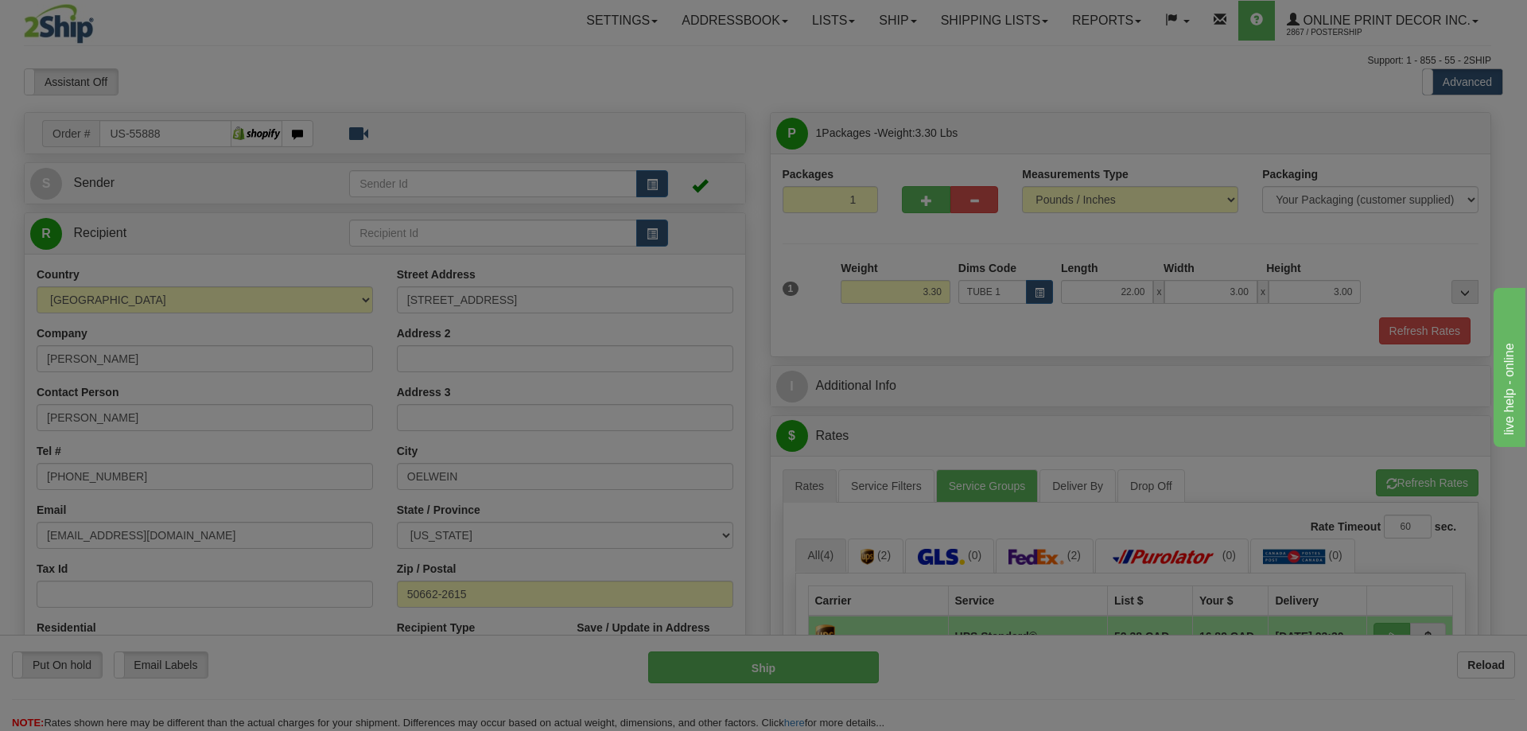
type input "16.00"
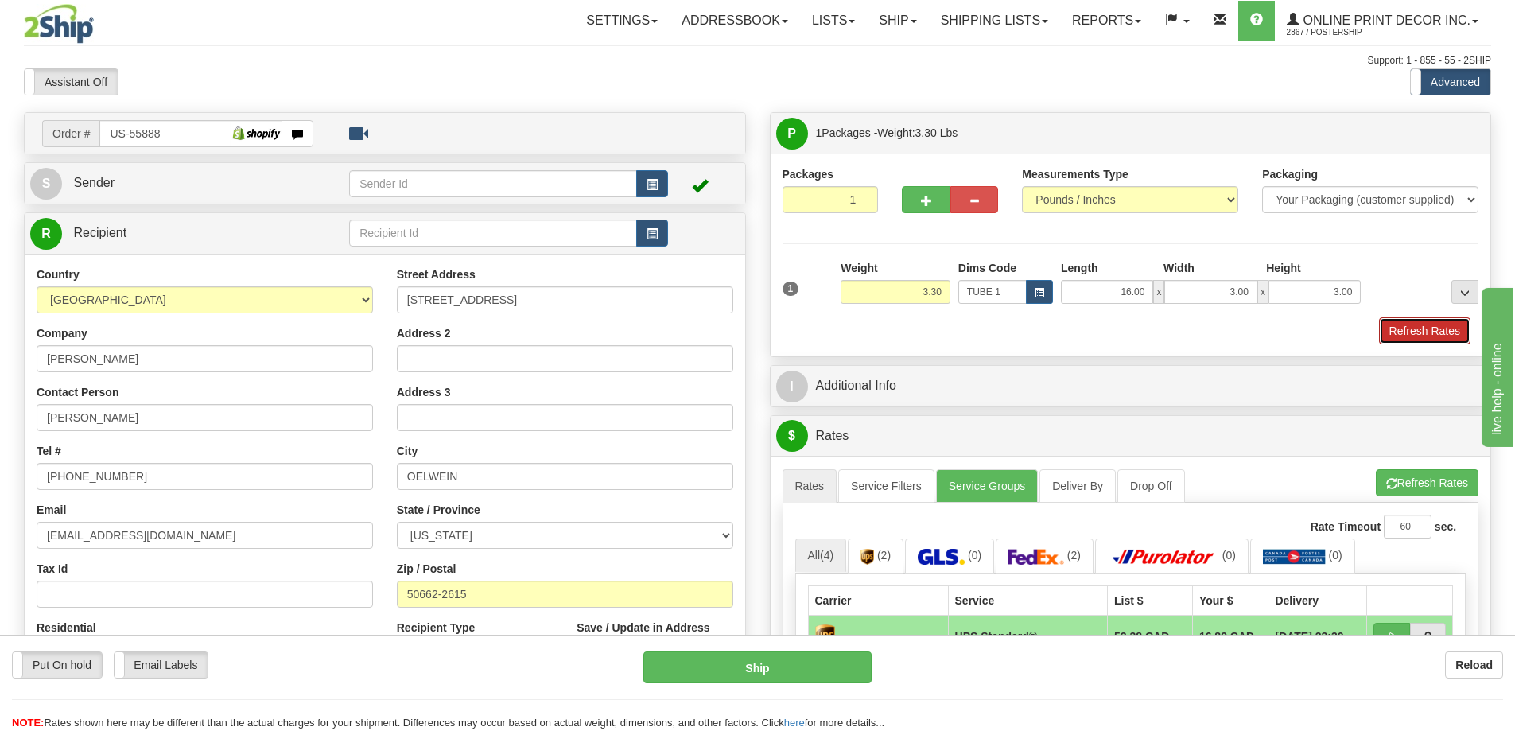
click at [1416, 334] on button "Refresh Rates" at bounding box center [1424, 330] width 91 height 27
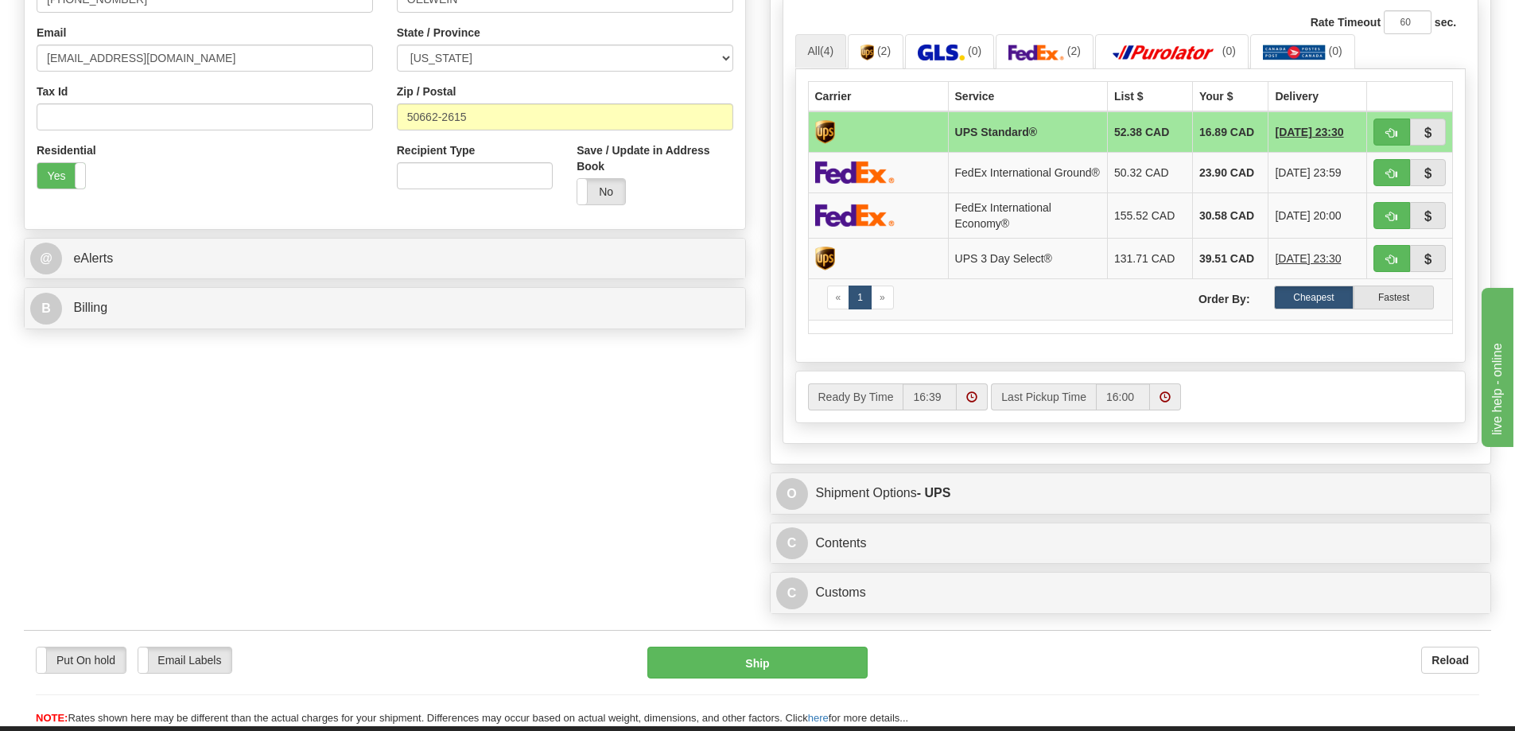
scroll to position [557, 0]
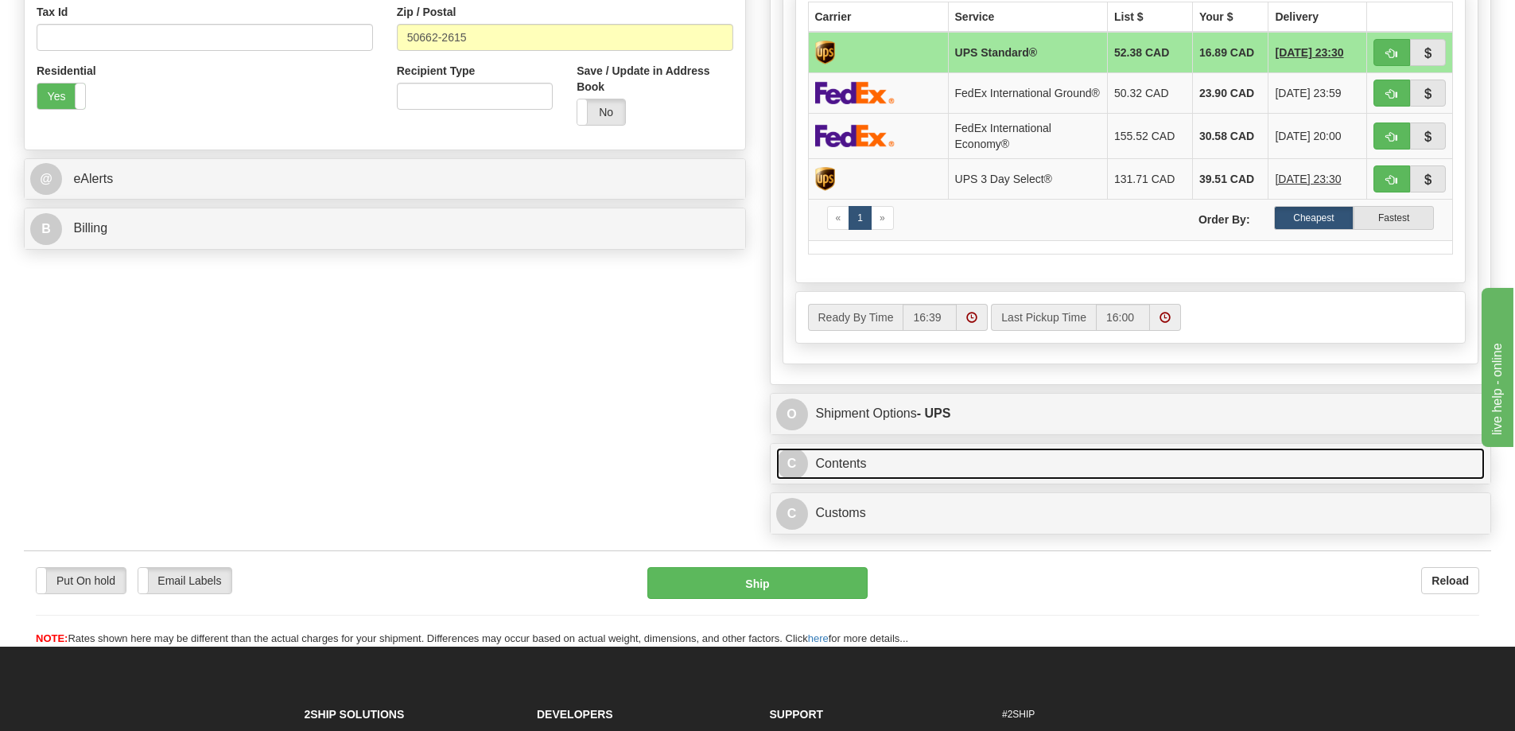
click at [1106, 464] on link "C Contents" at bounding box center [1130, 464] width 709 height 33
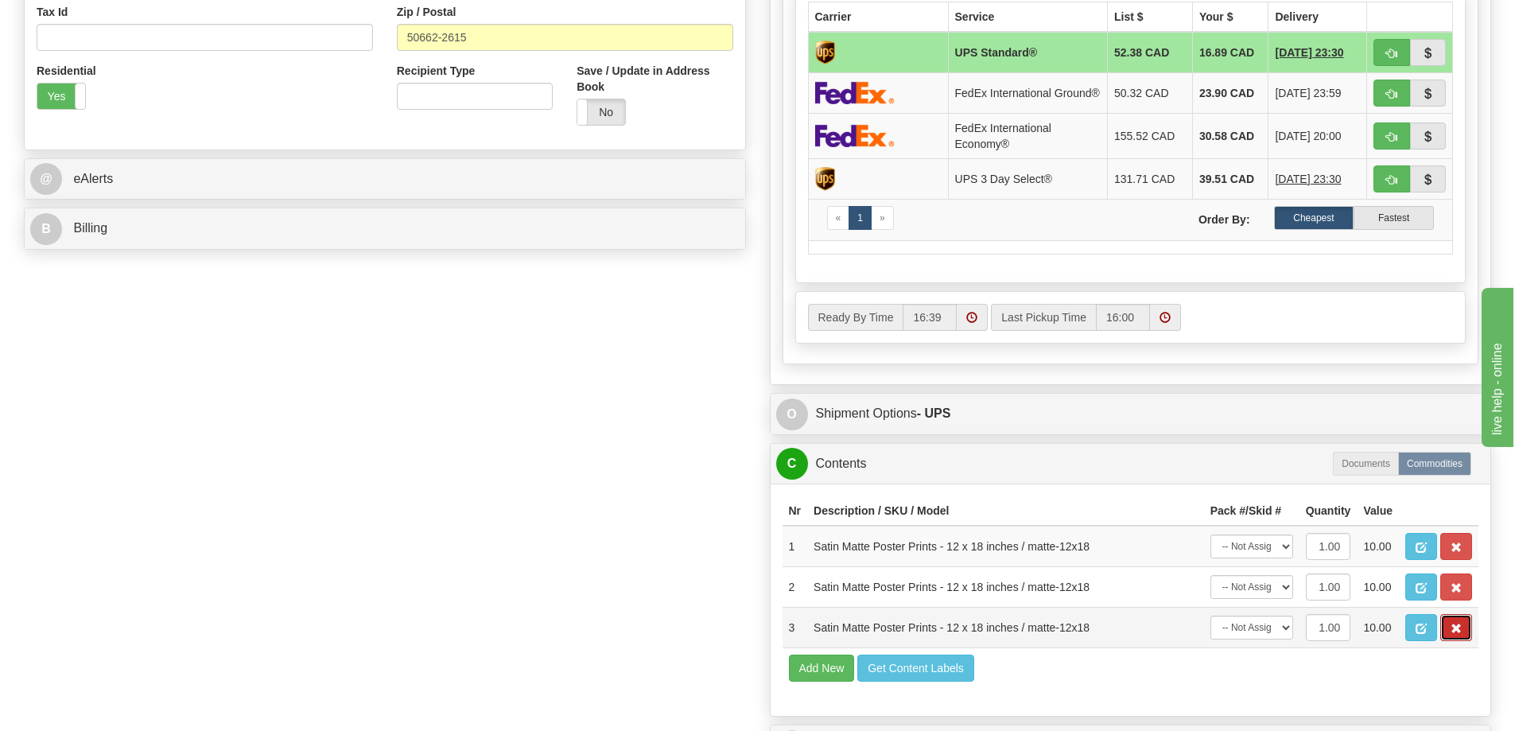
click at [1463, 641] on button "button" at bounding box center [1456, 627] width 32 height 27
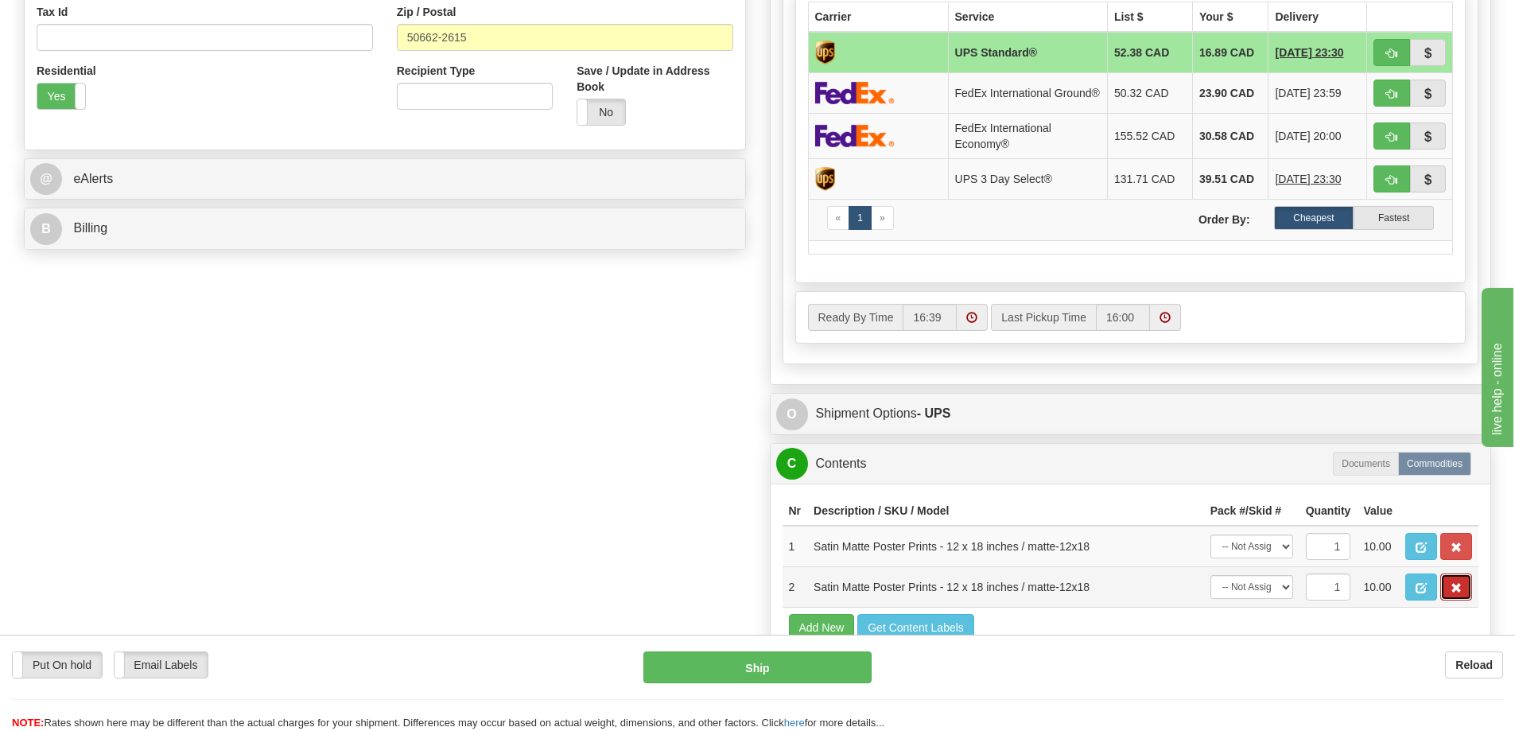
click at [1464, 600] on button "button" at bounding box center [1456, 586] width 32 height 27
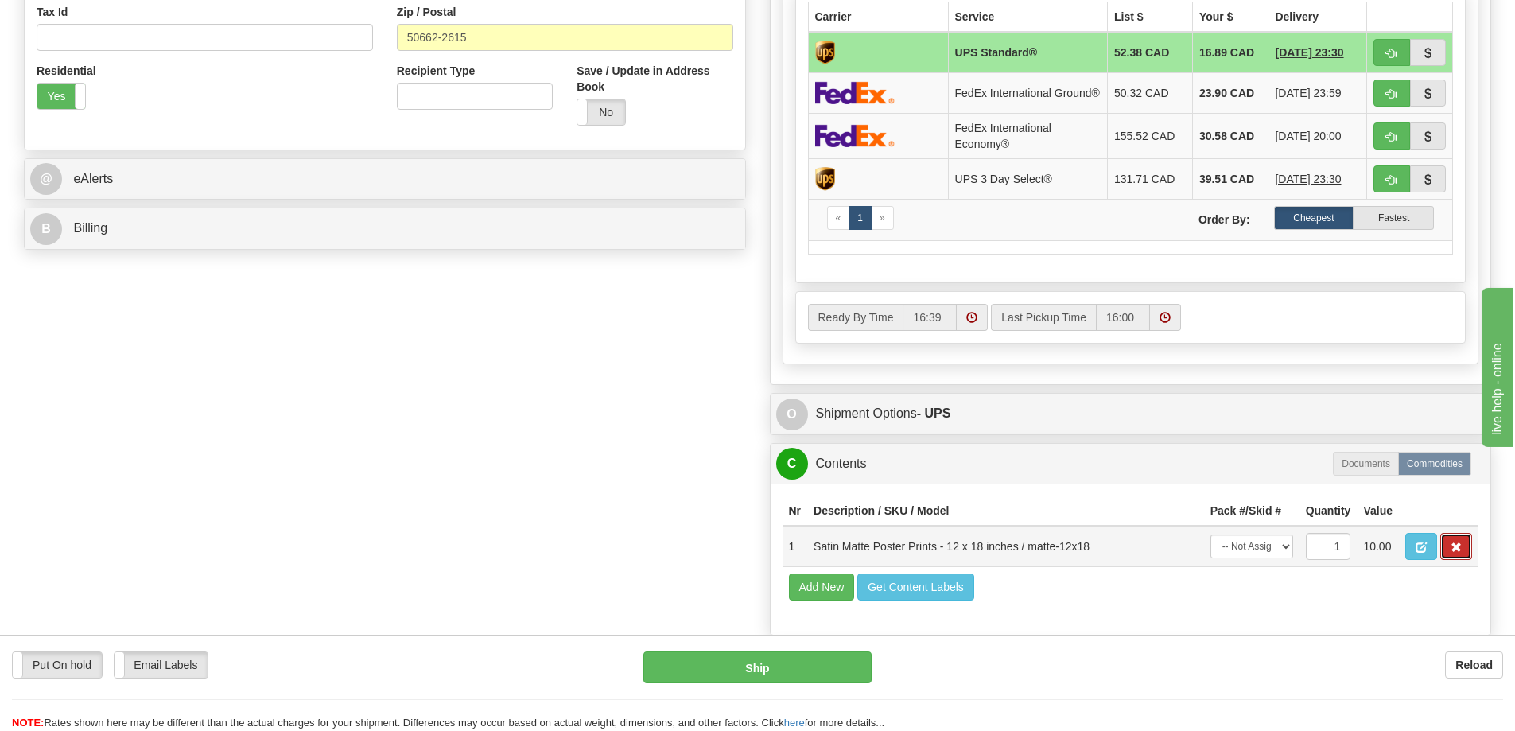
click at [1468, 547] on button "button" at bounding box center [1456, 546] width 32 height 27
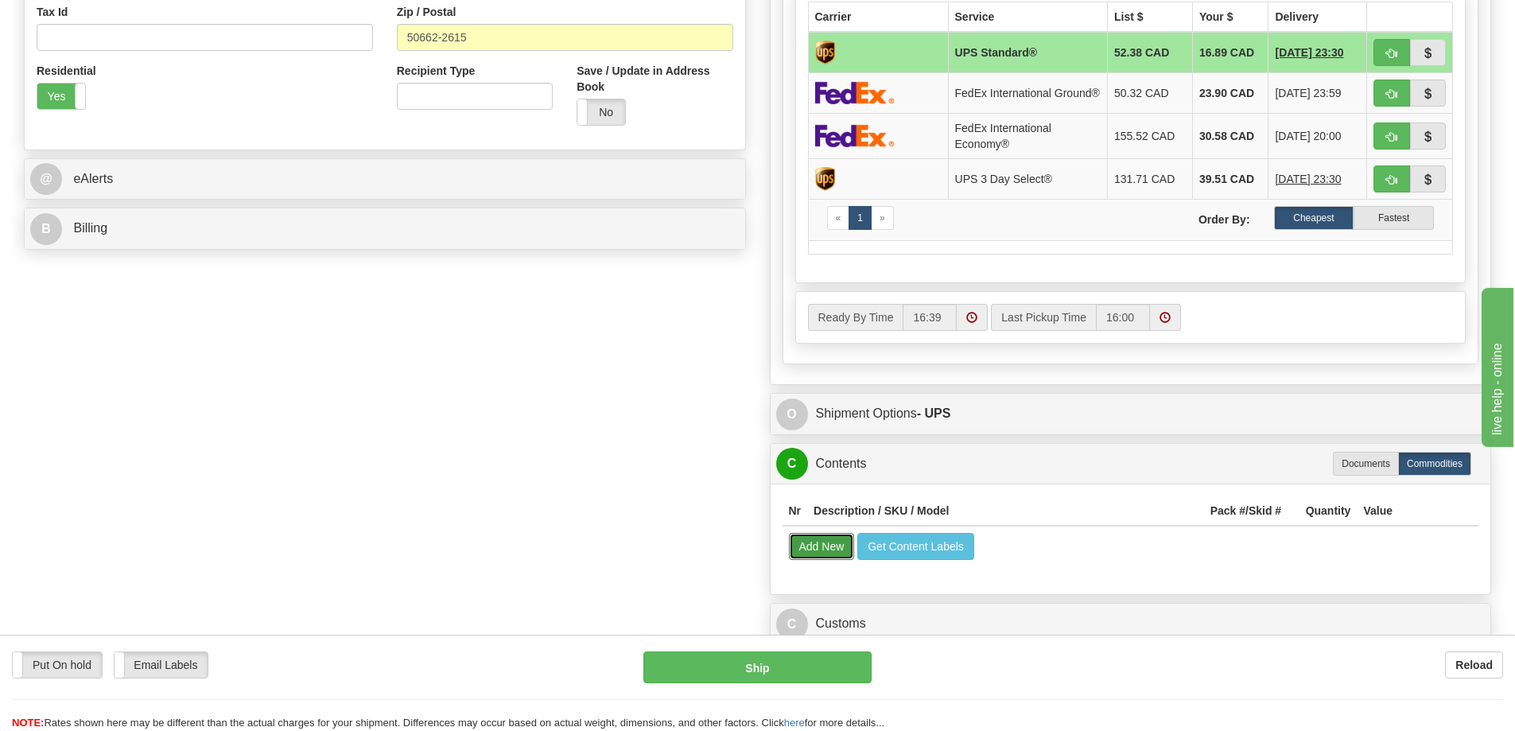
click at [834, 549] on button "Add New" at bounding box center [822, 546] width 66 height 27
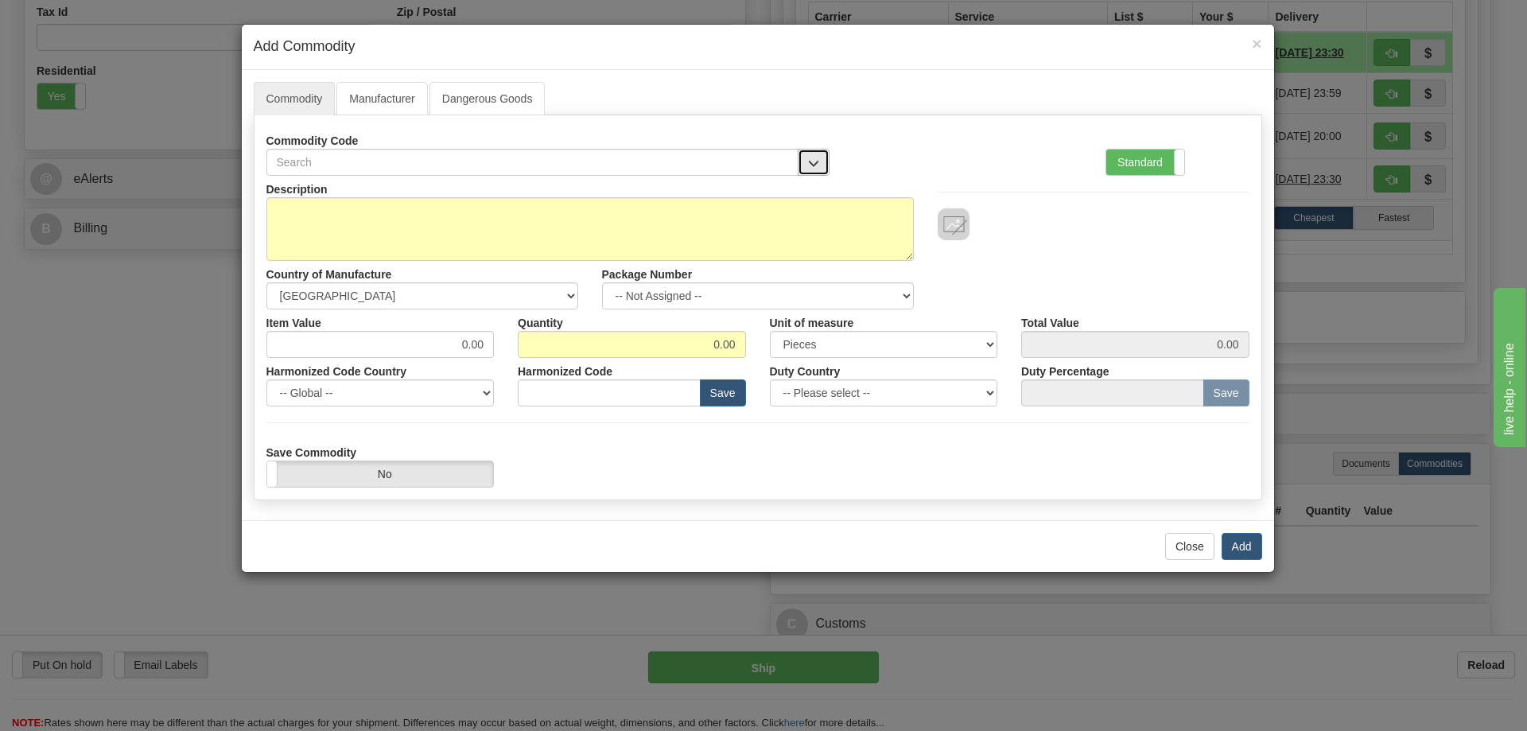
click at [811, 153] on button "button" at bounding box center [814, 162] width 32 height 27
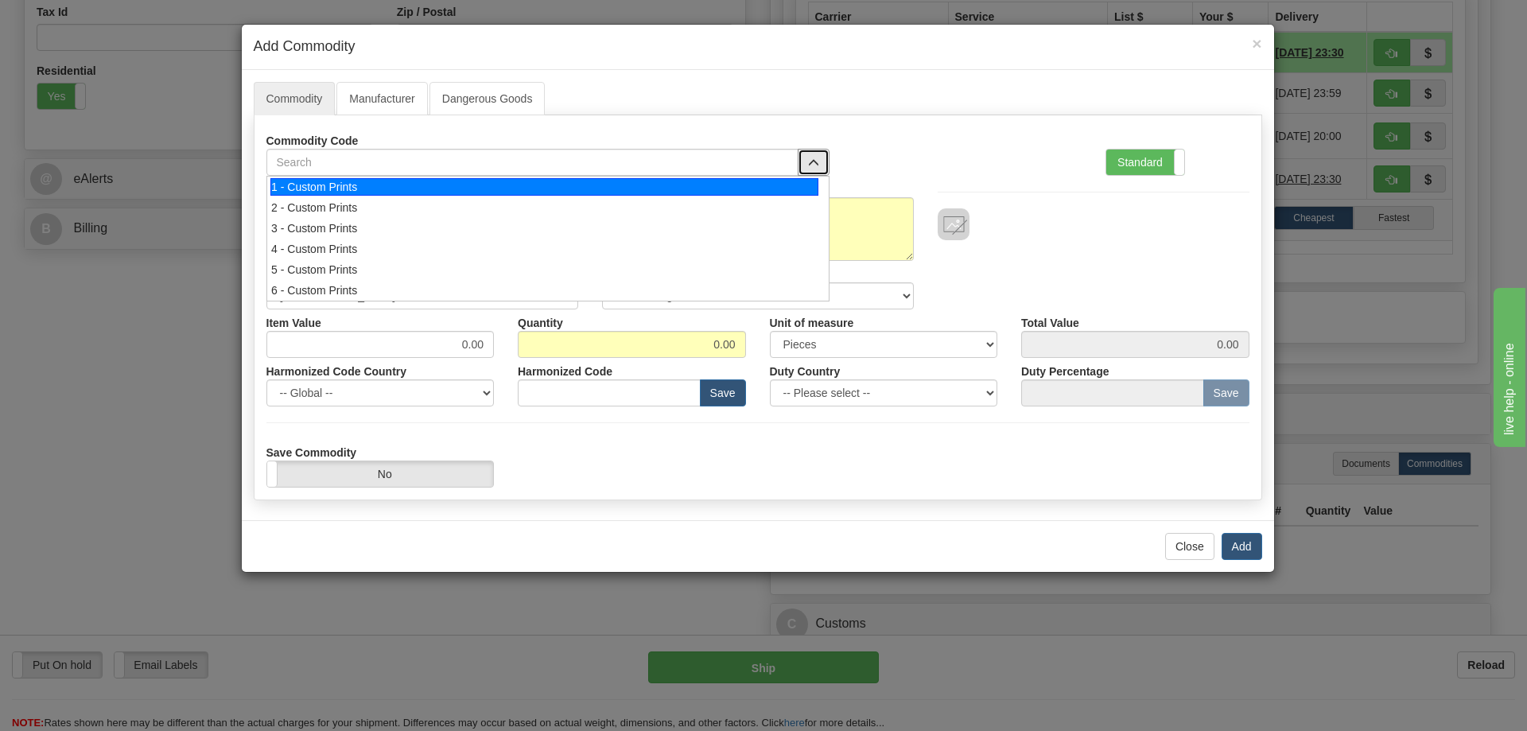
click at [798, 180] on div "1 - Custom Prints" at bounding box center [544, 186] width 548 height 17
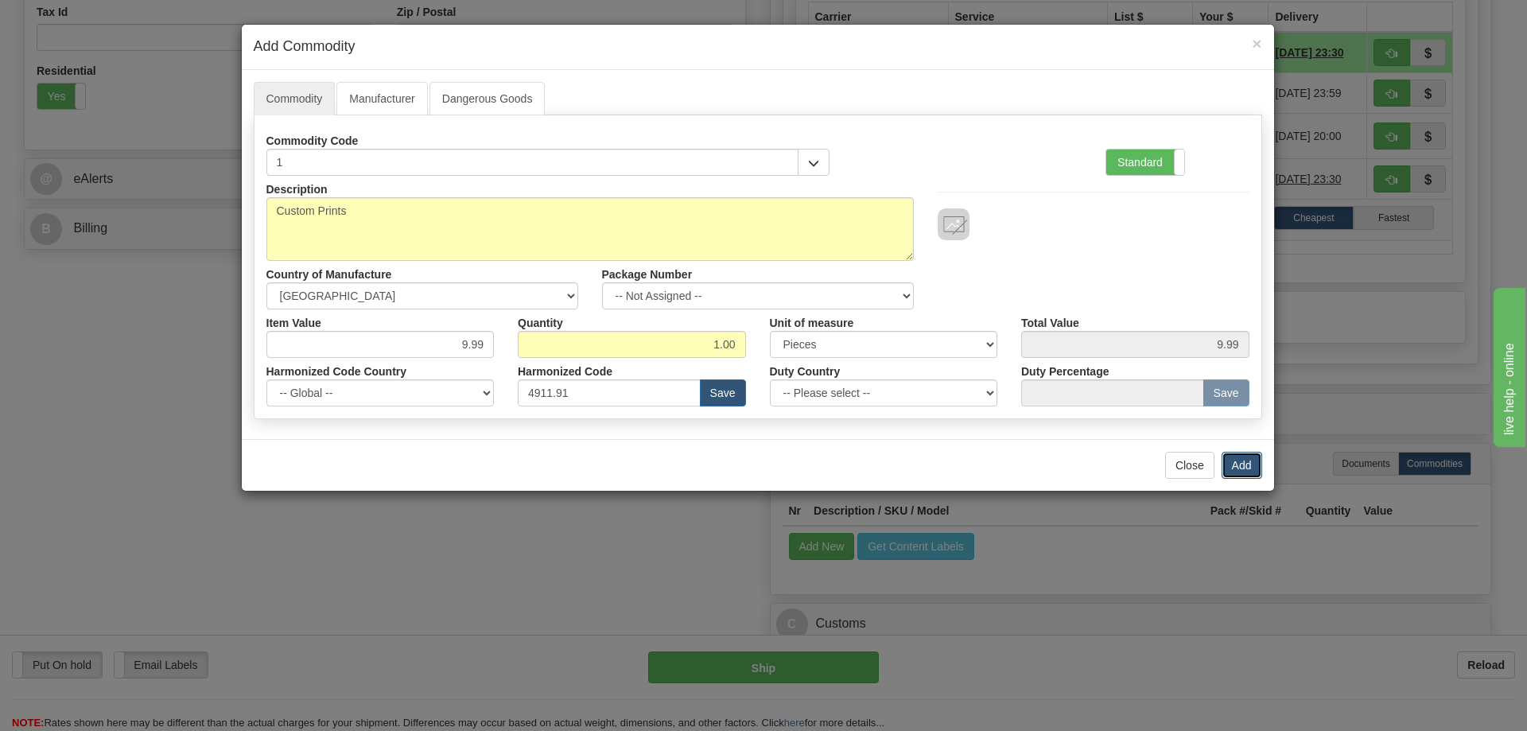
click at [1244, 469] on button "Add" at bounding box center [1242, 465] width 41 height 27
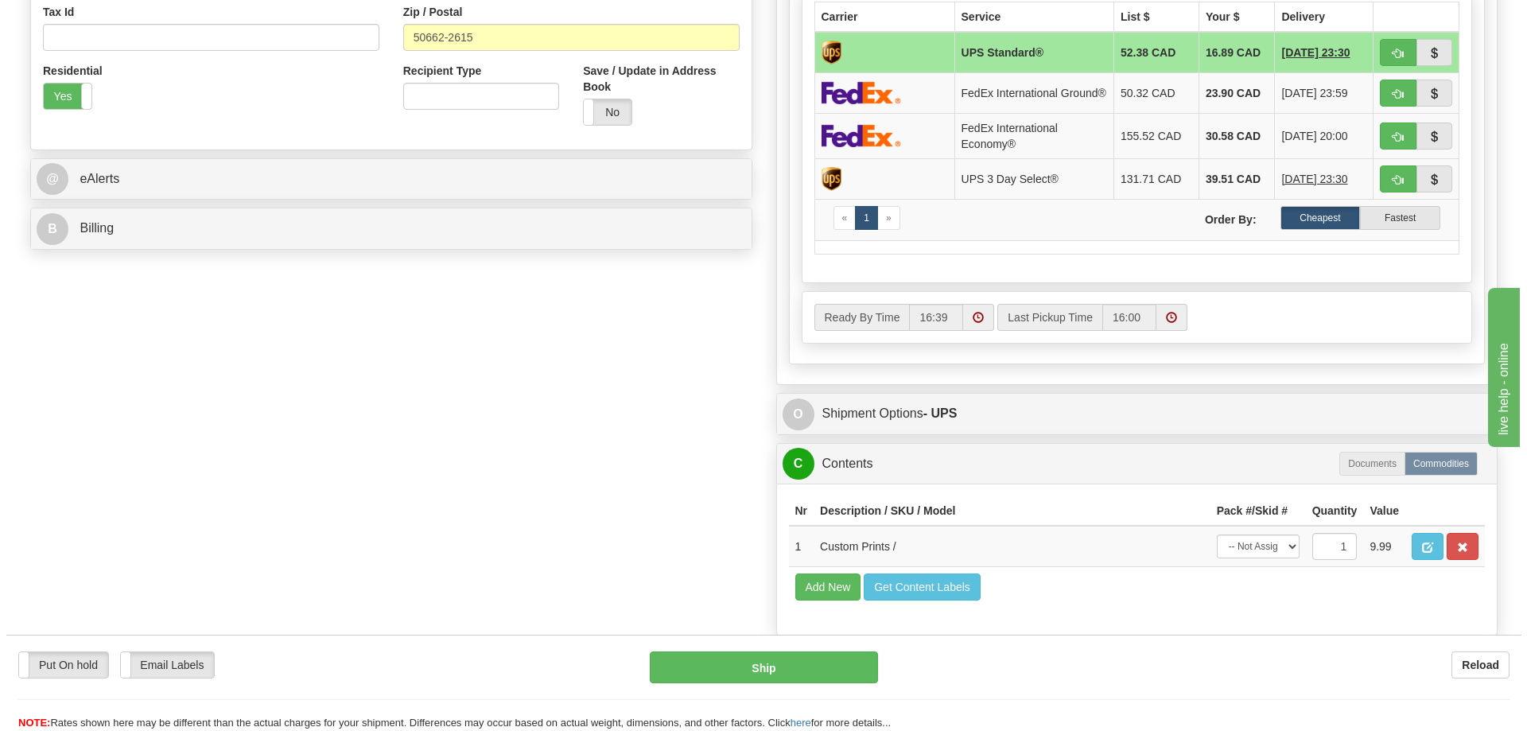
scroll to position [477, 0]
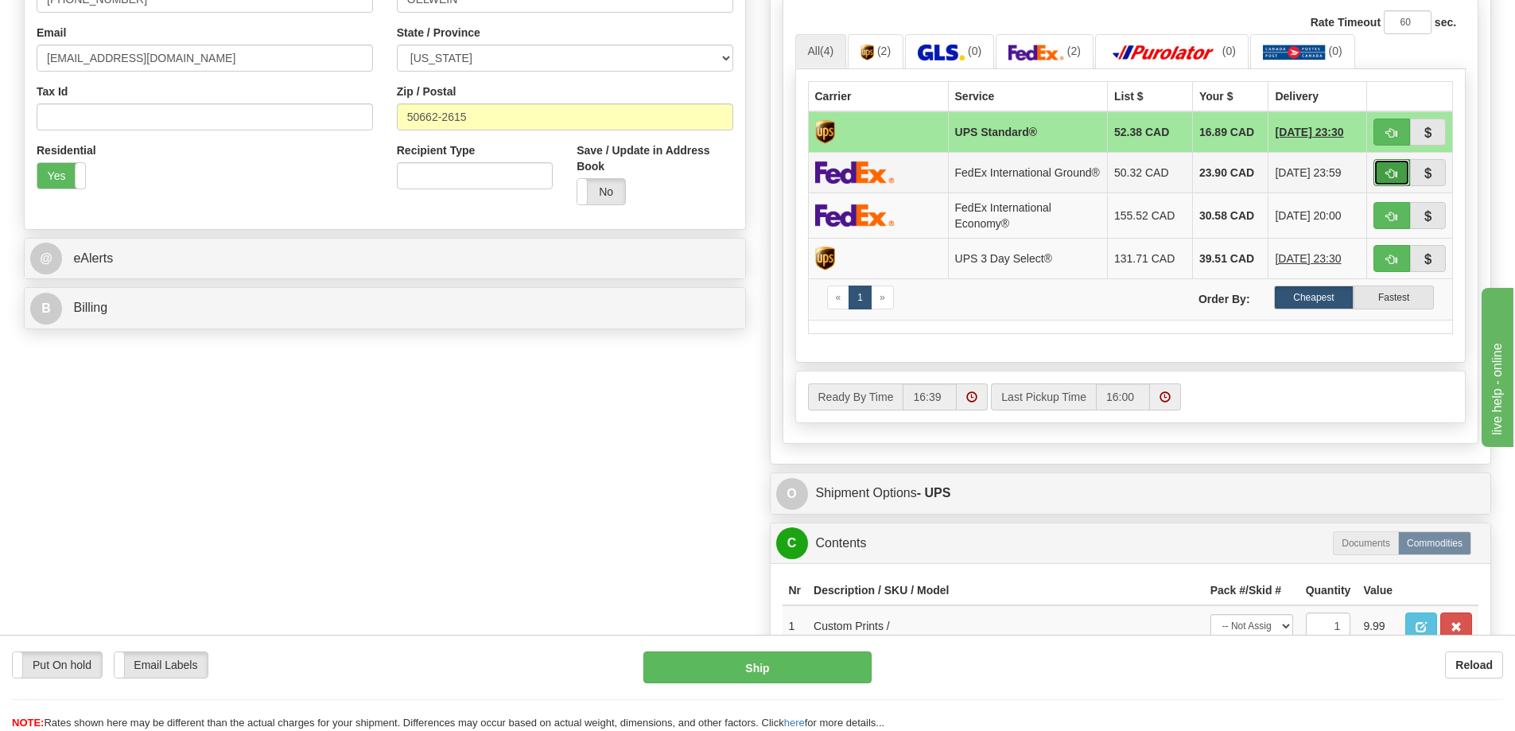
click at [1393, 179] on span "button" at bounding box center [1391, 174] width 11 height 10
type input "92"
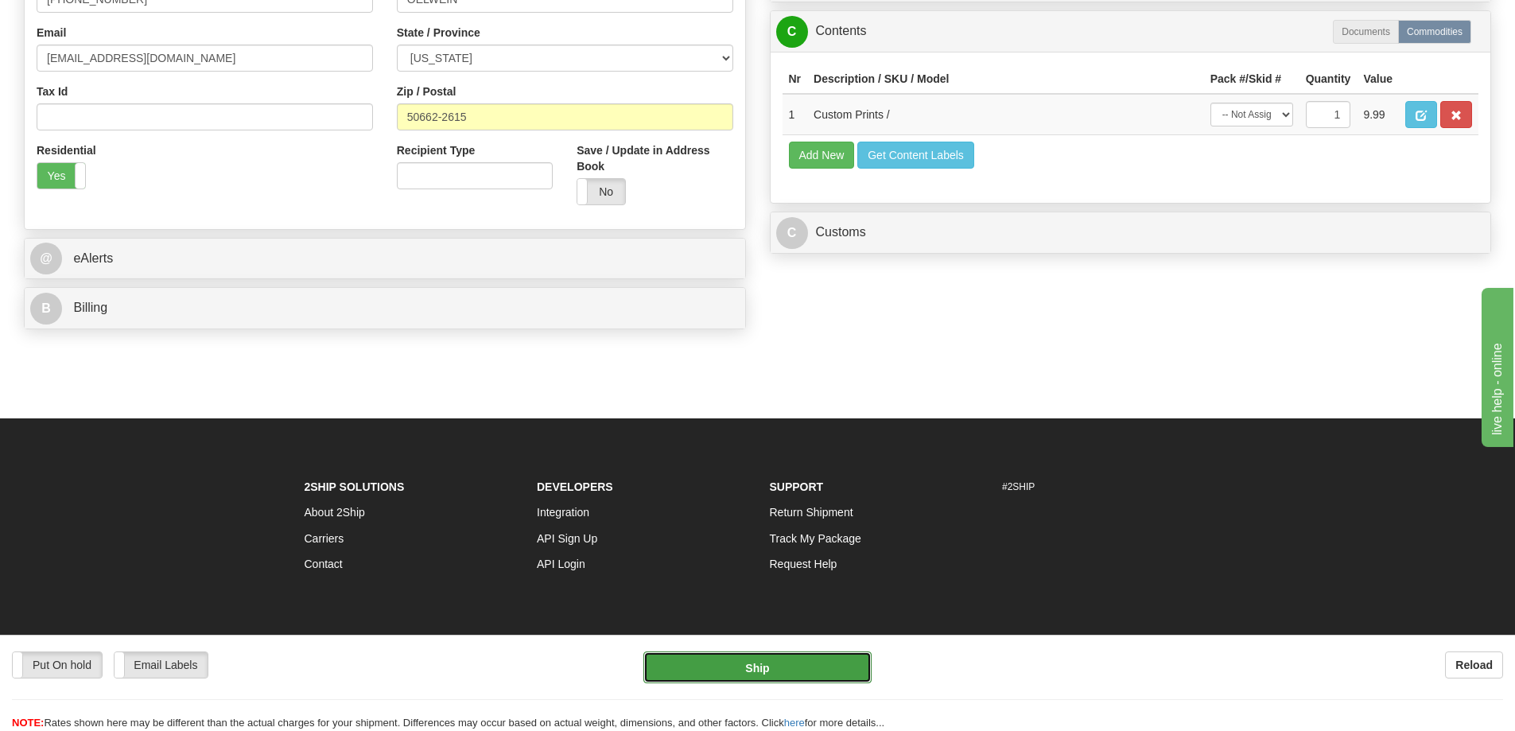
click at [819, 666] on button "Ship" at bounding box center [757, 667] width 228 height 32
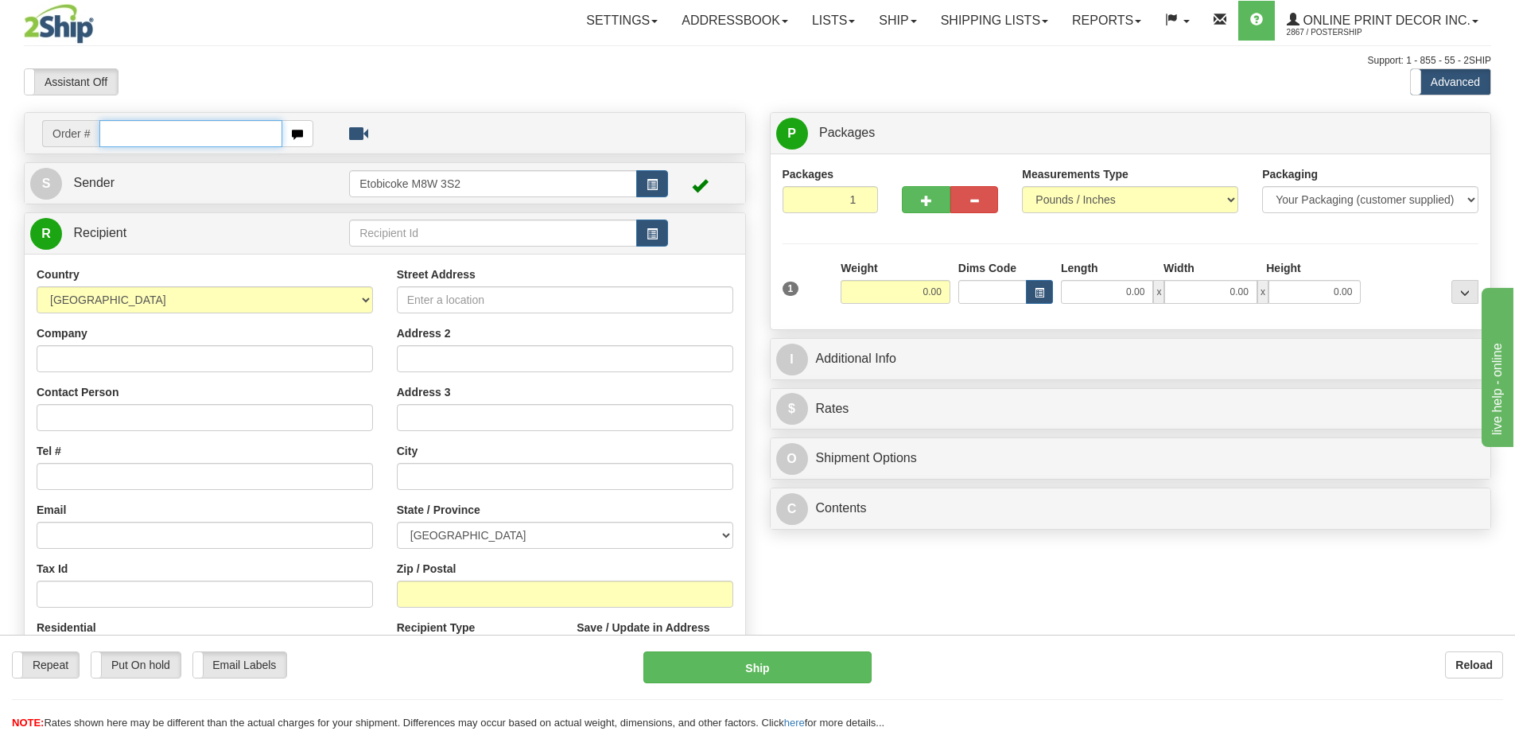
click at [223, 128] on input "text" at bounding box center [190, 133] width 183 height 27
type input "ca-421378"
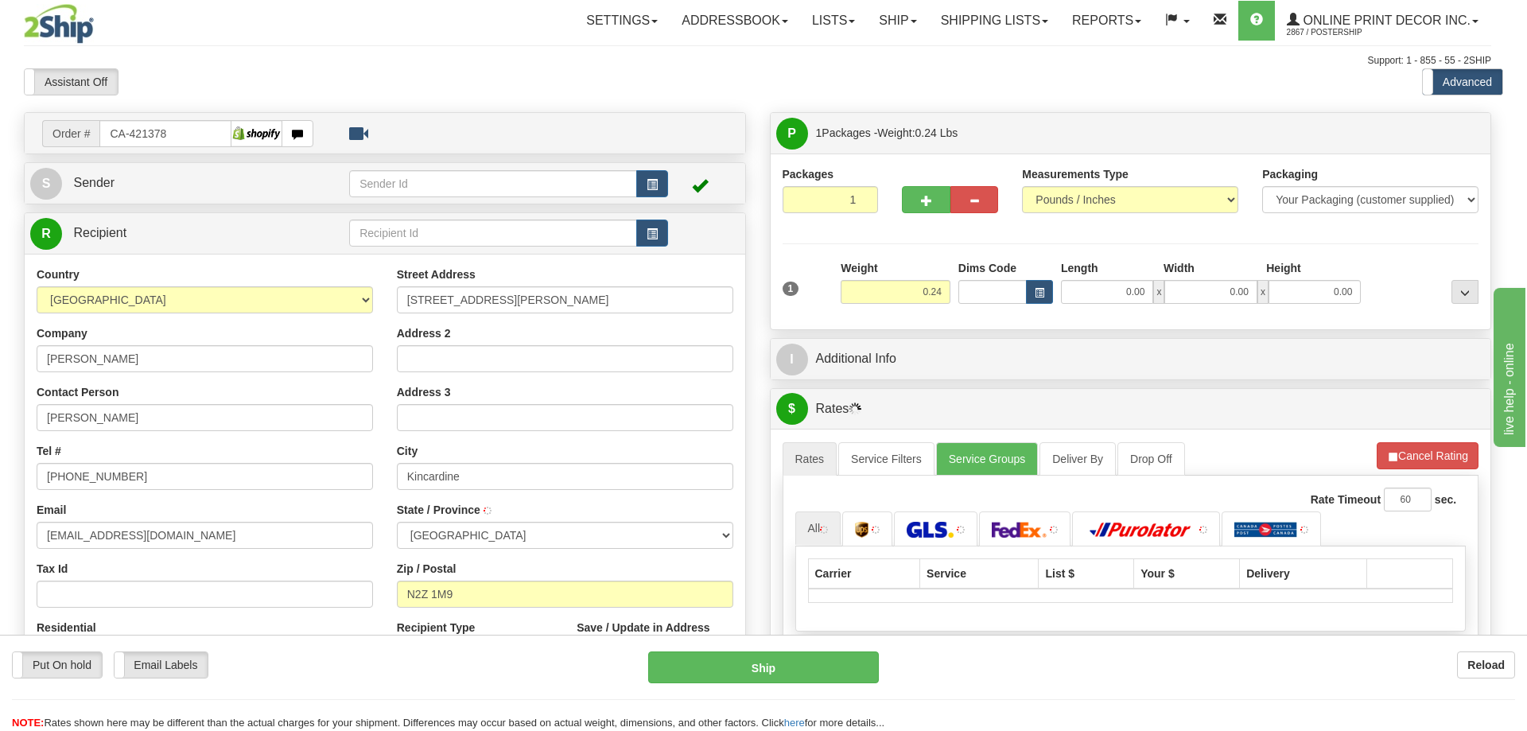
type input "KINCARDINE"
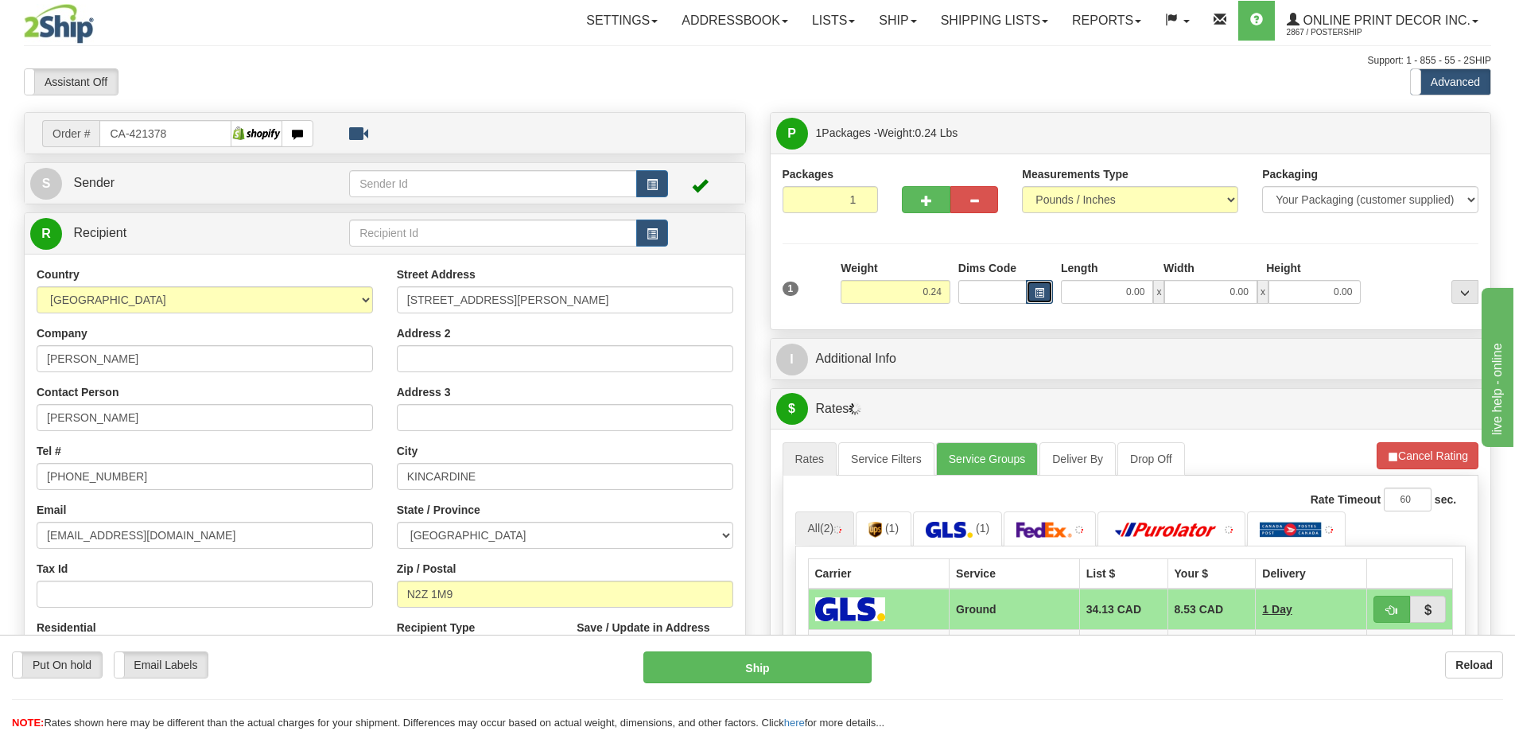
click at [1040, 292] on span "button" at bounding box center [1040, 293] width 10 height 9
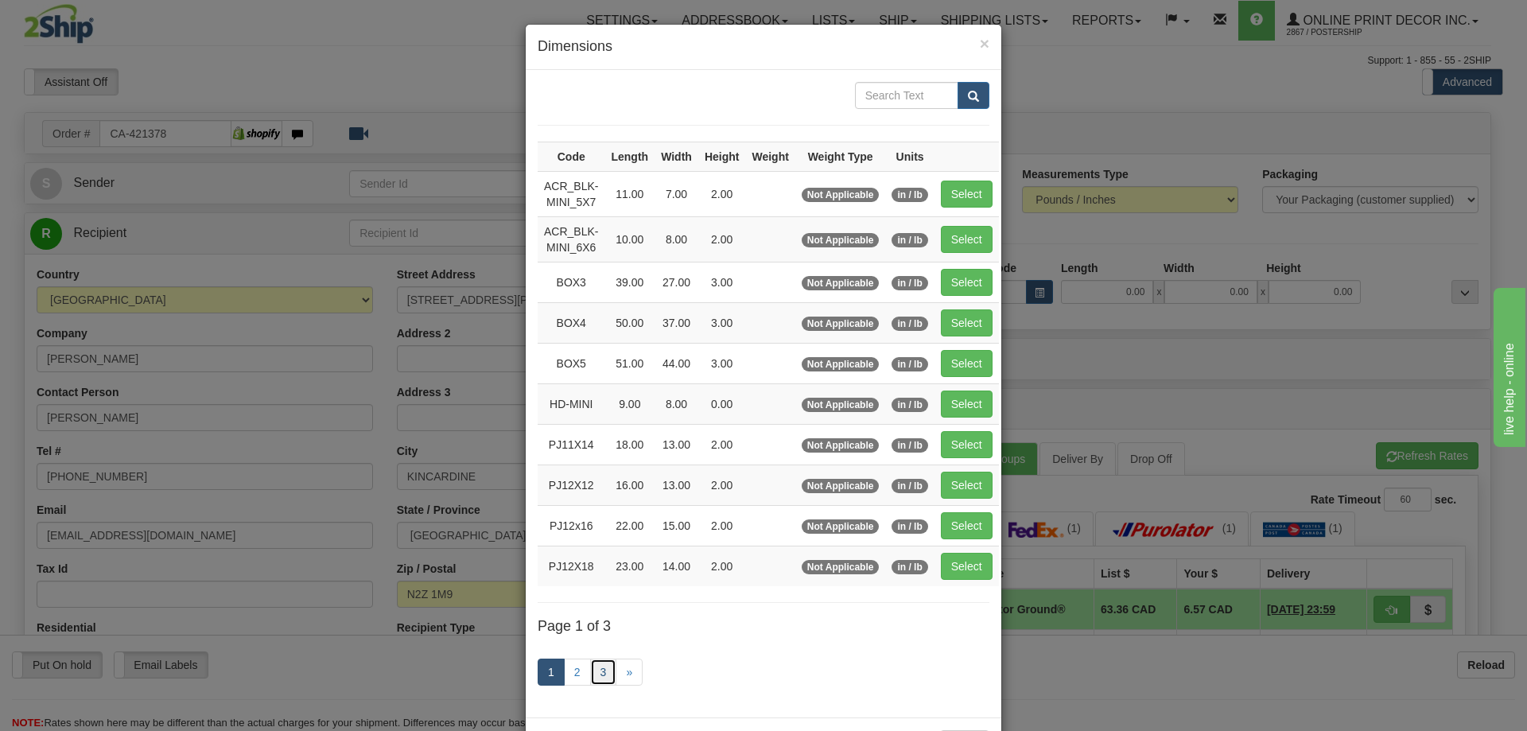
click at [590, 672] on link "3" at bounding box center [603, 671] width 27 height 27
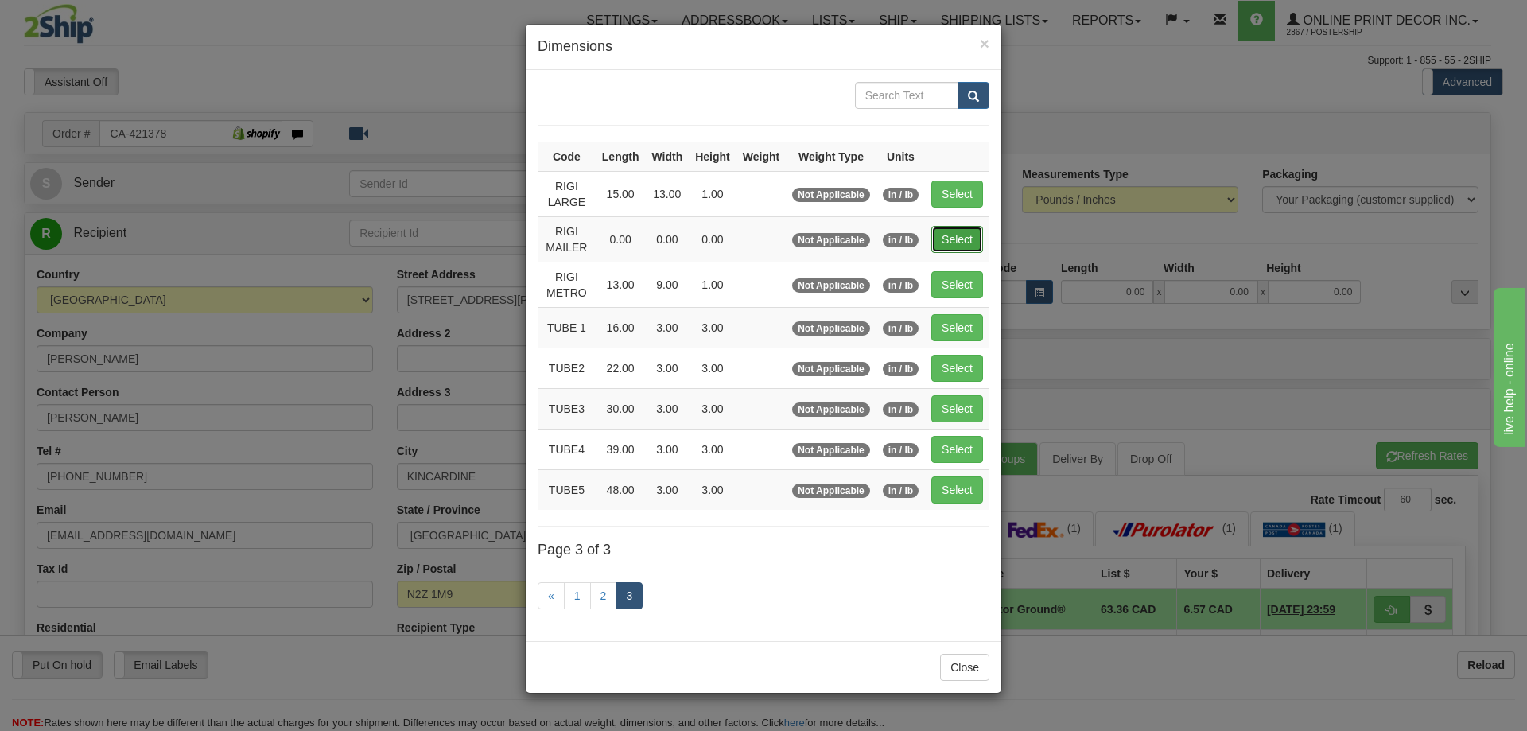
click at [952, 239] on button "Select" at bounding box center [957, 239] width 52 height 27
type input "RIGI MAILER"
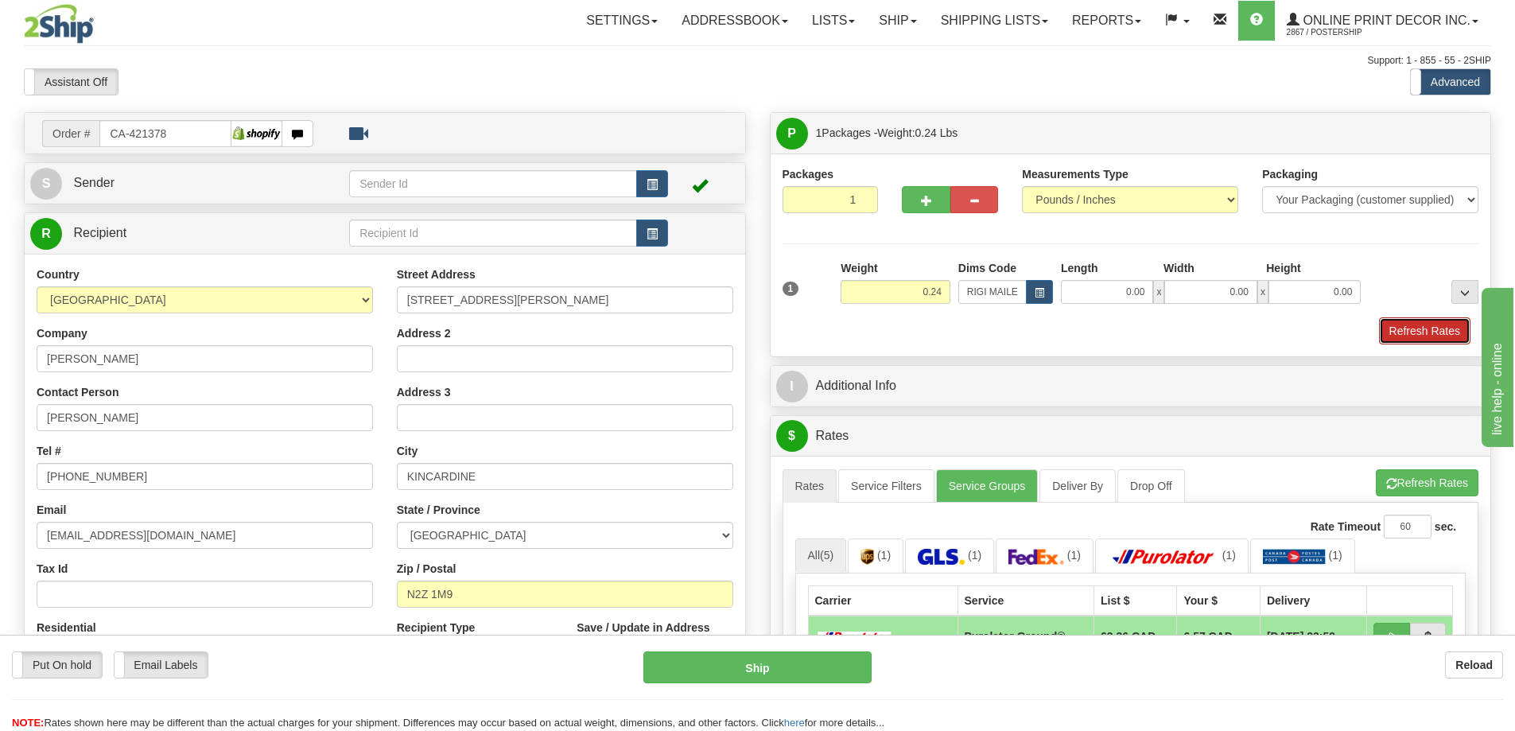
click at [1396, 328] on button "Refresh Rates" at bounding box center [1424, 330] width 91 height 27
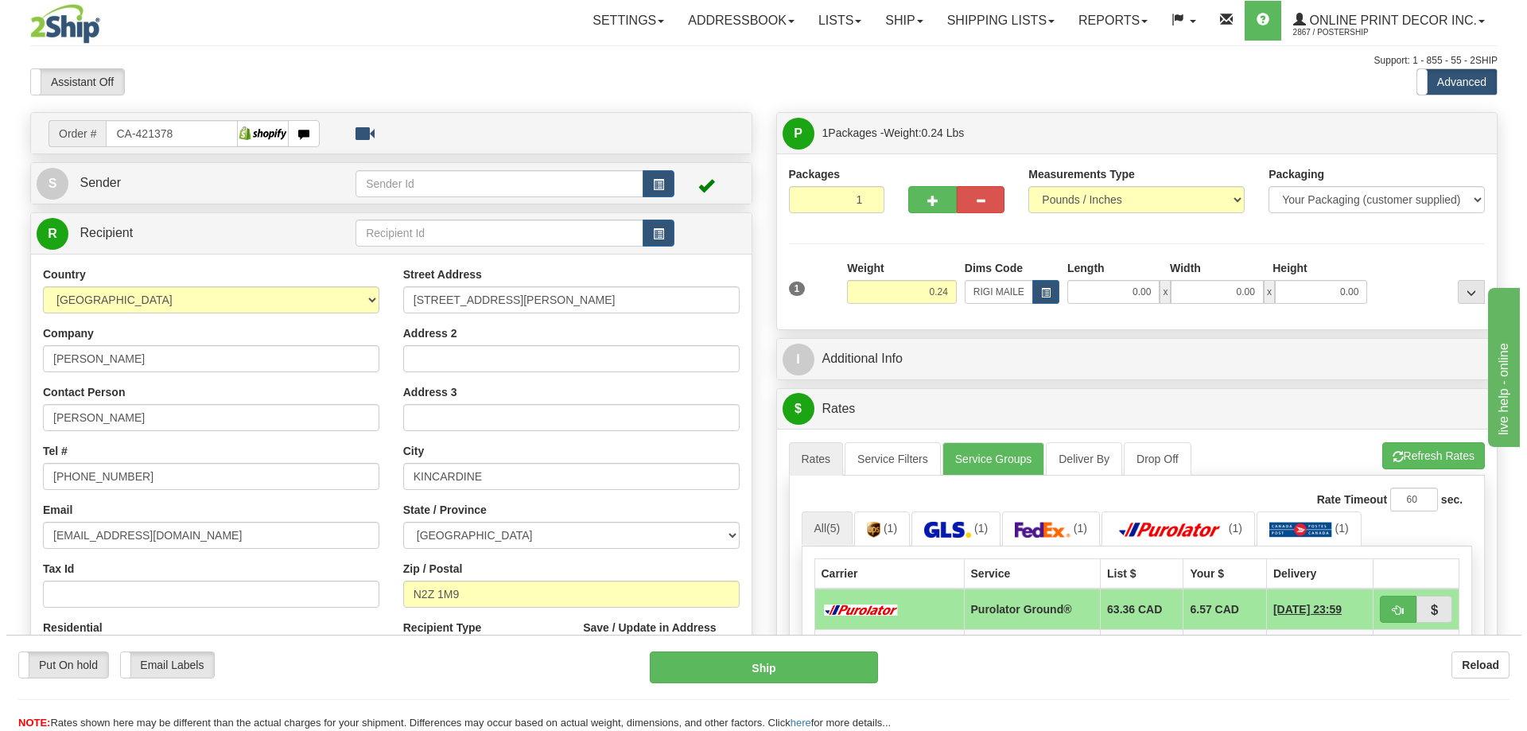
scroll to position [80, 0]
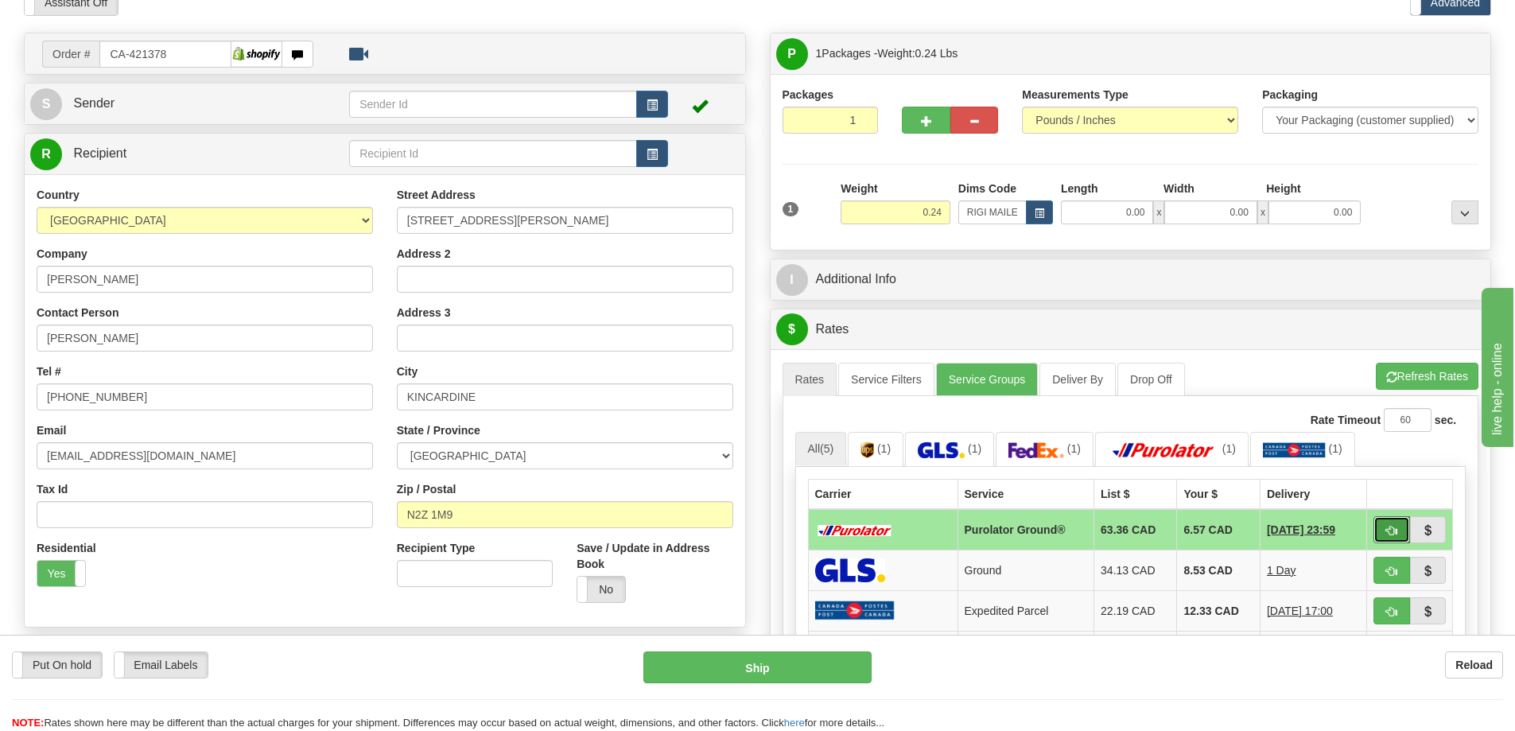
click at [1385, 539] on button "button" at bounding box center [1391, 529] width 37 height 27
type input "260"
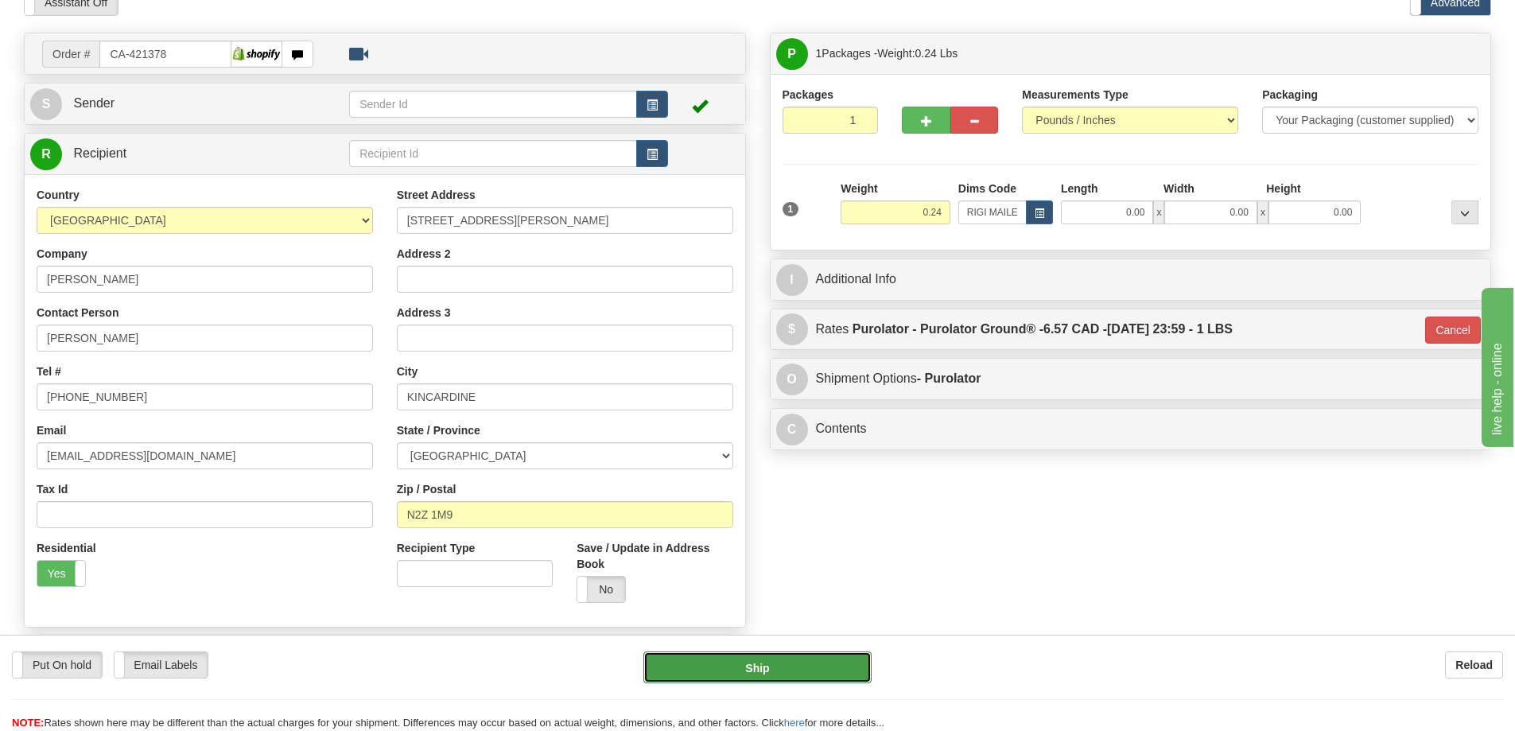
click at [827, 672] on button "Ship" at bounding box center [757, 667] width 228 height 32
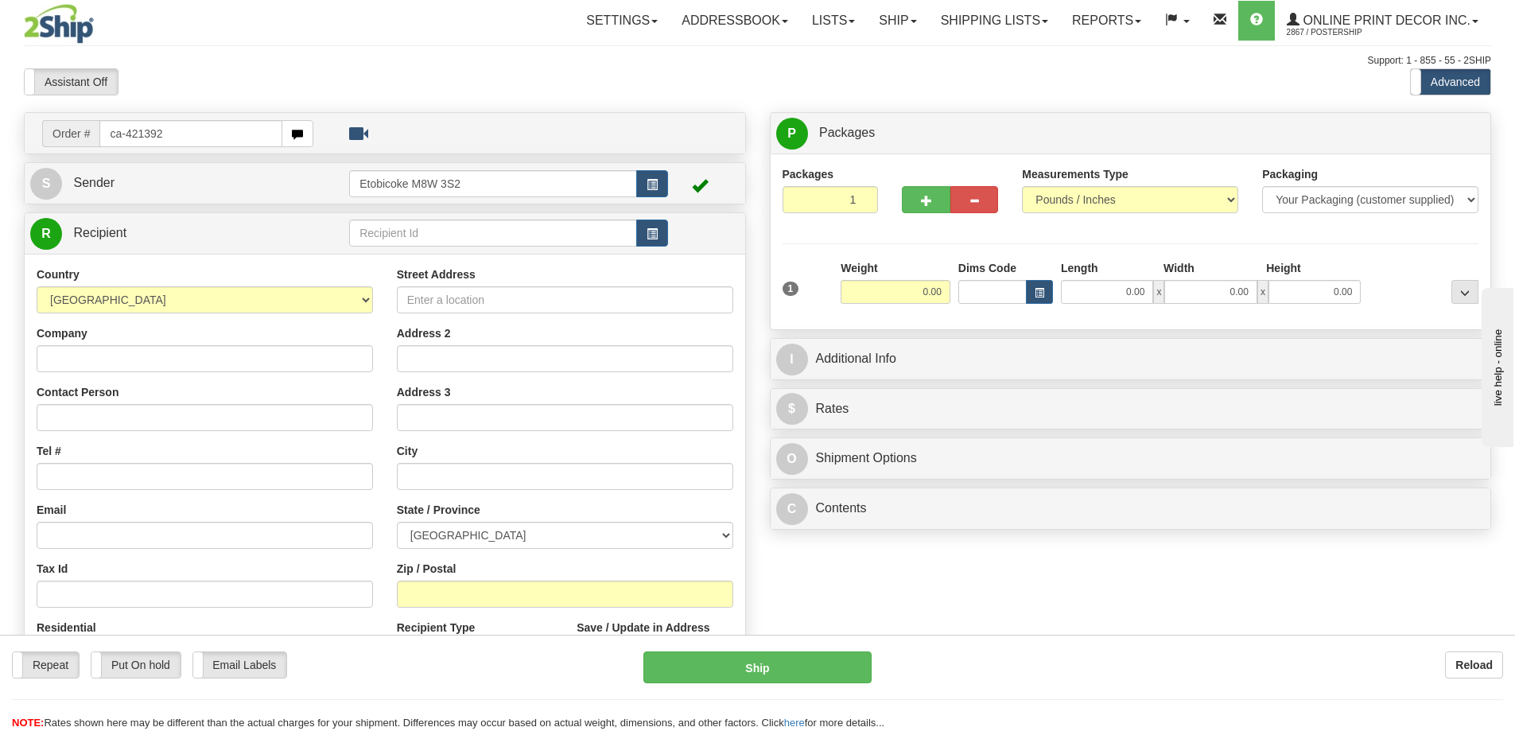
type input "ca-421392"
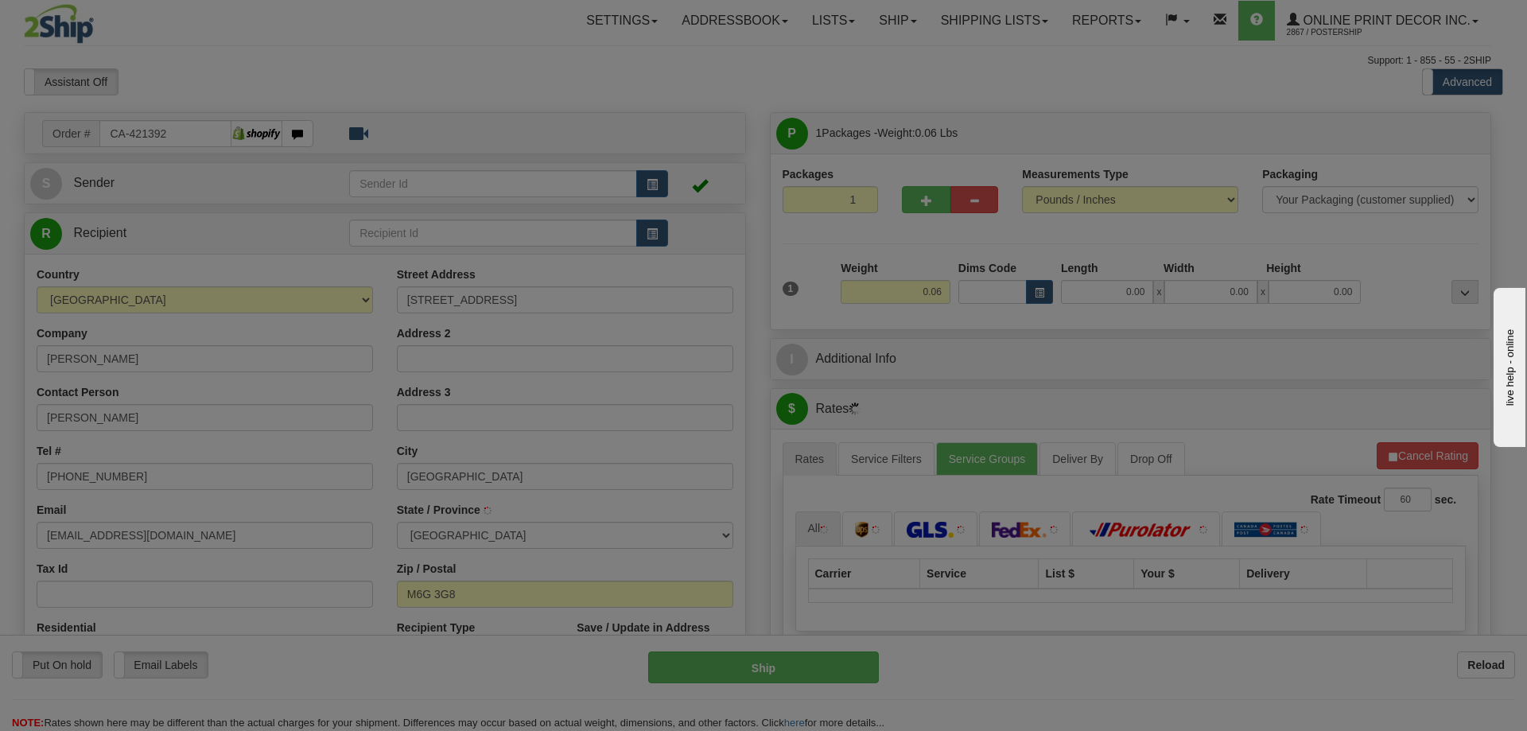
type input "[GEOGRAPHIC_DATA]"
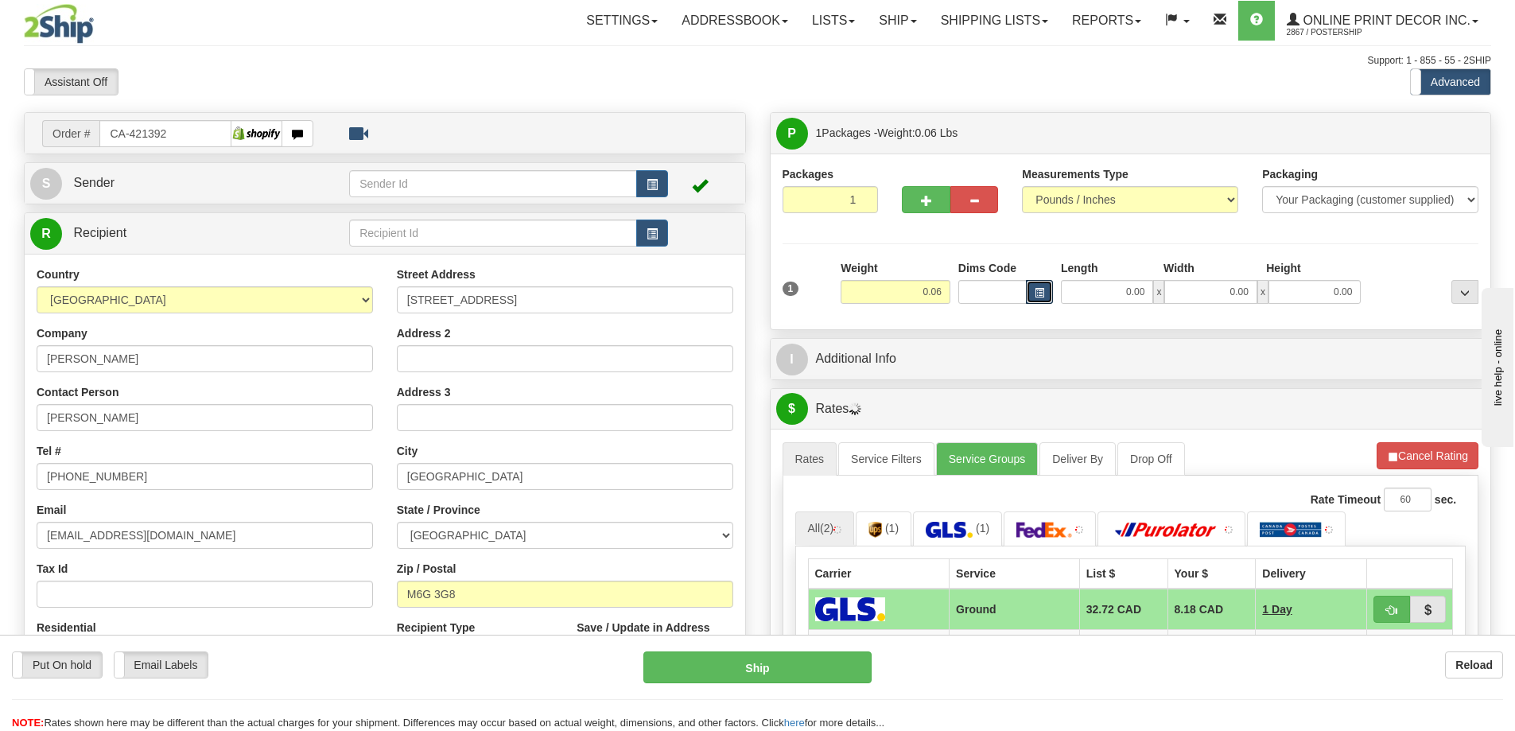
click at [1044, 291] on button "button" at bounding box center [1039, 292] width 27 height 24
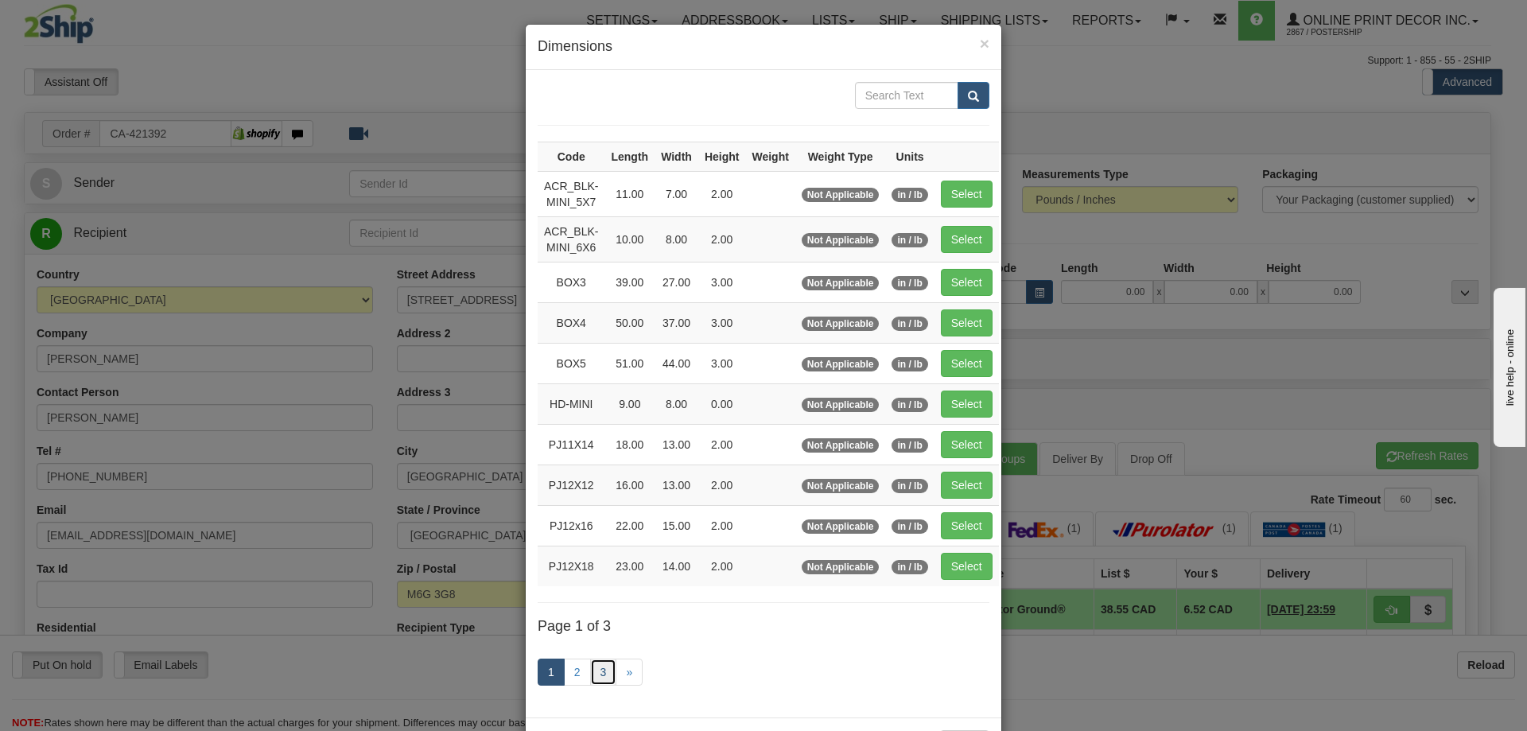
click at [595, 669] on link "3" at bounding box center [603, 671] width 27 height 27
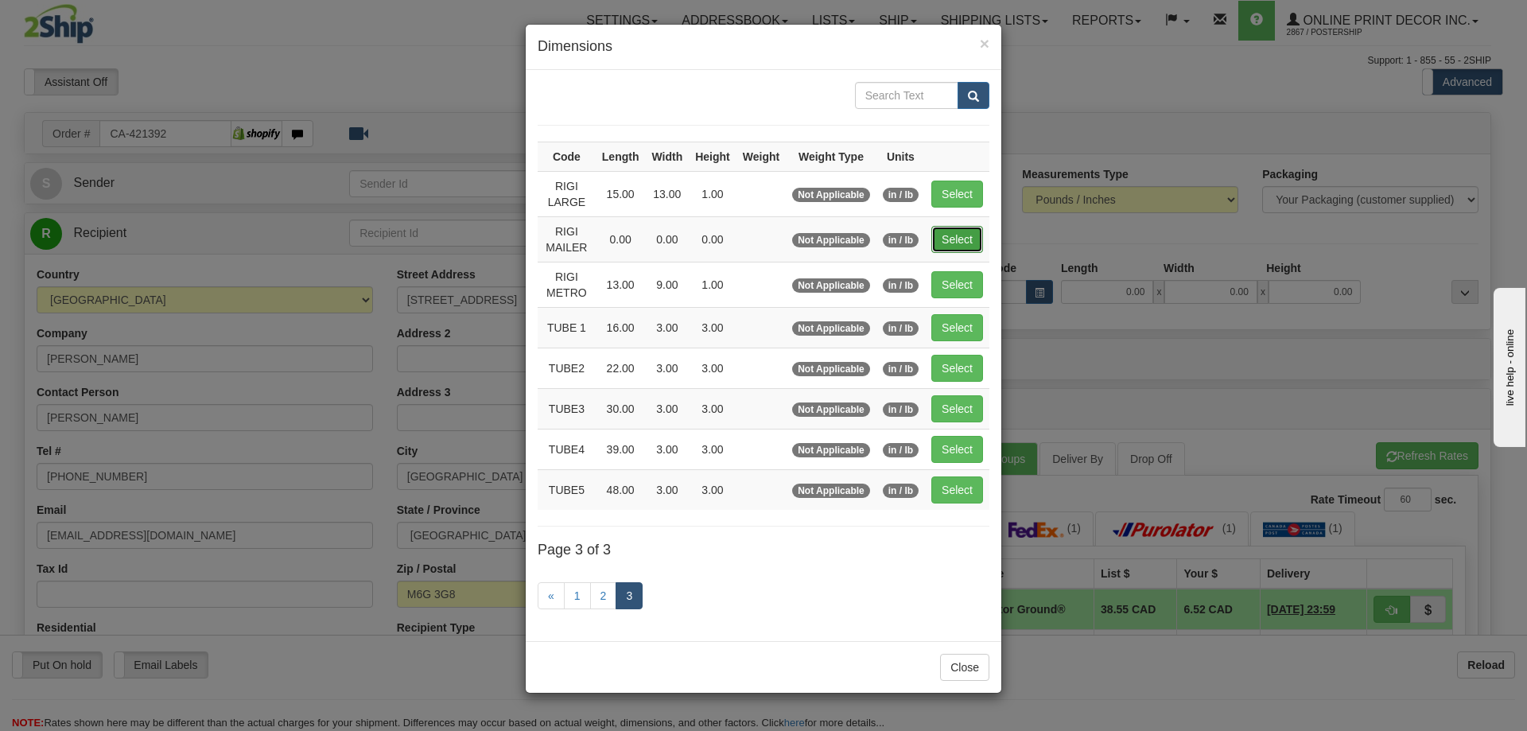
click at [965, 235] on button "Select" at bounding box center [957, 239] width 52 height 27
type input "RIGI MAILER"
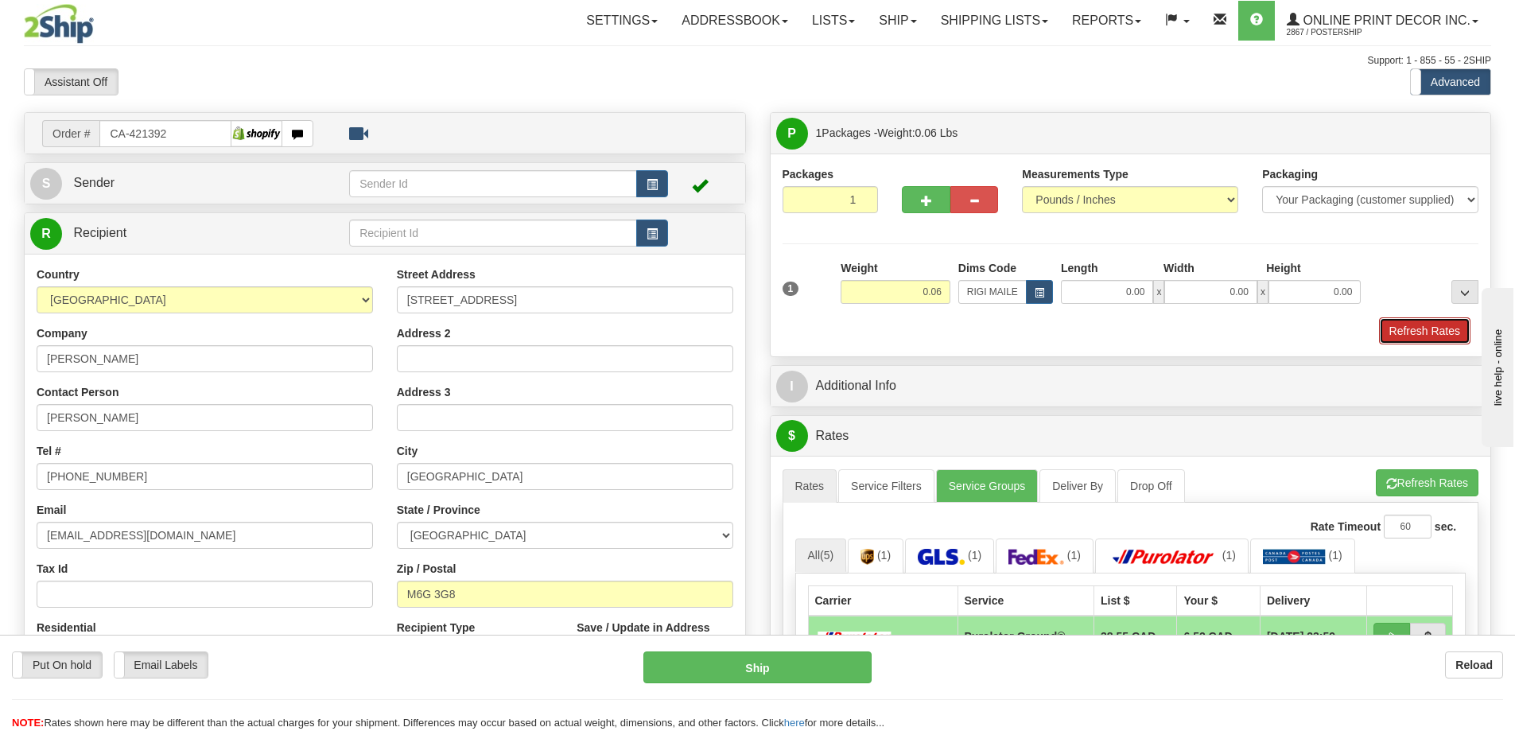
click at [1431, 330] on button "Refresh Rates" at bounding box center [1424, 330] width 91 height 27
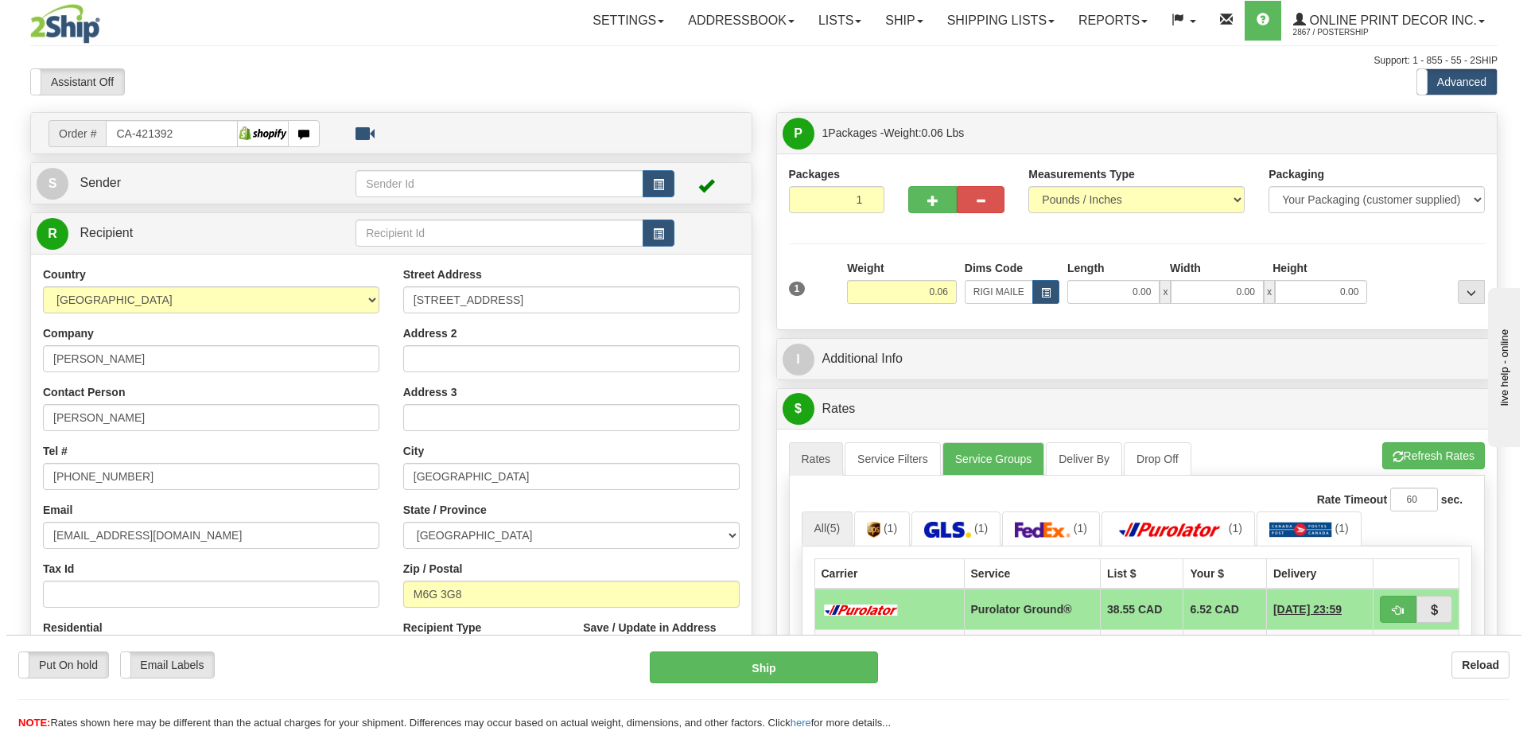
scroll to position [159, 0]
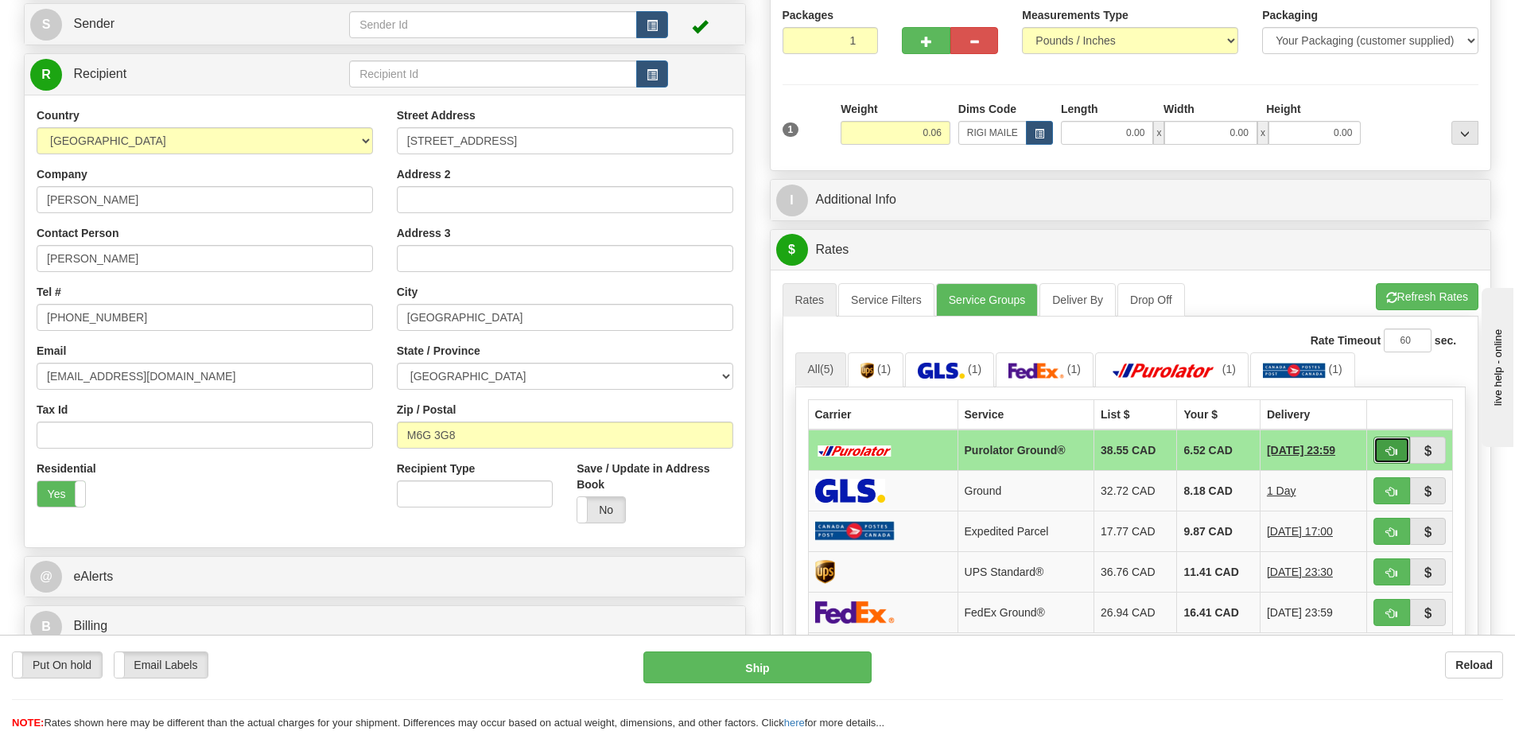
click at [1396, 456] on span "button" at bounding box center [1391, 451] width 11 height 10
type input "260"
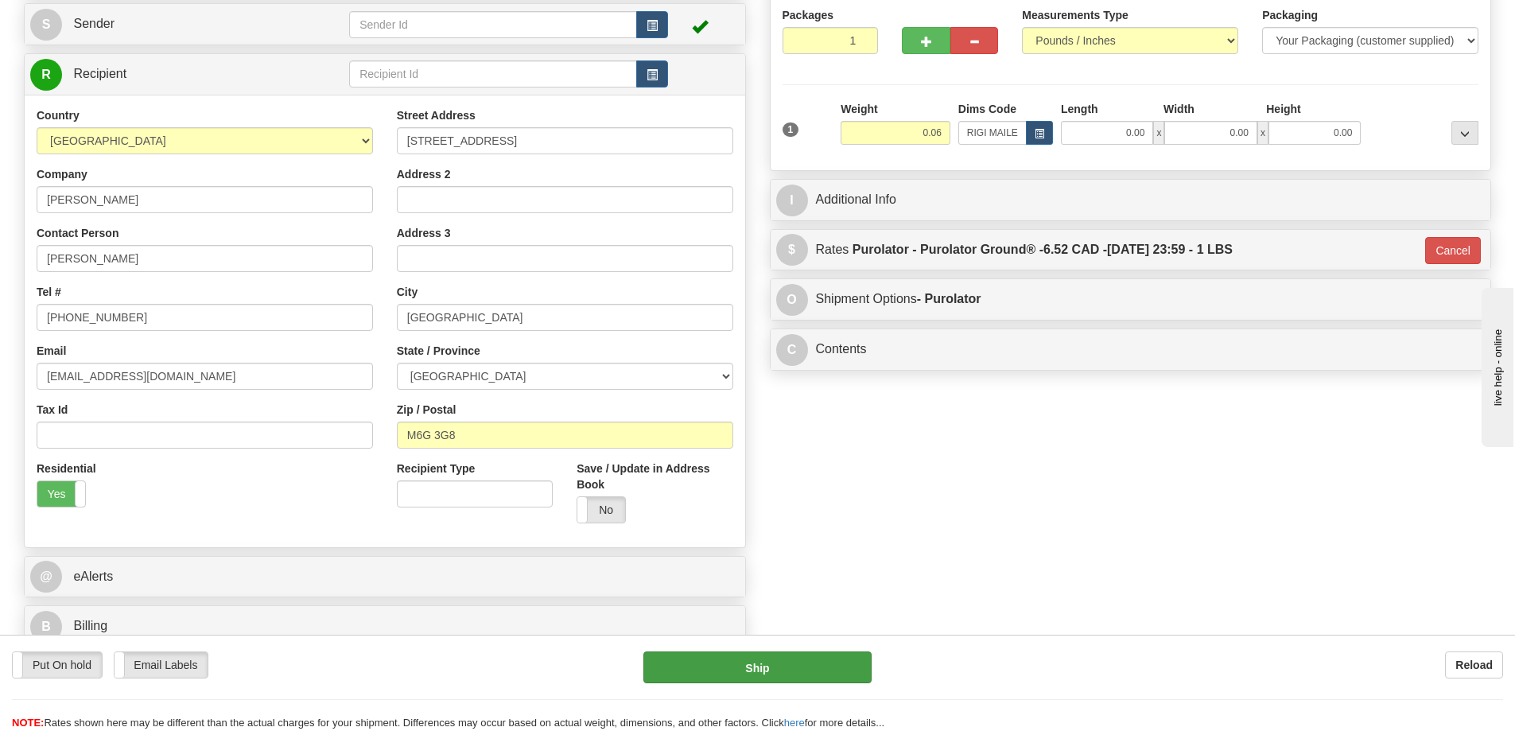
drag, startPoint x: 851, startPoint y: 647, endPoint x: 849, endPoint y: 656, distance: 9.8
click at [850, 651] on div "Put On hold Put On hold Email Labels Email Labels Edit Reload Ship Reload" at bounding box center [757, 683] width 1515 height 96
click at [790, 664] on button "Ship" at bounding box center [757, 667] width 228 height 32
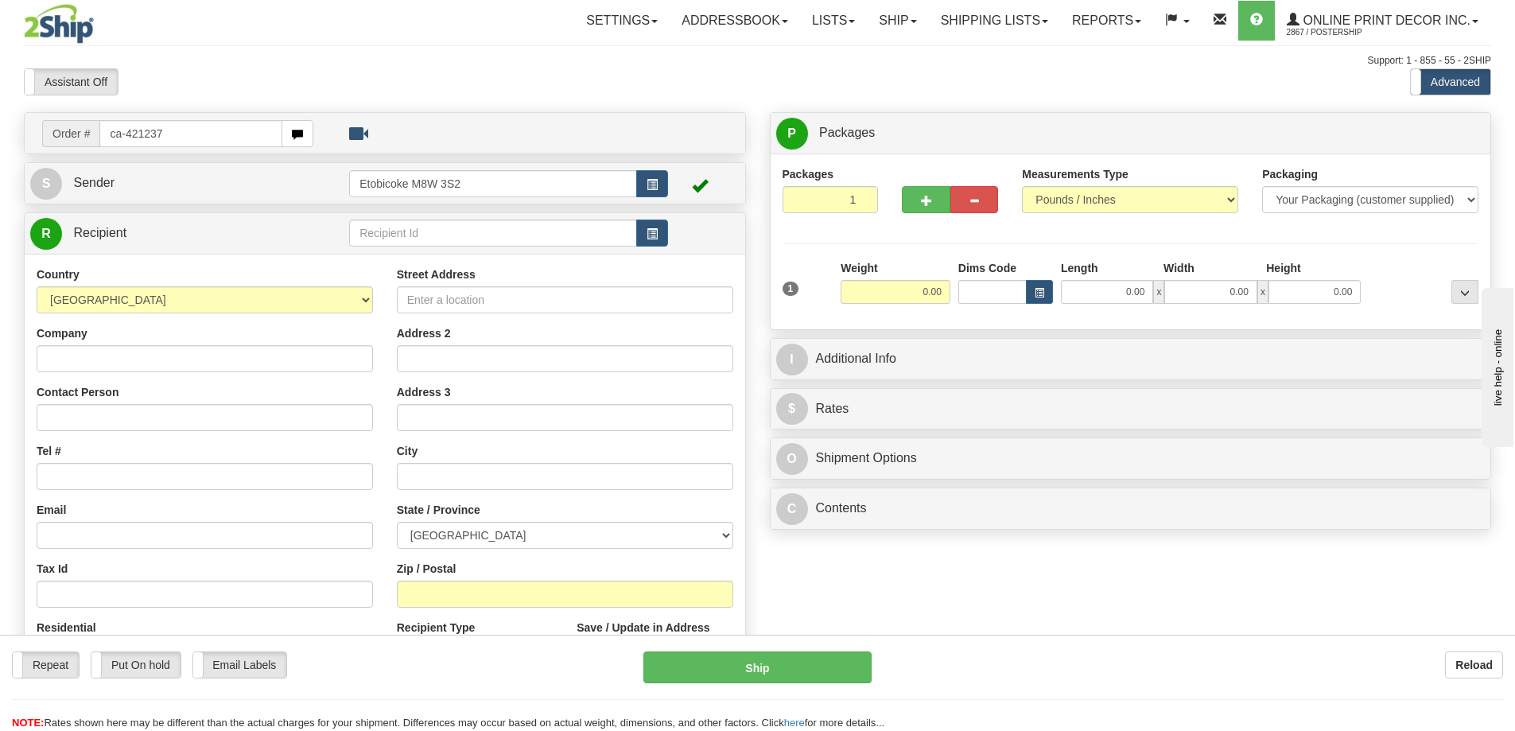
type input "ca-421237"
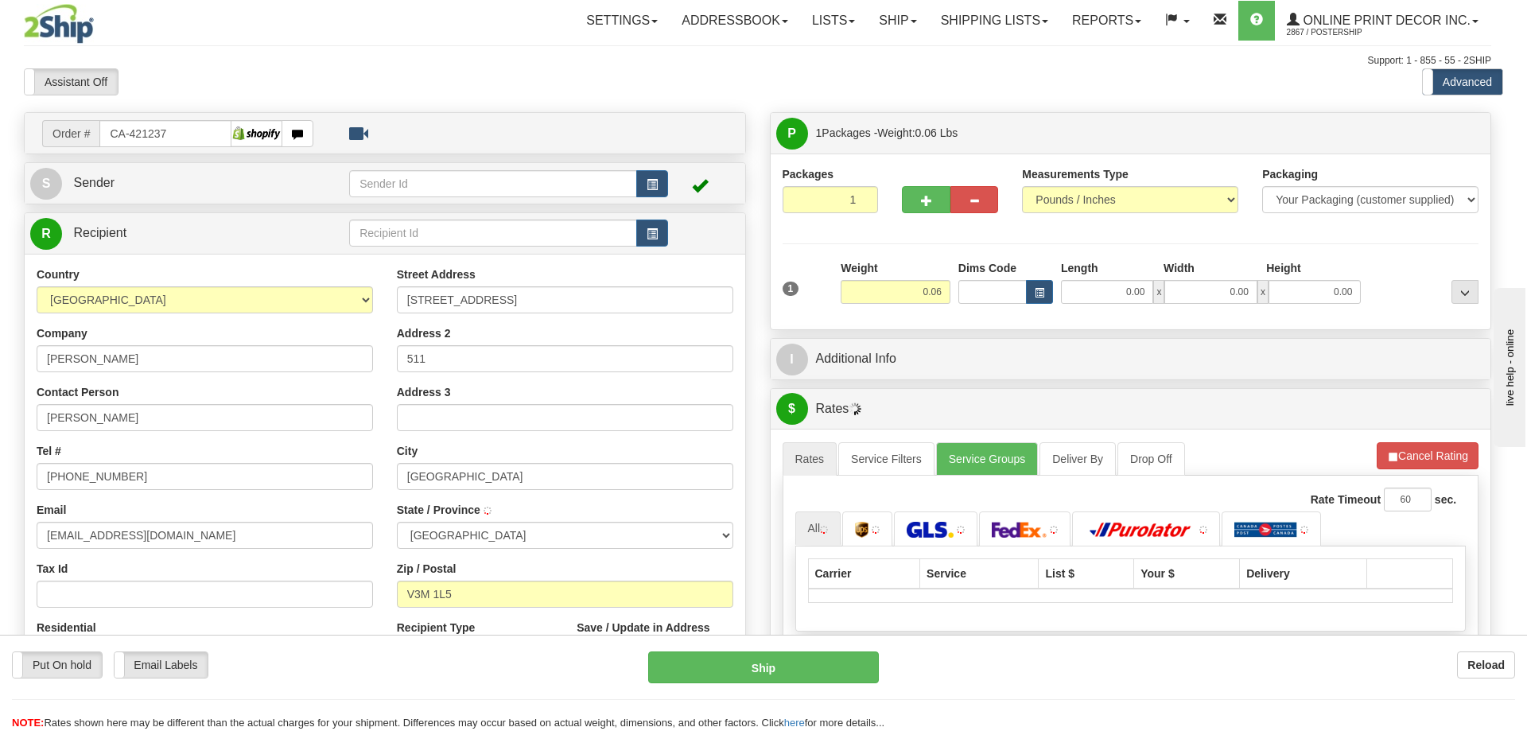
type input "NEW WESTMINSTER"
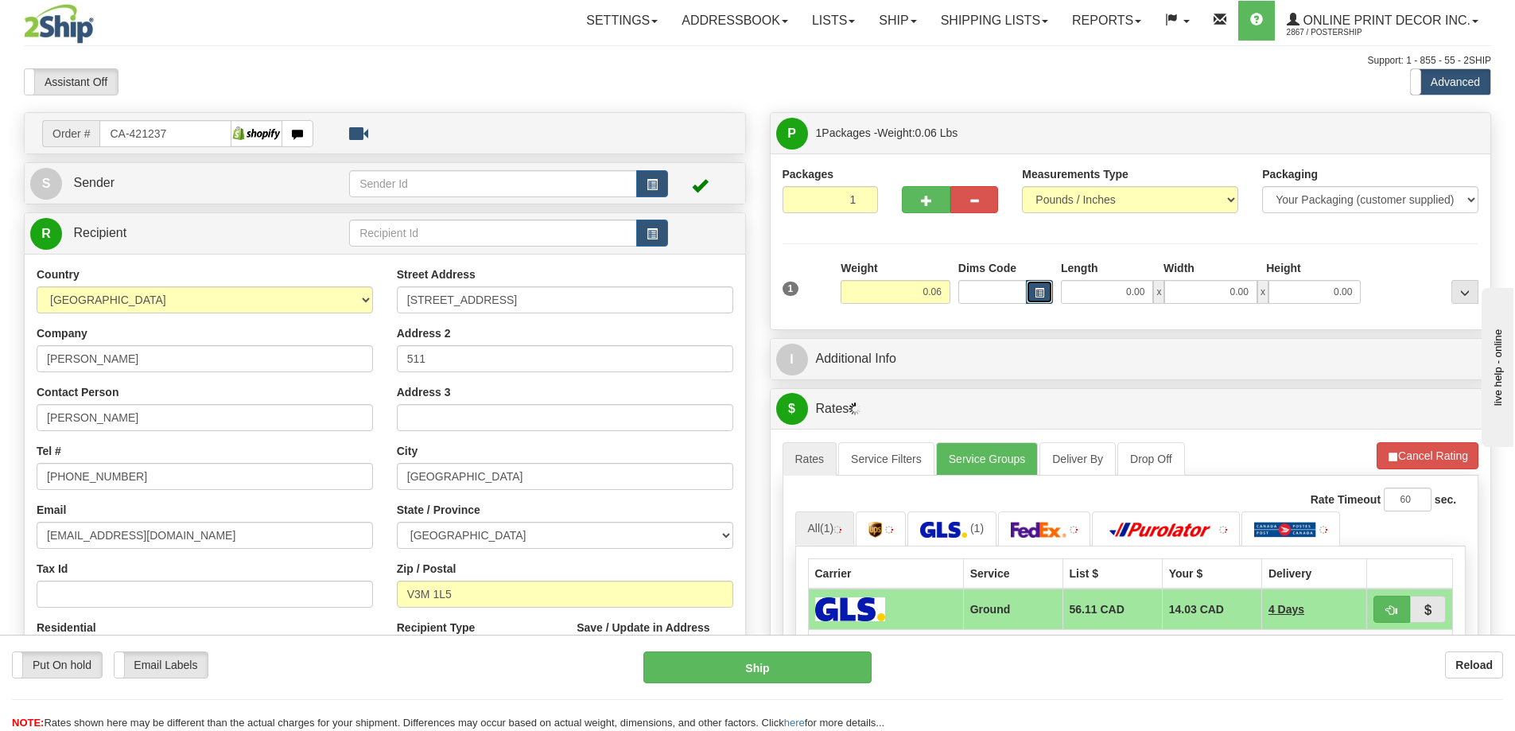
click at [1043, 282] on button "button" at bounding box center [1039, 292] width 27 height 24
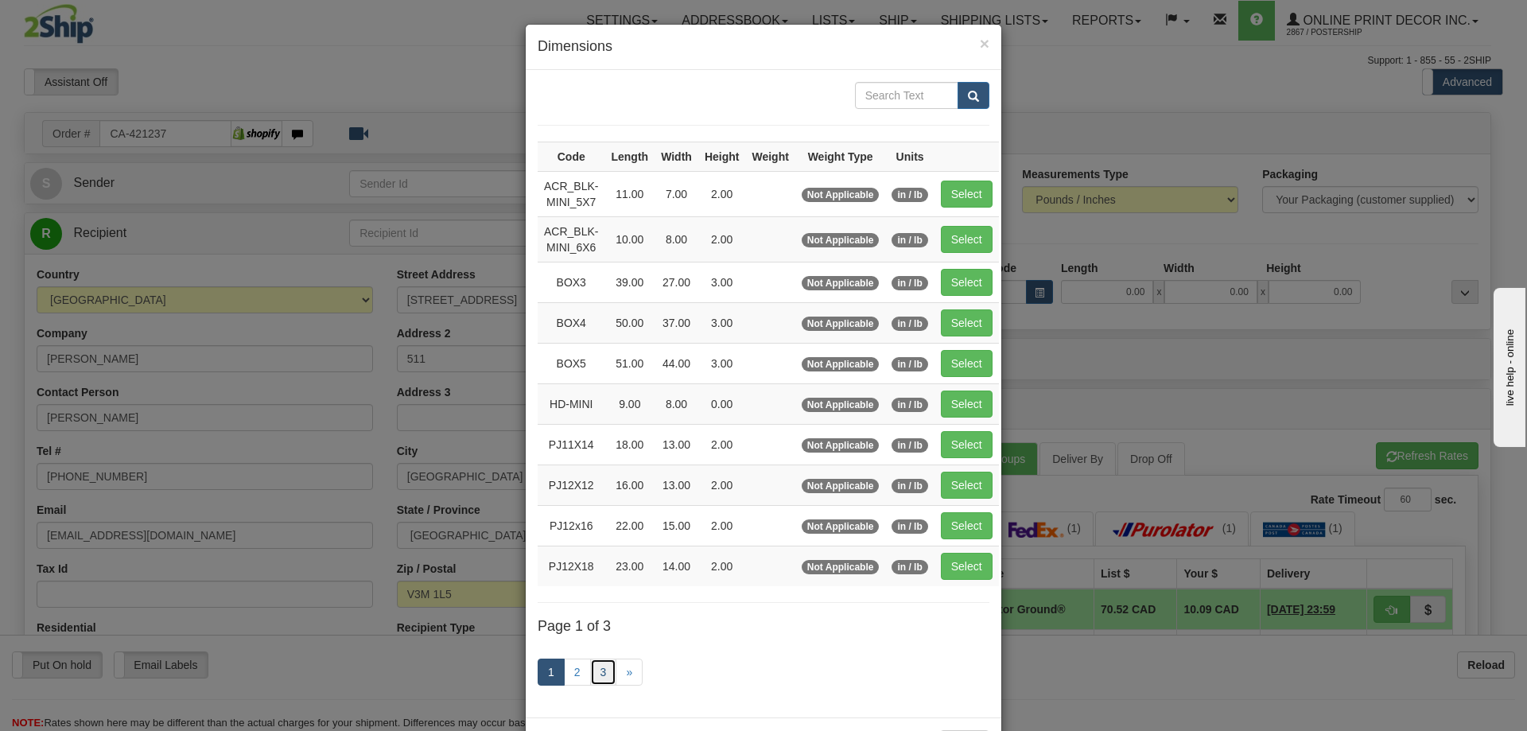
click at [590, 676] on link "3" at bounding box center [603, 671] width 27 height 27
click at [600, 664] on link "3" at bounding box center [603, 671] width 27 height 27
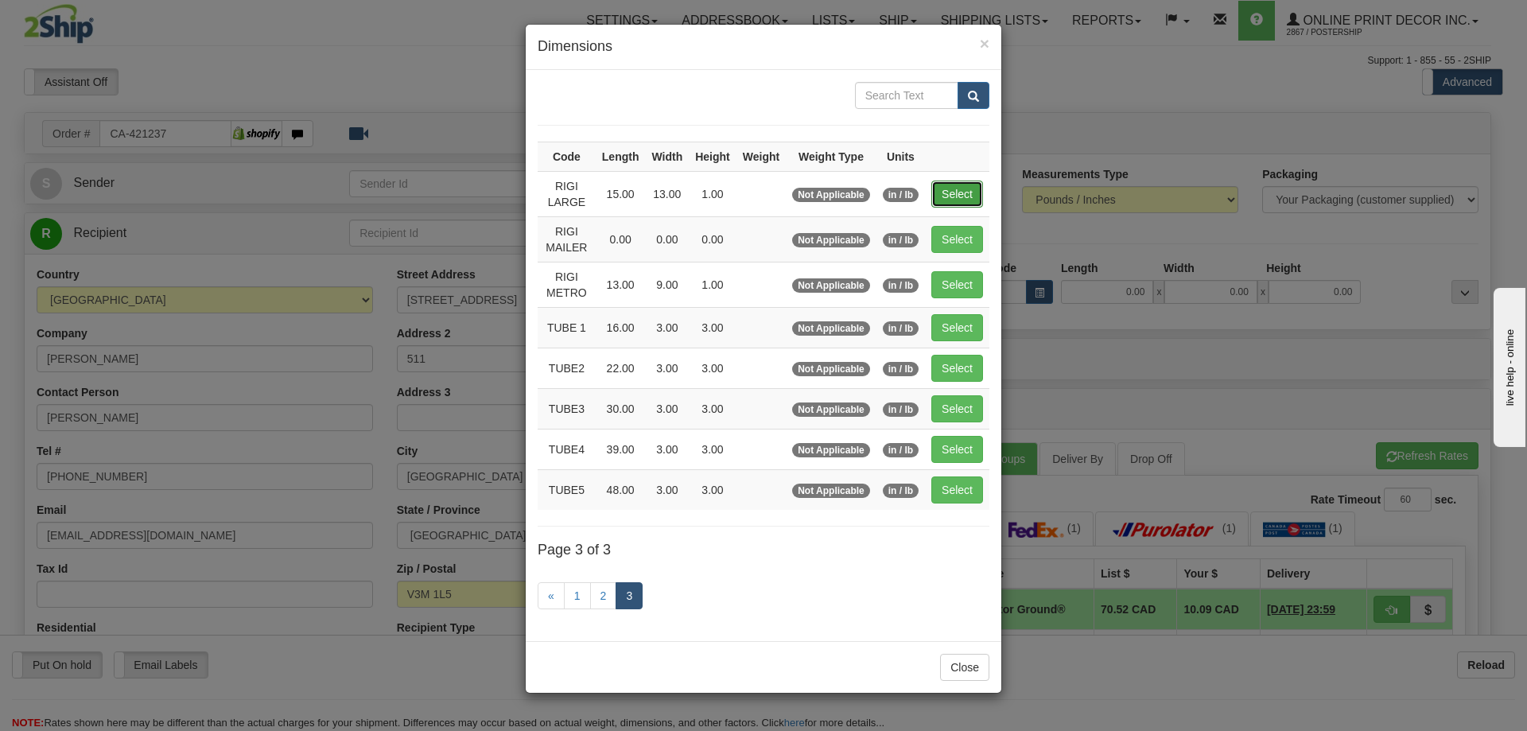
click at [977, 197] on button "Select" at bounding box center [957, 194] width 52 height 27
type input "RIGI LARGE"
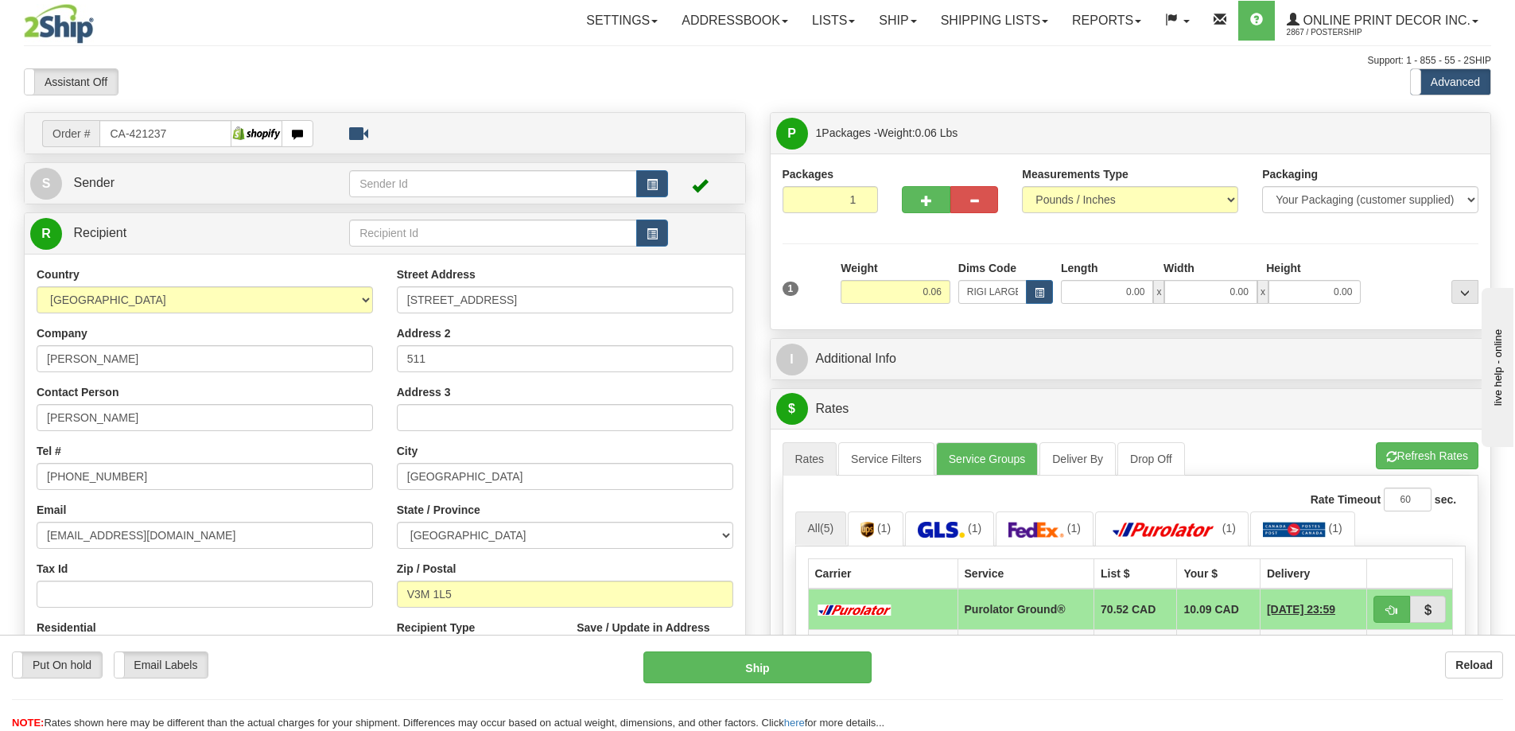
type input "15.00"
type input "13.00"
type input "1.00"
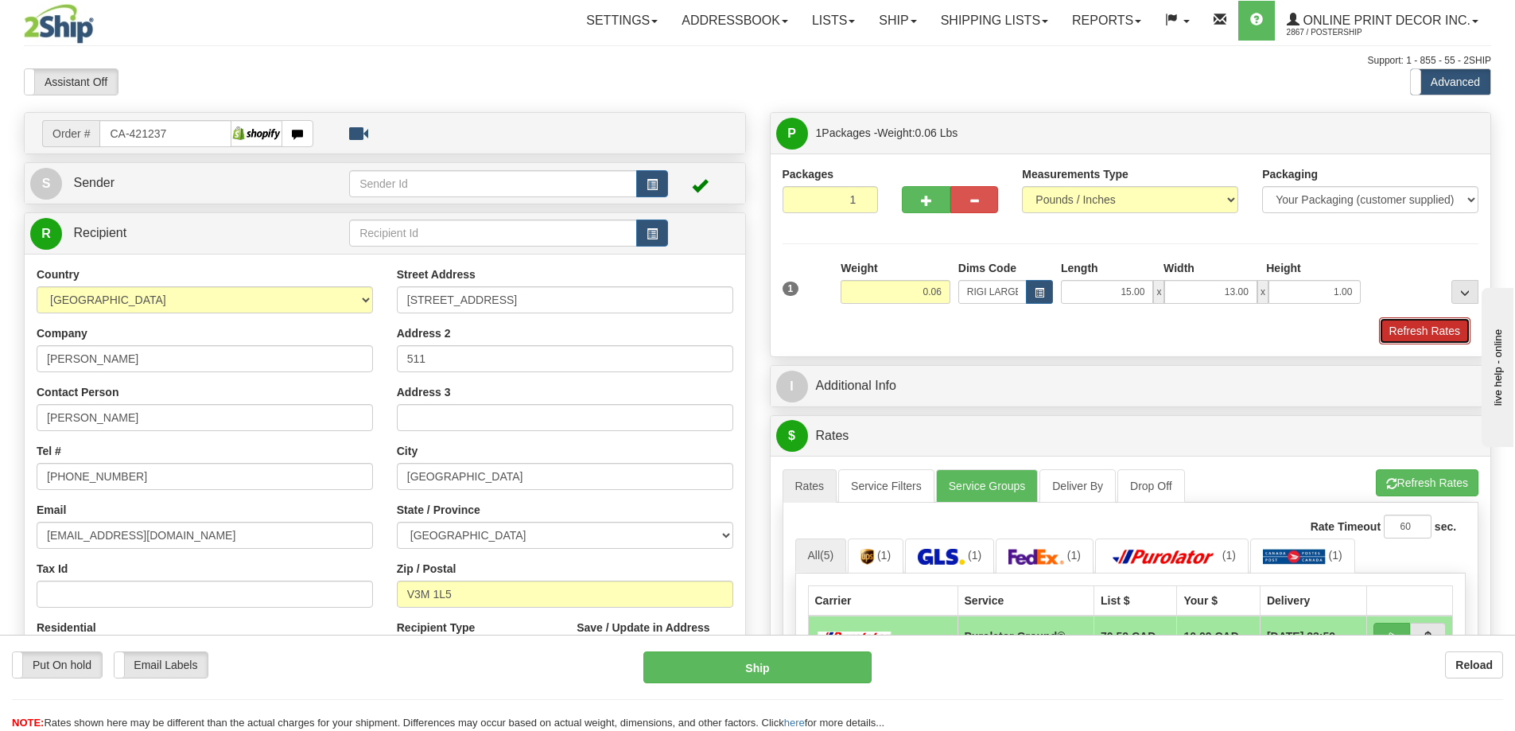
click at [1415, 328] on button "Refresh Rates" at bounding box center [1424, 330] width 91 height 27
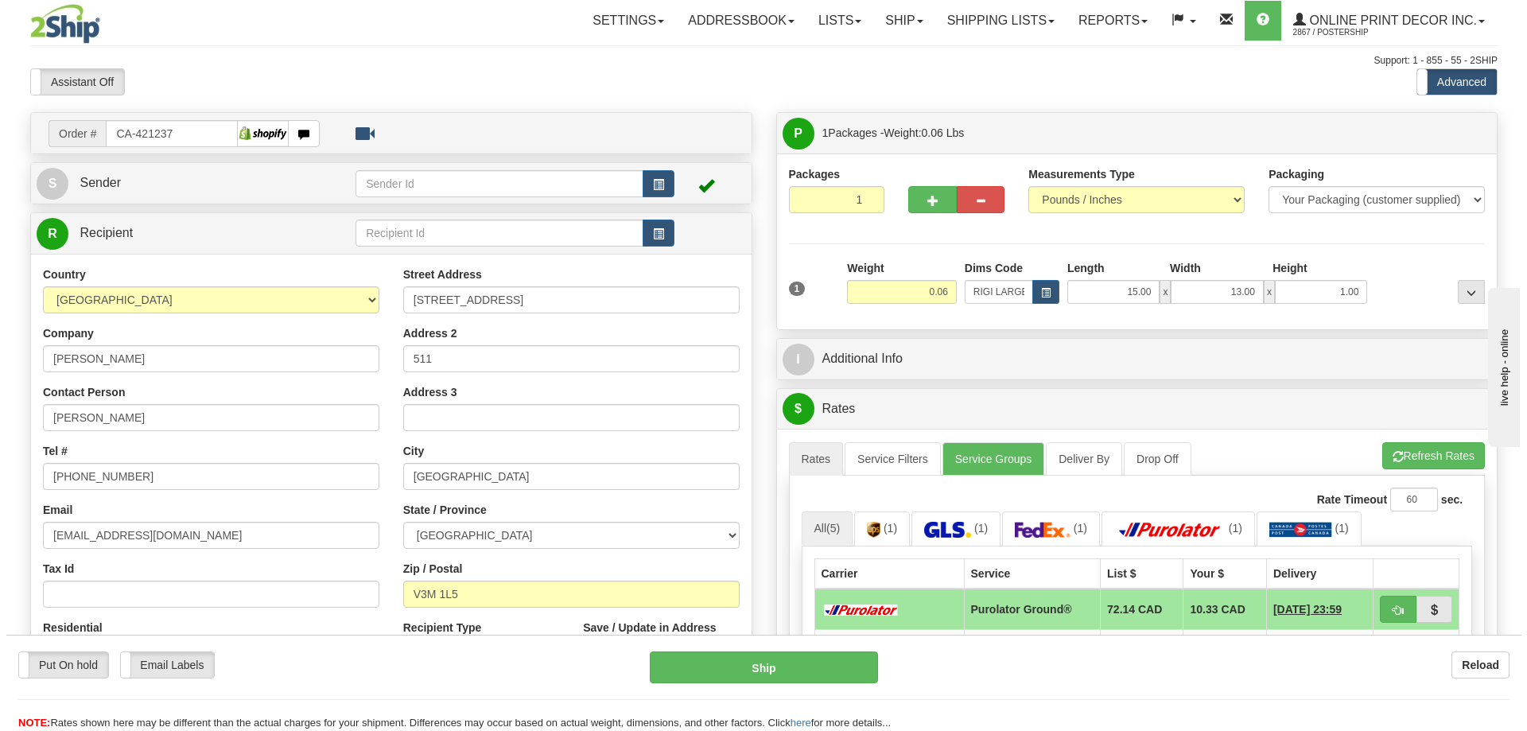
scroll to position [80, 0]
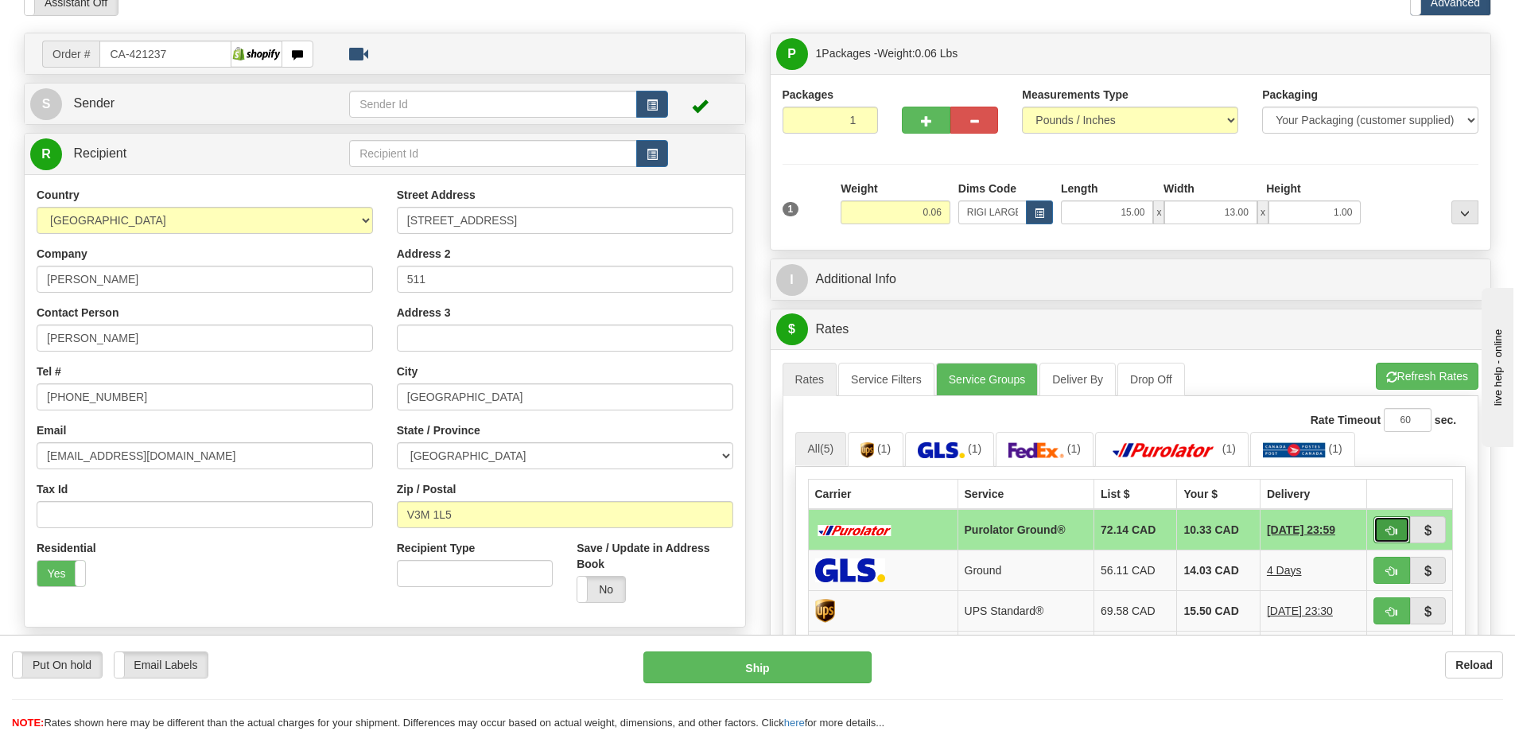
click at [1393, 524] on button "button" at bounding box center [1391, 529] width 37 height 27
type input "260"
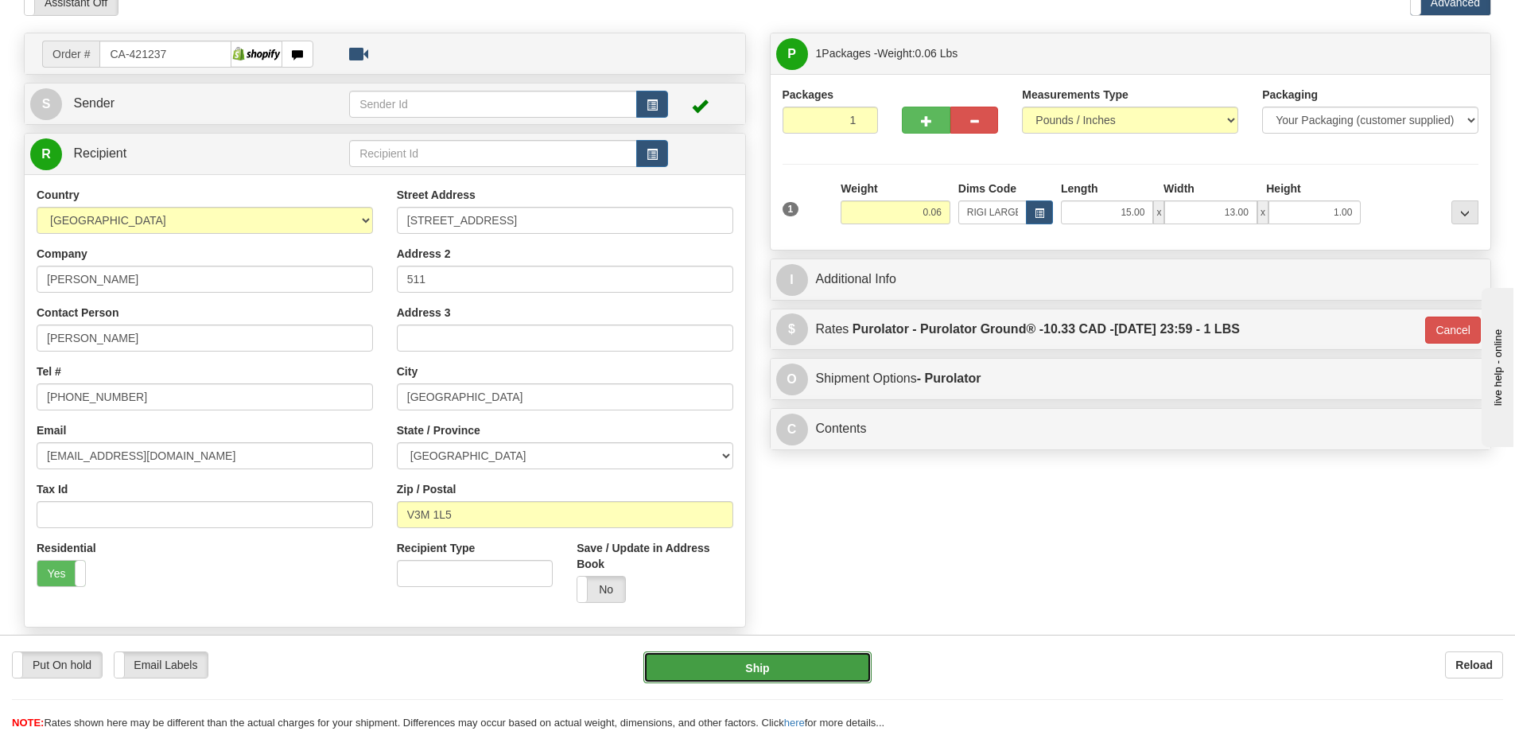
click at [836, 669] on button "Ship" at bounding box center [757, 667] width 228 height 32
